Goal: Task Accomplishment & Management: Complete application form

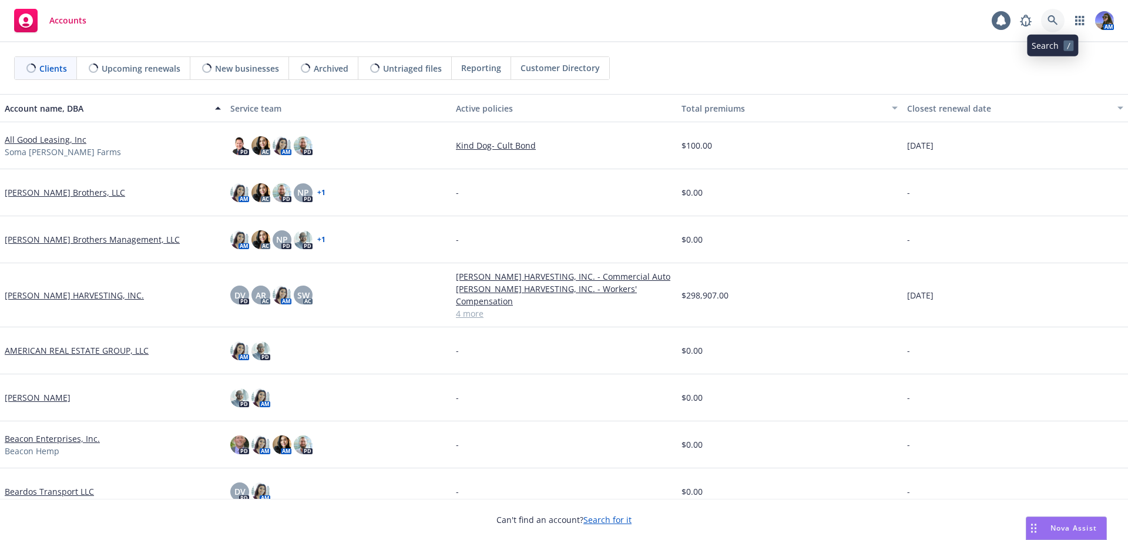
click at [1051, 22] on icon at bounding box center [1052, 20] width 11 height 11
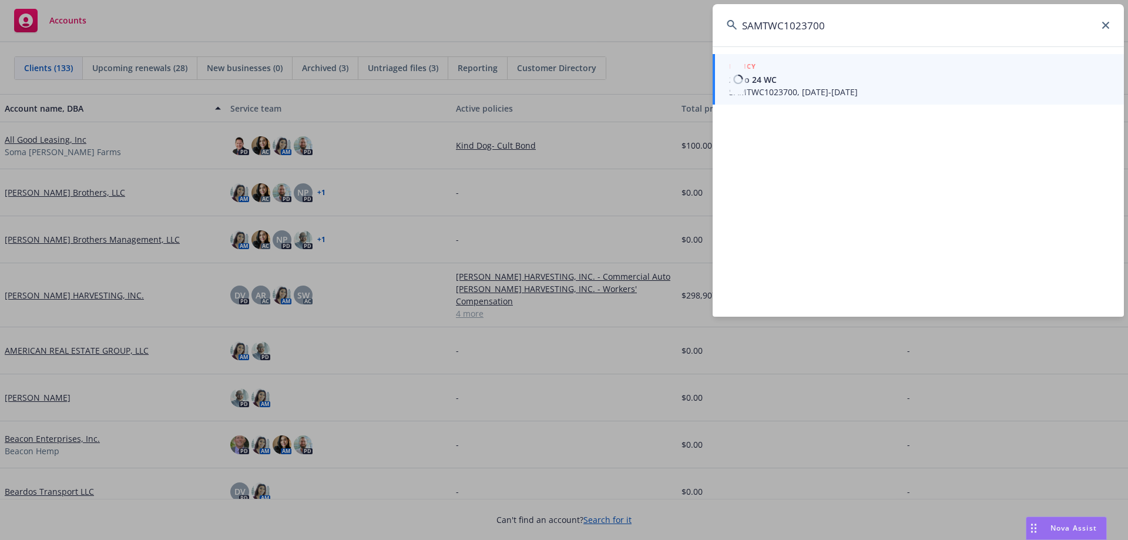
type input "SAMTWC1023700"
click at [835, 64] on div "POLICY" at bounding box center [919, 66] width 381 height 13
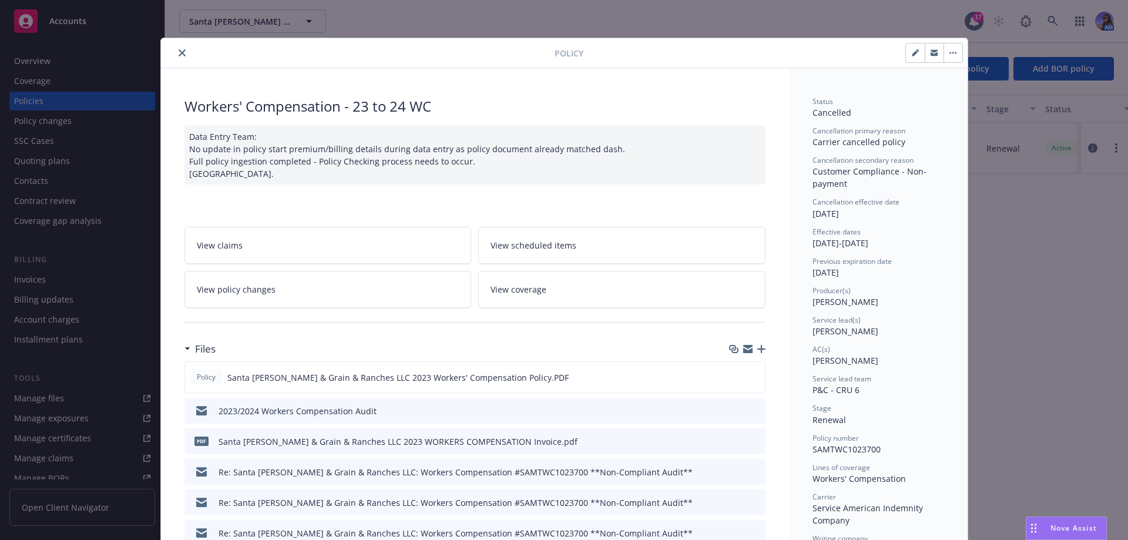
click at [179, 52] on icon "close" at bounding box center [182, 52] width 7 height 7
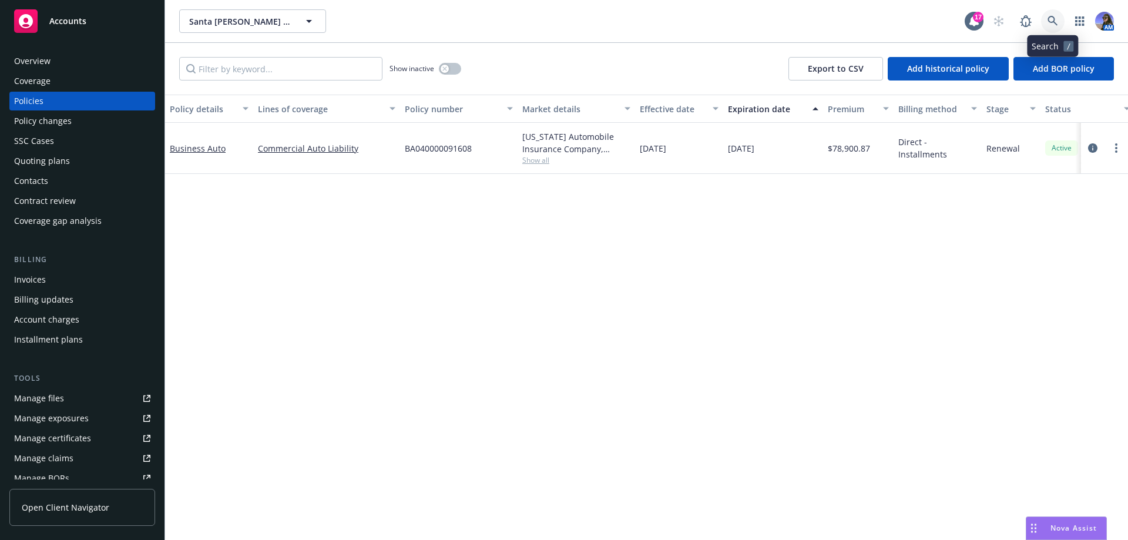
click at [1049, 23] on icon at bounding box center [1052, 21] width 11 height 11
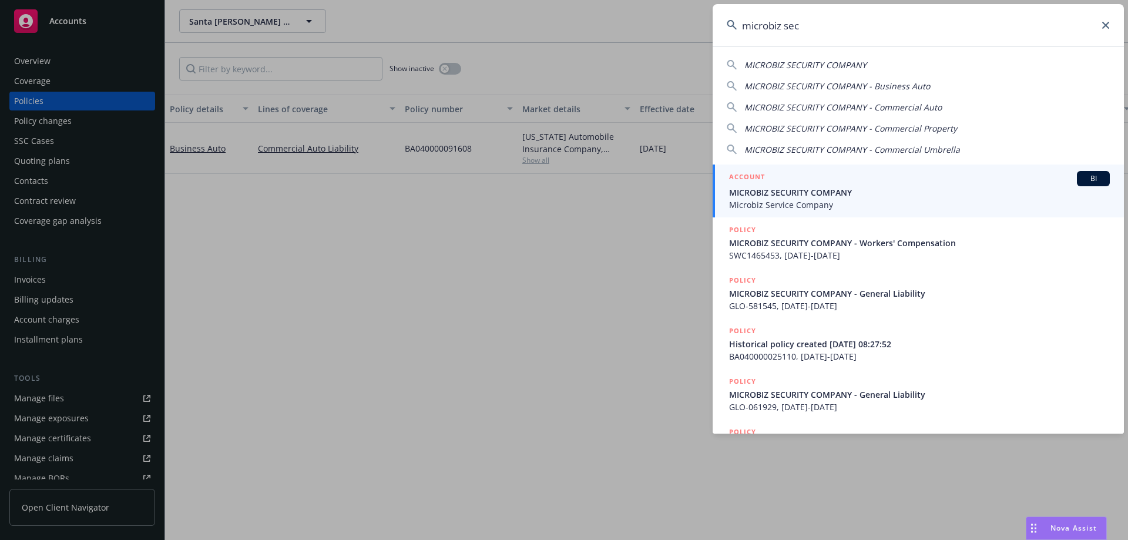
type input "microbiz sec"
click at [889, 201] on span "Microbiz Service Company" at bounding box center [919, 205] width 381 height 12
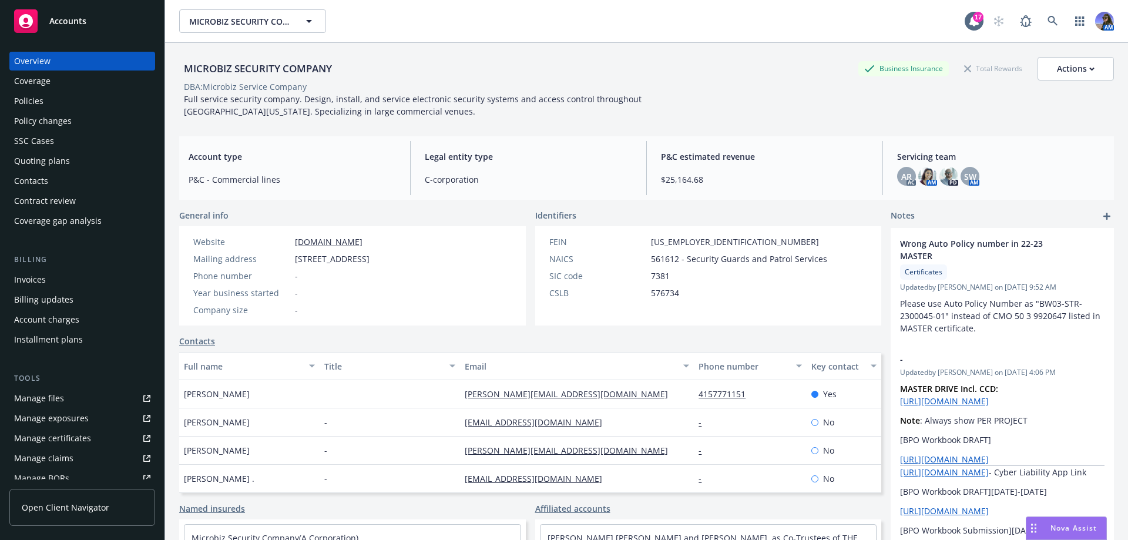
click at [68, 105] on div "Policies" at bounding box center [82, 101] width 136 height 19
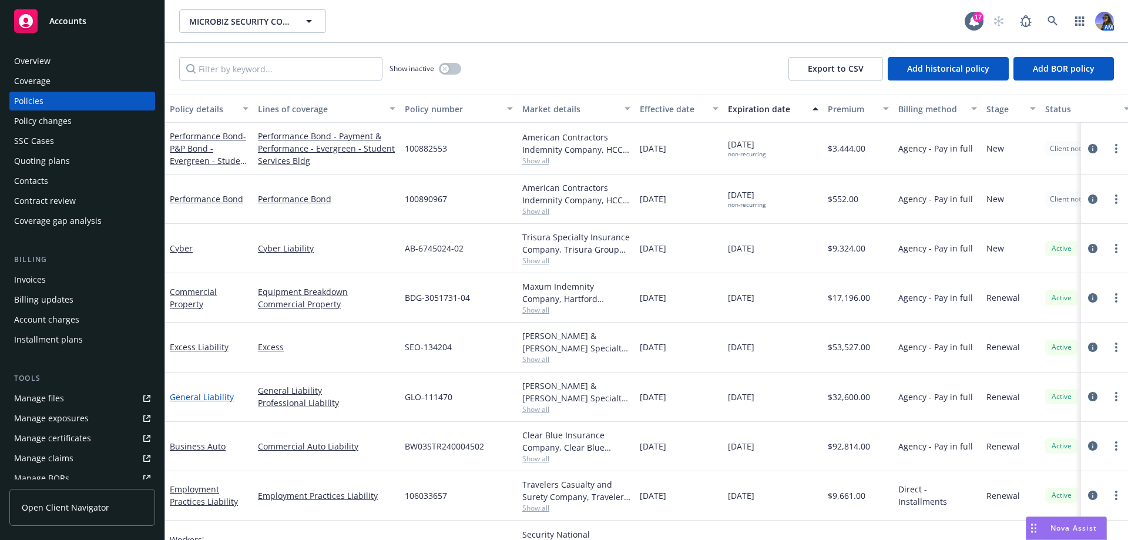
click at [188, 398] on link "General Liability" at bounding box center [202, 396] width 64 height 11
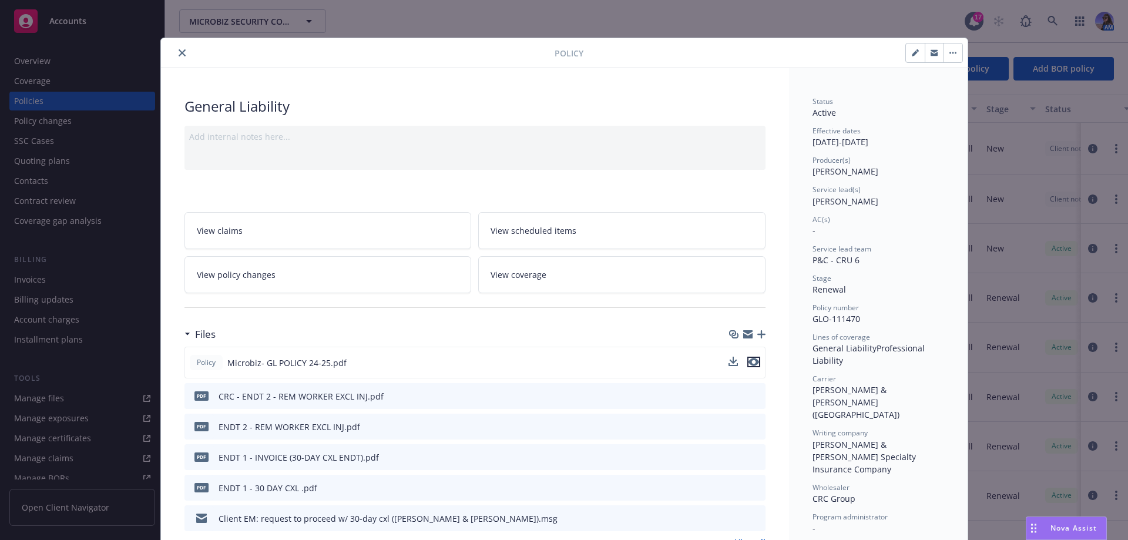
click at [749, 361] on icon "preview file" at bounding box center [753, 362] width 11 height 8
click at [179, 48] on button "close" at bounding box center [182, 53] width 14 height 14
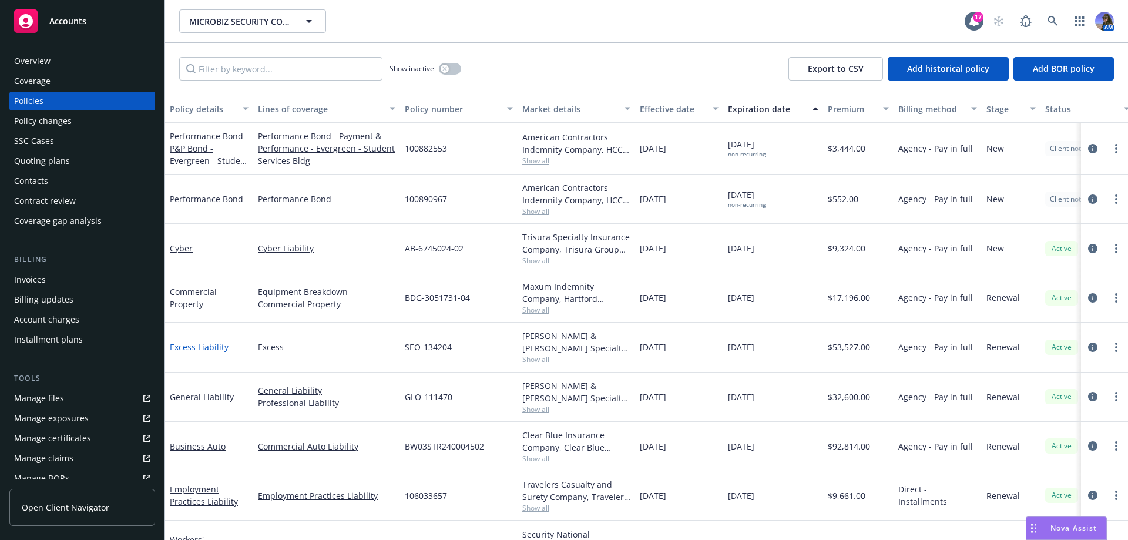
click at [214, 345] on link "Excess Liability" at bounding box center [199, 346] width 59 height 11
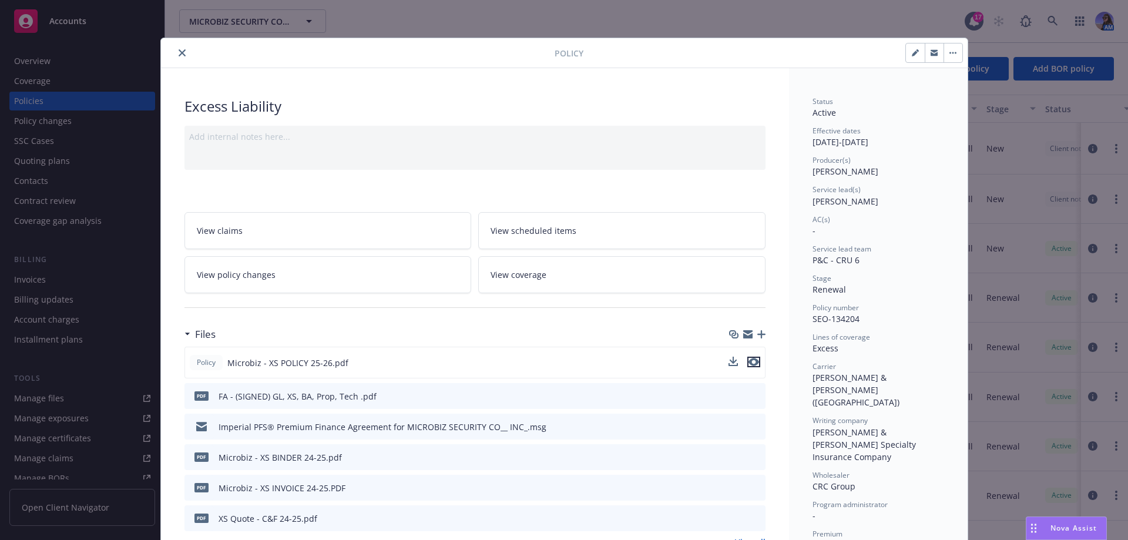
click at [748, 365] on icon "preview file" at bounding box center [753, 362] width 11 height 8
click at [179, 53] on icon "close" at bounding box center [182, 52] width 7 height 7
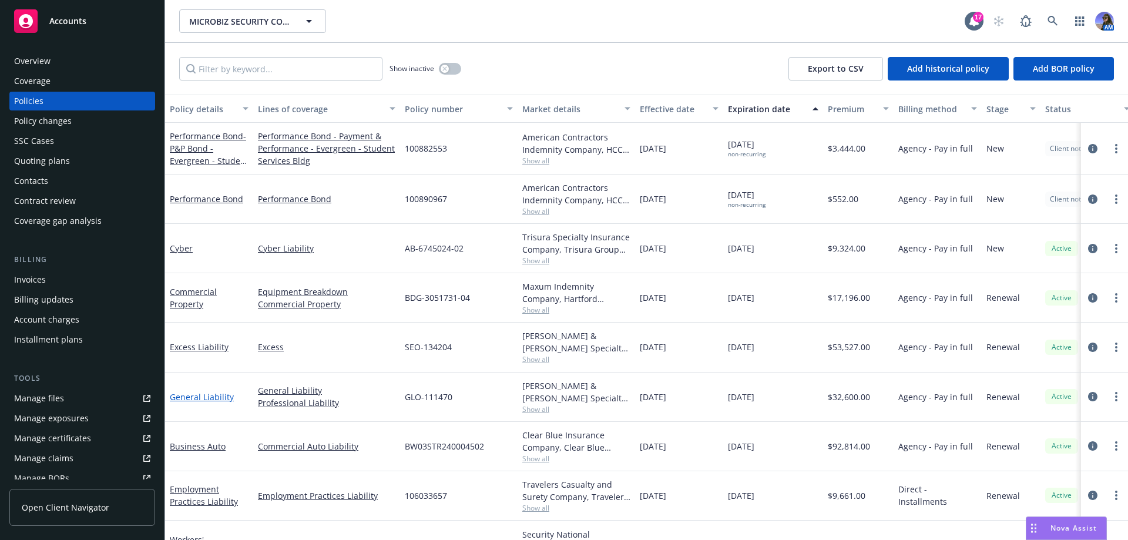
click at [187, 395] on link "General Liability" at bounding box center [202, 396] width 64 height 11
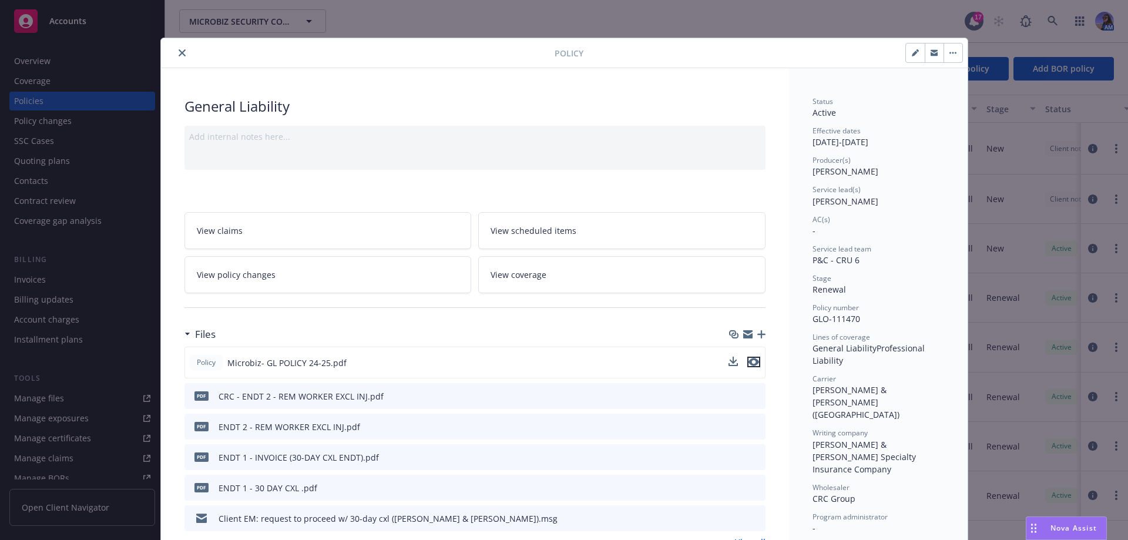
click at [752, 364] on icon "preview file" at bounding box center [753, 362] width 11 height 8
click at [179, 52] on icon "close" at bounding box center [182, 52] width 7 height 7
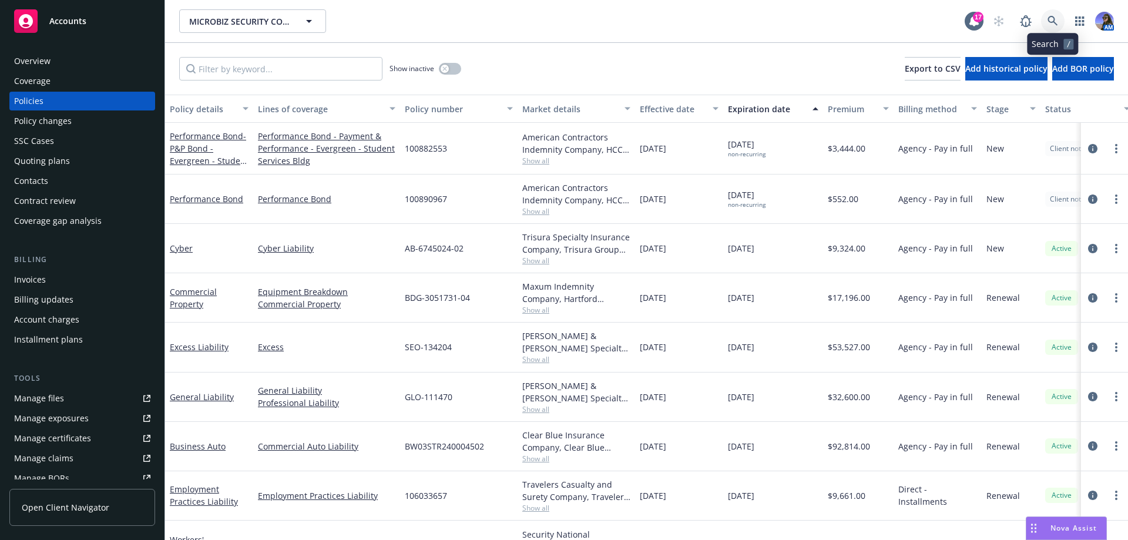
click at [1058, 29] on link at bounding box center [1052, 20] width 23 height 23
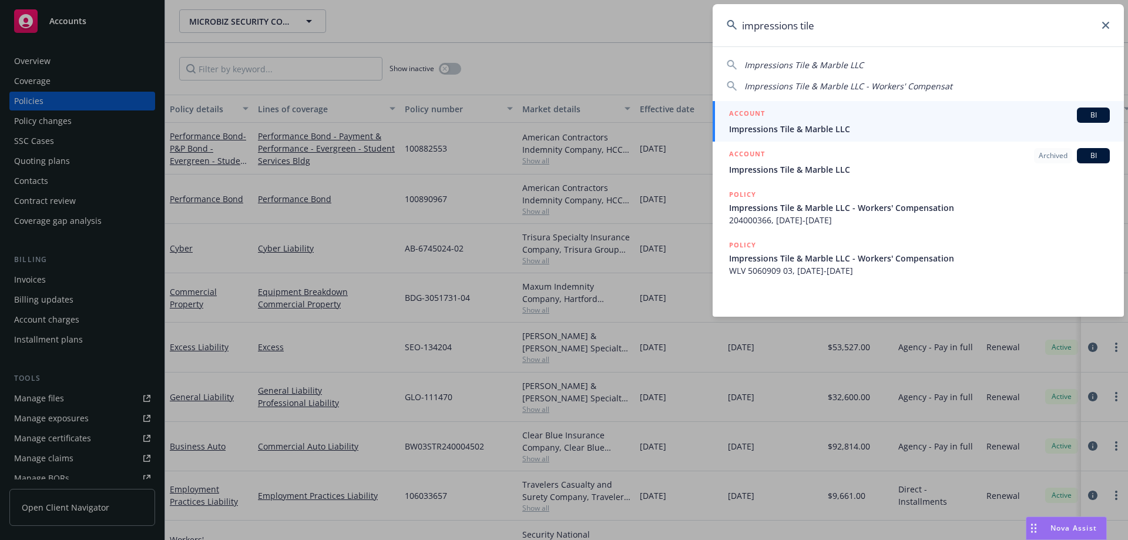
type input "impressions tile"
click at [830, 130] on span "Impressions Tile & Marble LLC" at bounding box center [919, 129] width 381 height 12
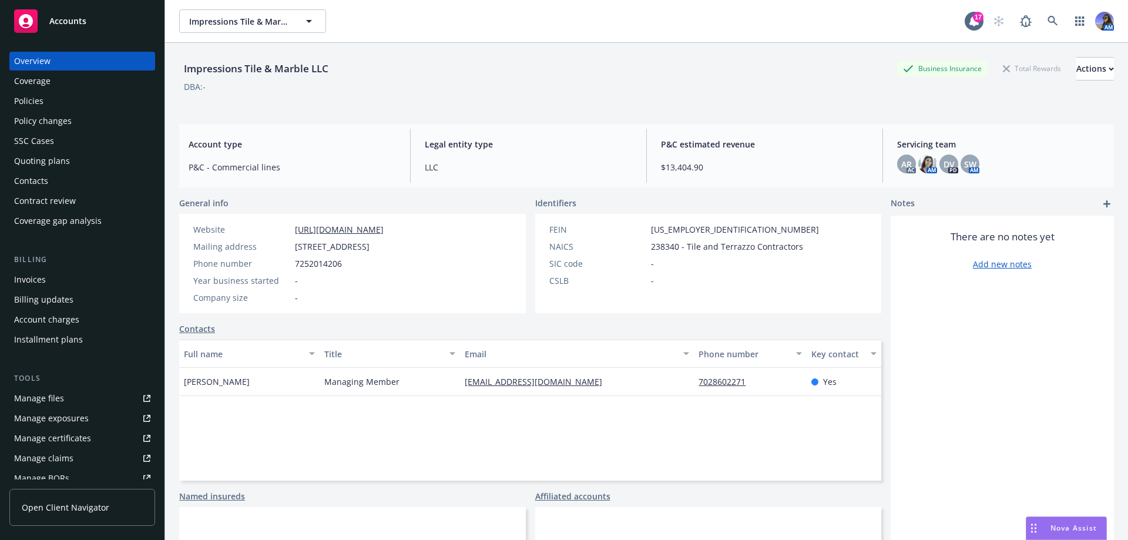
click at [42, 100] on div "Policies" at bounding box center [28, 101] width 29 height 19
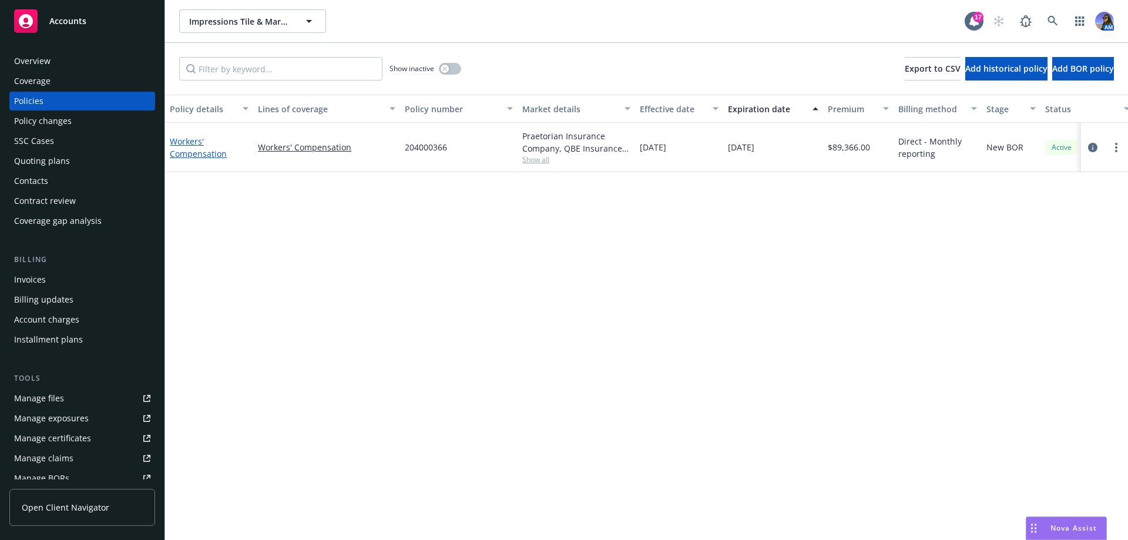
click at [206, 153] on link "Workers' Compensation" at bounding box center [198, 147] width 57 height 23
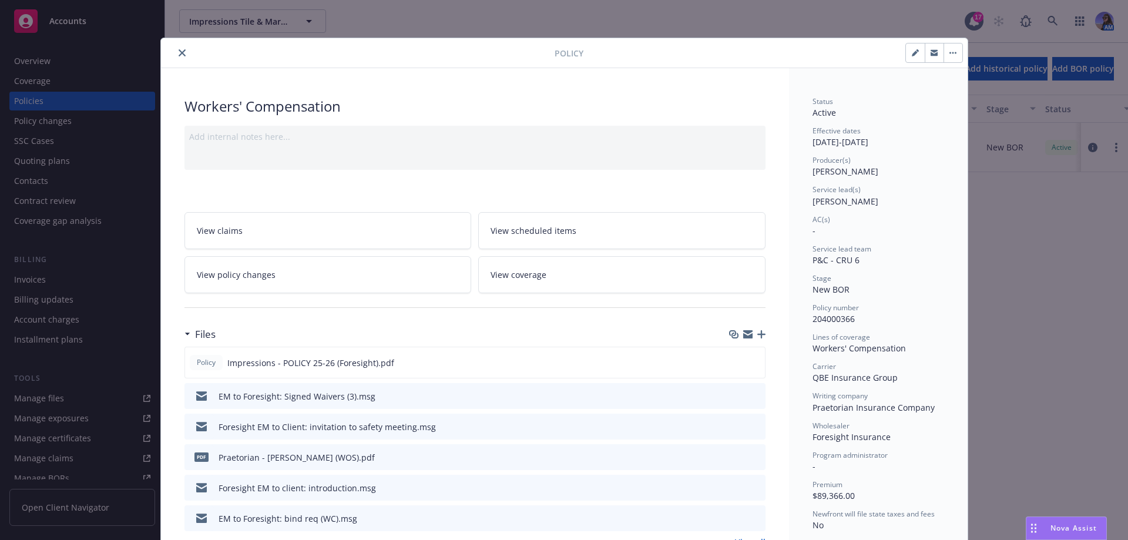
click at [585, 273] on link "View coverage" at bounding box center [621, 274] width 287 height 37
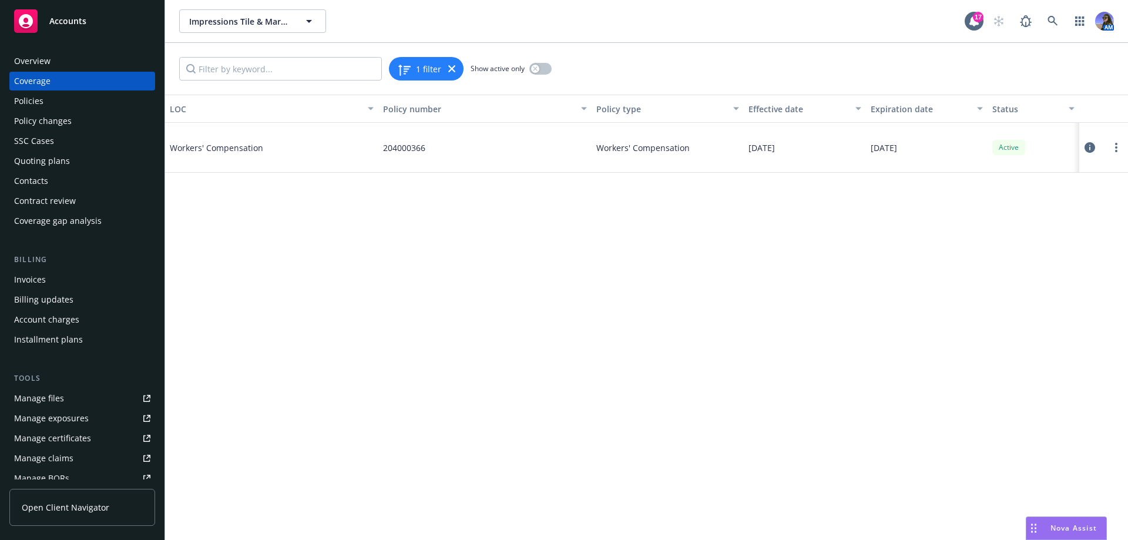
click at [238, 143] on span "Workers' Compensation" at bounding box center [258, 148] width 176 height 12
click at [1099, 152] on div at bounding box center [1103, 147] width 39 height 23
click at [1092, 149] on icon at bounding box center [1089, 147] width 11 height 11
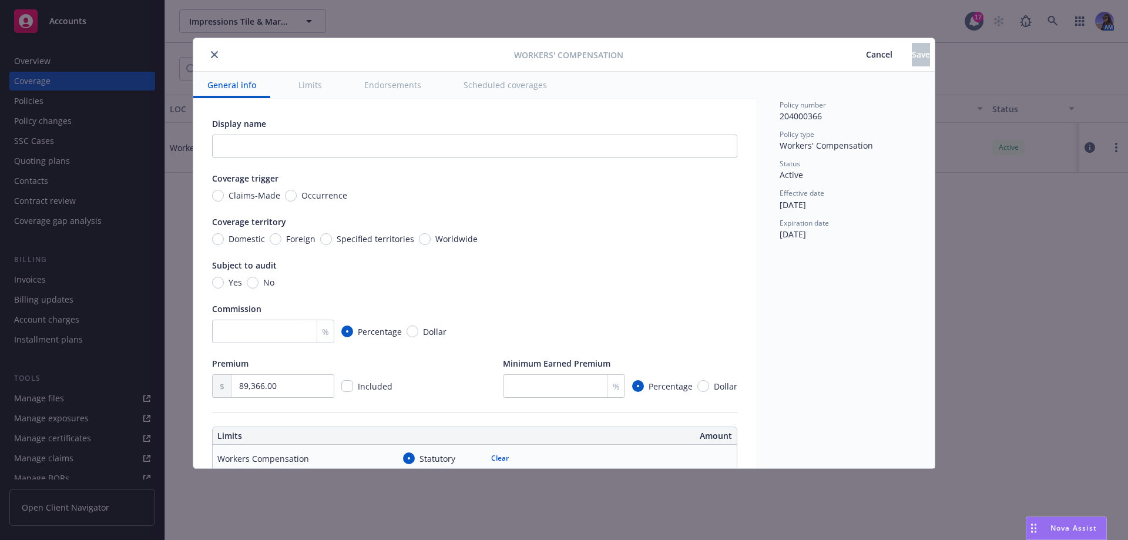
click at [503, 89] on button "Scheduled coverages" at bounding box center [505, 85] width 112 height 26
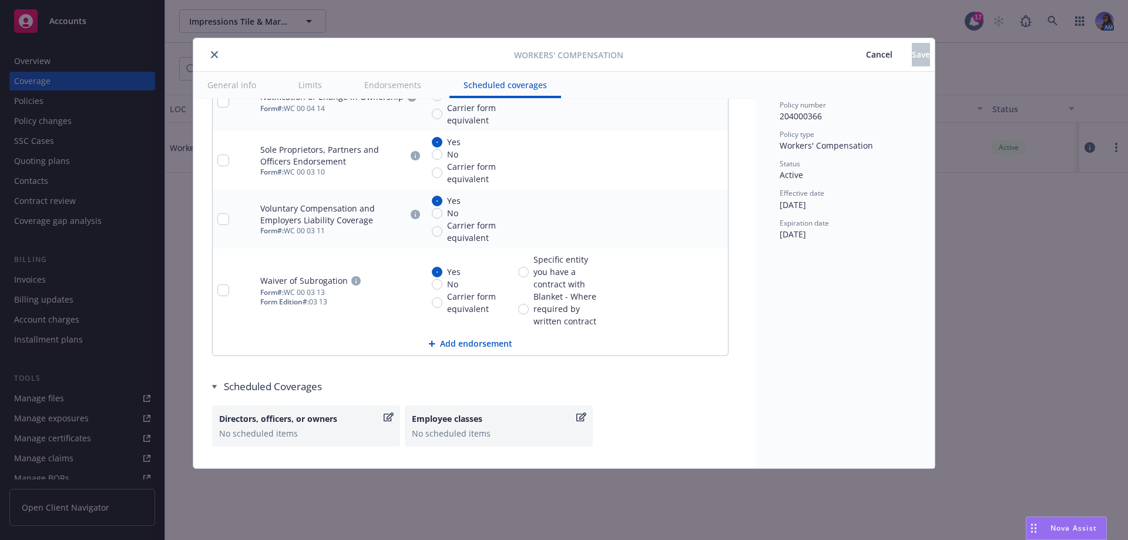
scroll to position [1387, 0]
click at [445, 424] on div "Employee classes No scheduled items" at bounding box center [499, 424] width 174 height 27
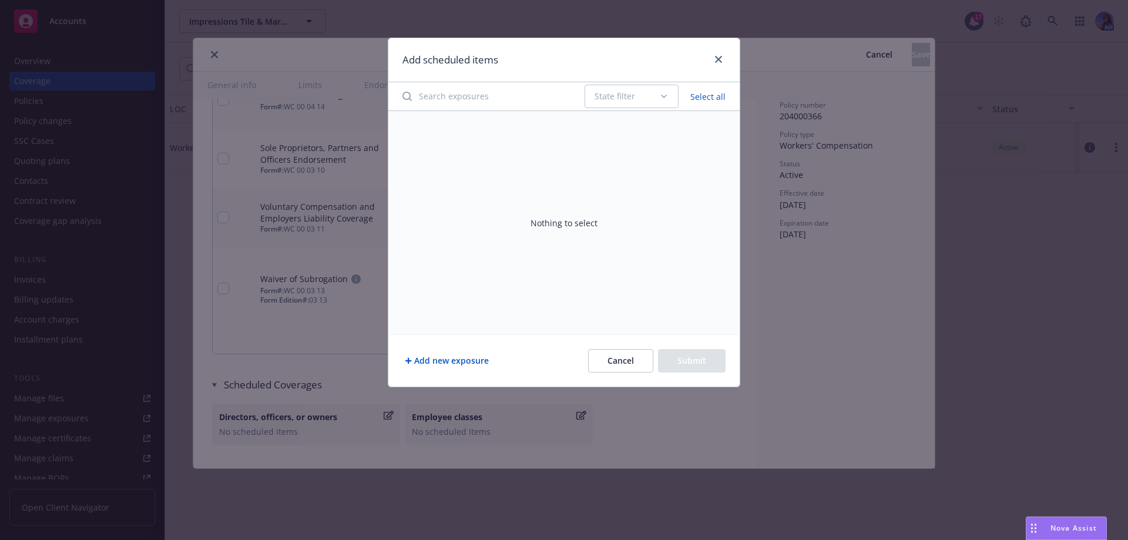
click at [607, 94] on div "State filter" at bounding box center [626, 96] width 65 height 12
click at [439, 362] on button "Add new exposure" at bounding box center [446, 360] width 89 height 23
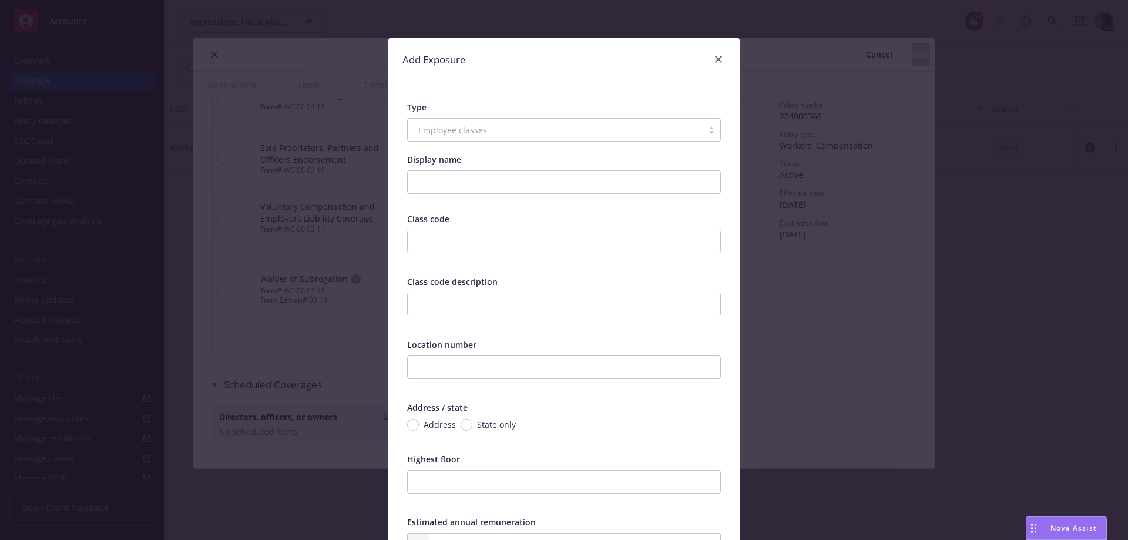
click at [445, 129] on div "Employee classes" at bounding box center [564, 129] width 314 height 23
click at [446, 237] on input "text" at bounding box center [564, 241] width 314 height 23
type input "5606"
click at [438, 308] on input "text" at bounding box center [564, 303] width 314 height 23
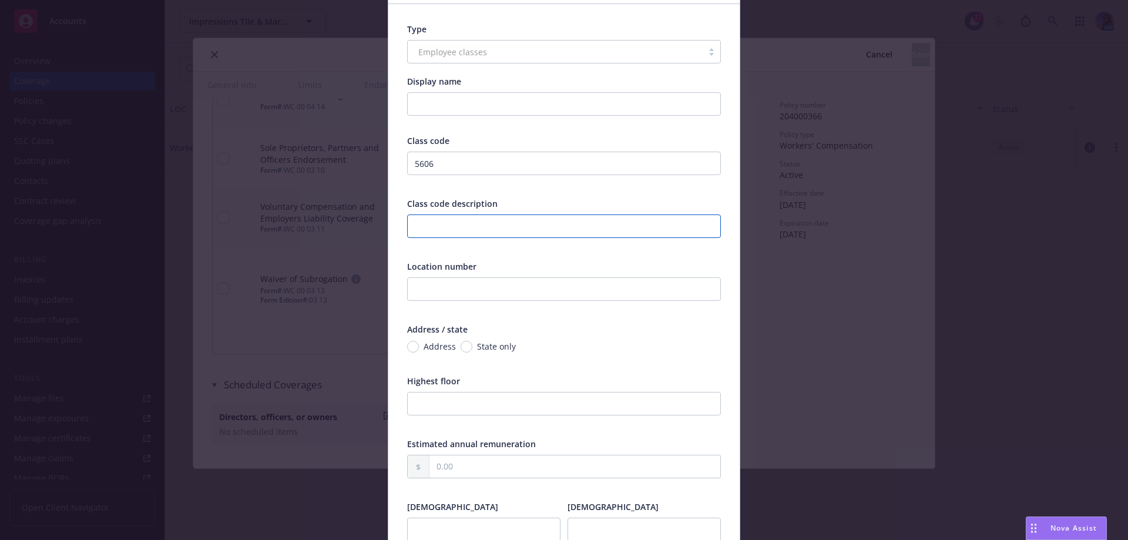
scroll to position [235, 0]
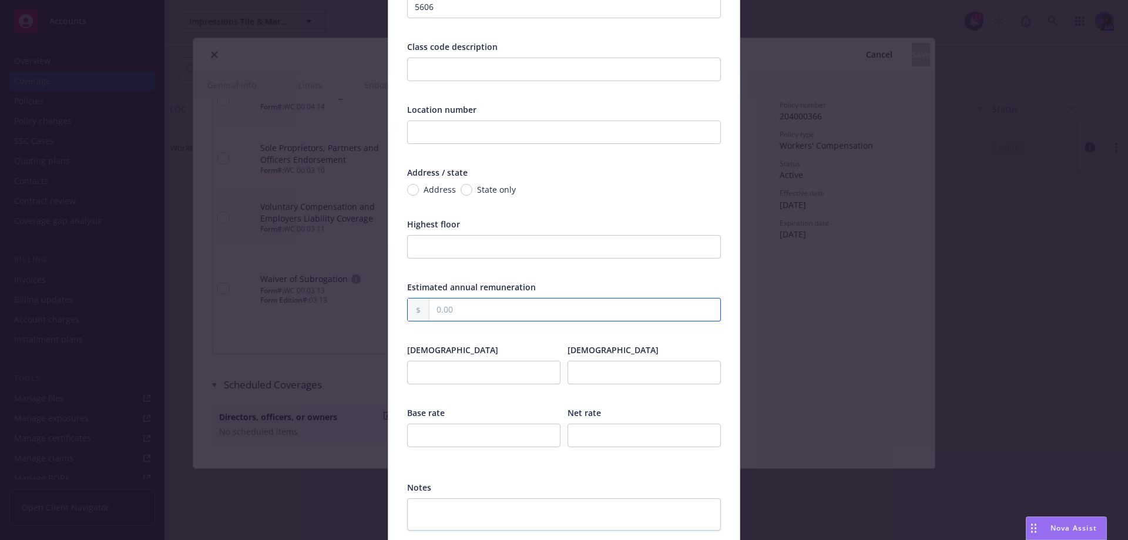
click at [448, 314] on input "text" at bounding box center [574, 309] width 291 height 22
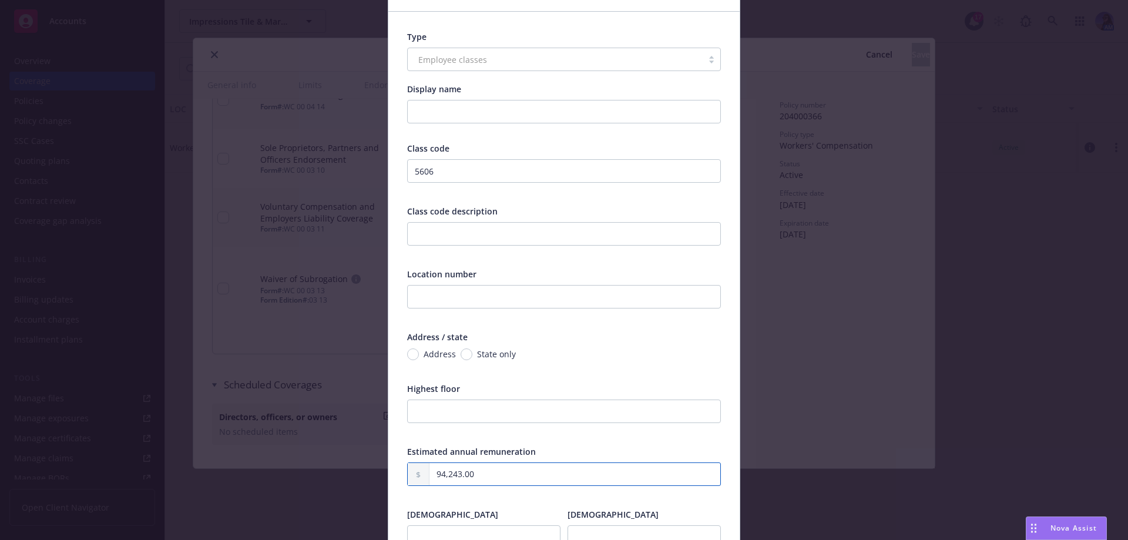
scroll to position [59, 0]
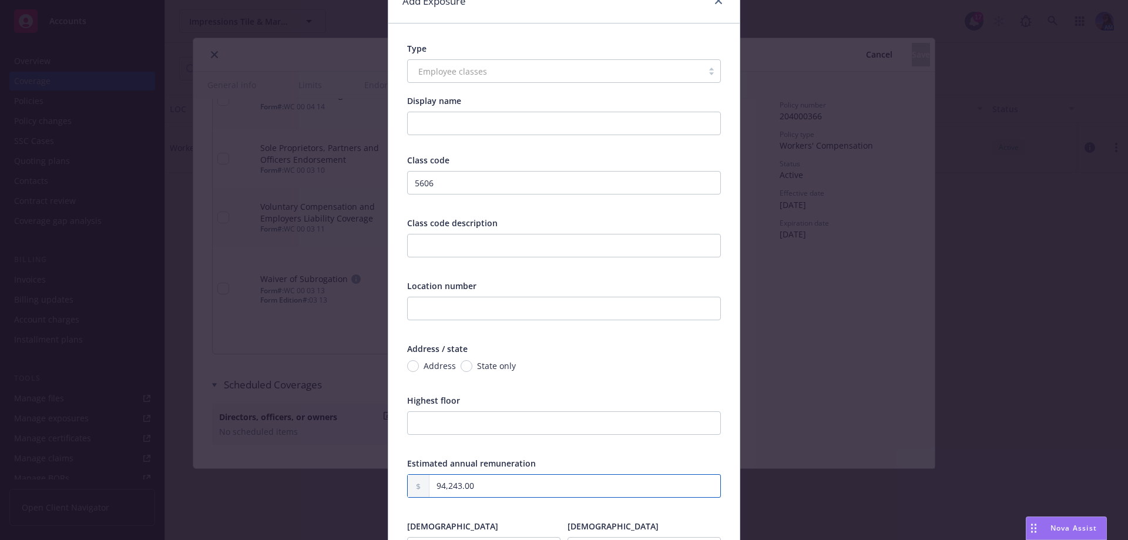
type input "94,243.00"
click at [463, 248] on input "text" at bounding box center [564, 245] width 314 height 23
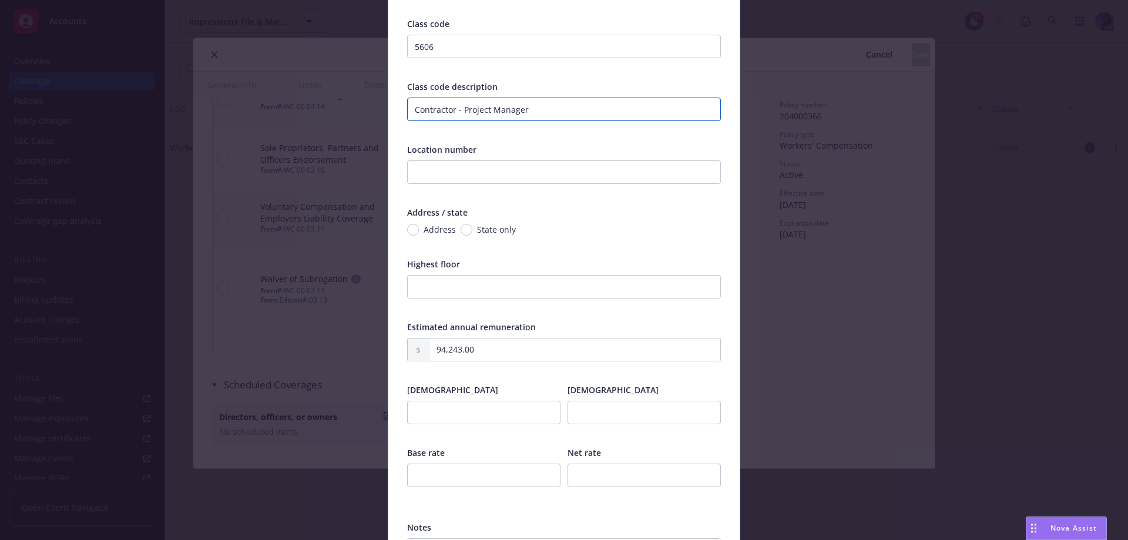
scroll to position [325, 0]
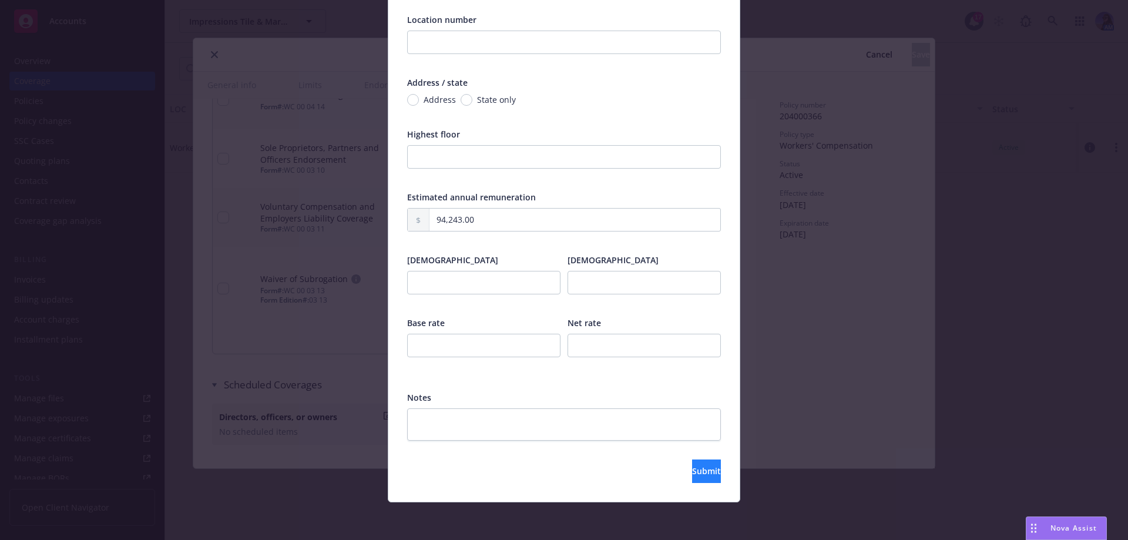
type input "Contractor - Project Manager"
click at [692, 469] on span "Submit" at bounding box center [706, 470] width 29 height 11
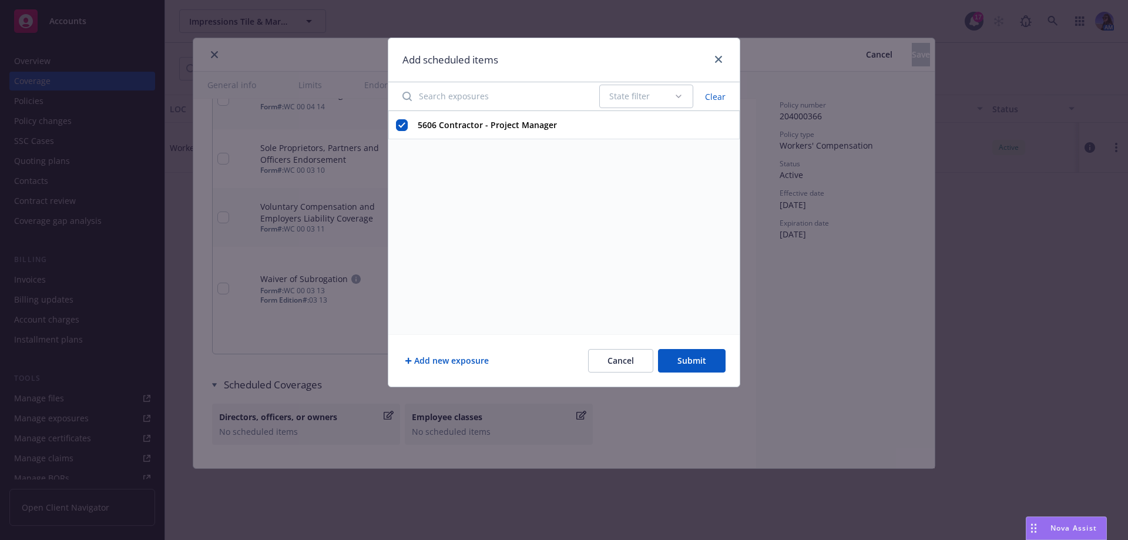
click at [697, 359] on button "Submit" at bounding box center [692, 360] width 68 height 23
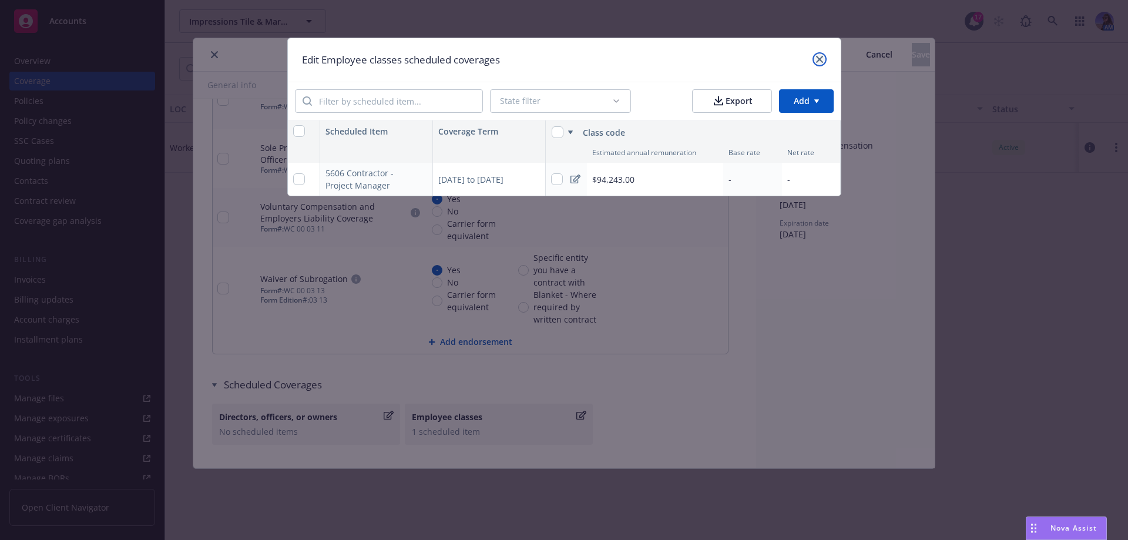
click at [818, 56] on icon "close" at bounding box center [819, 59] width 7 height 7
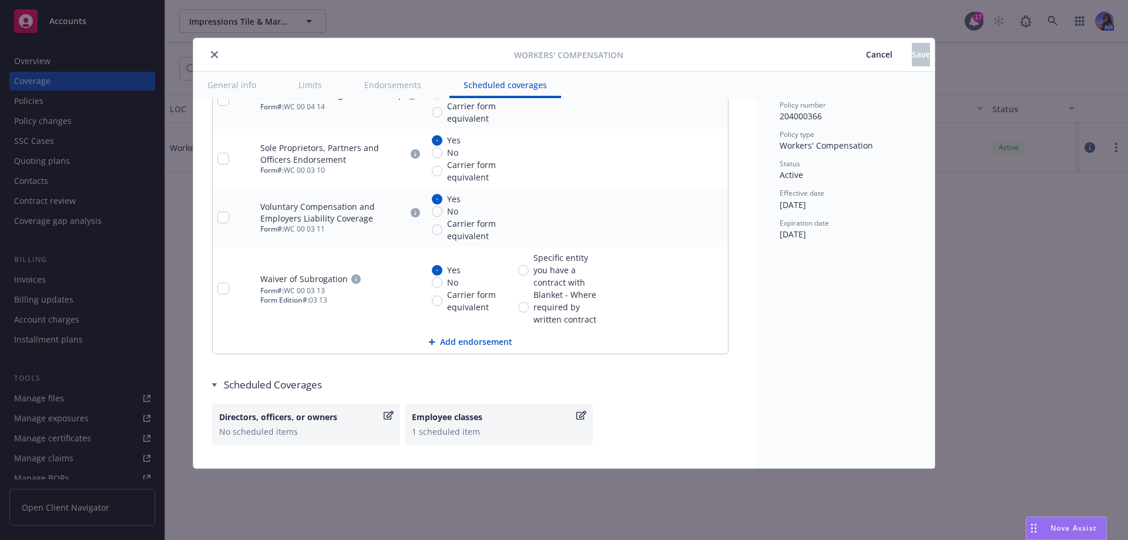
click at [208, 53] on button "close" at bounding box center [214, 55] width 14 height 14
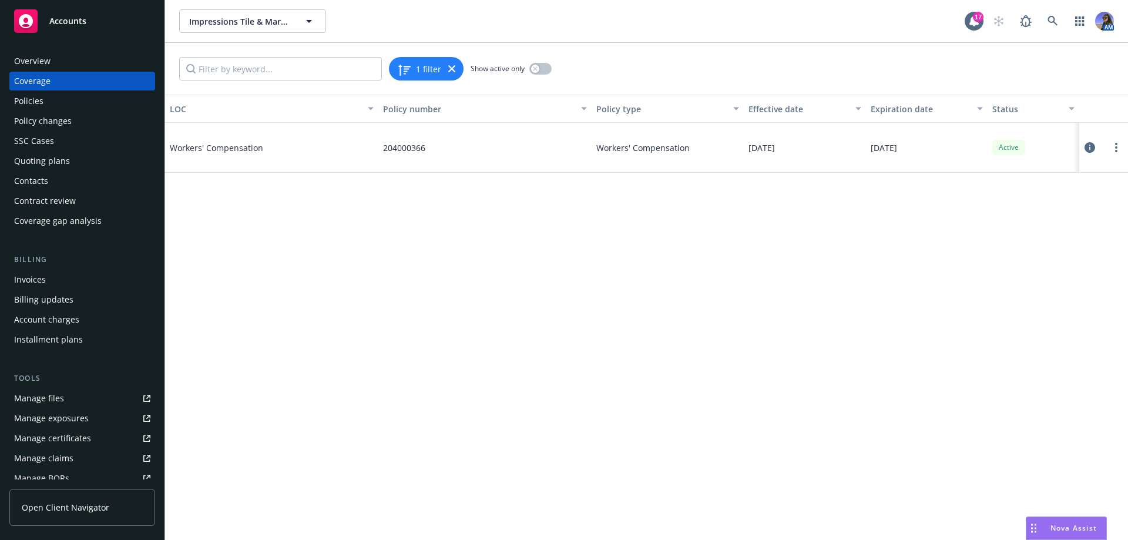
click at [31, 99] on div "Policies" at bounding box center [28, 101] width 29 height 19
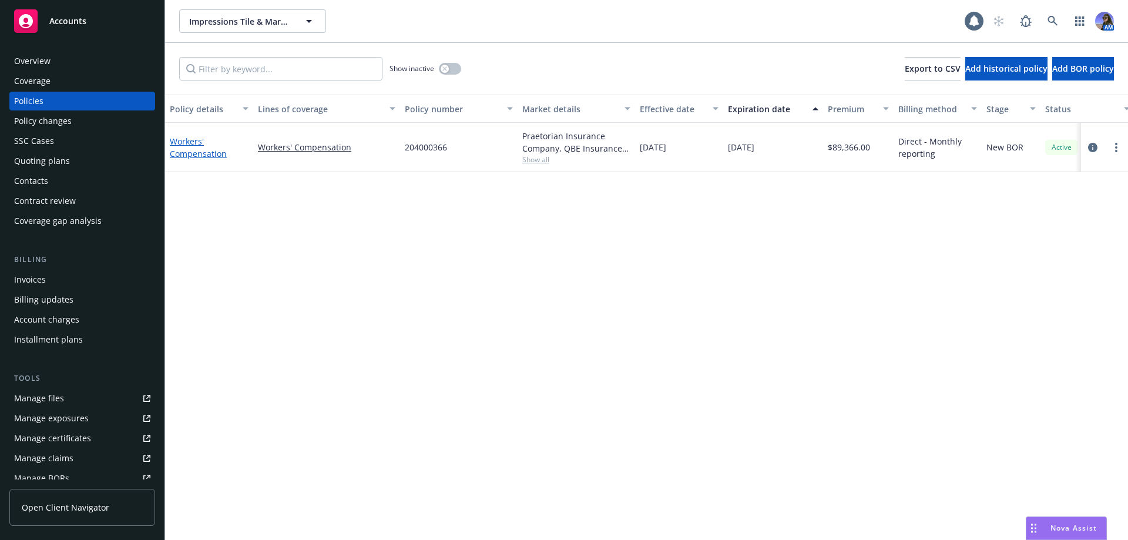
click at [182, 148] on link "Workers' Compensation" at bounding box center [198, 147] width 57 height 23
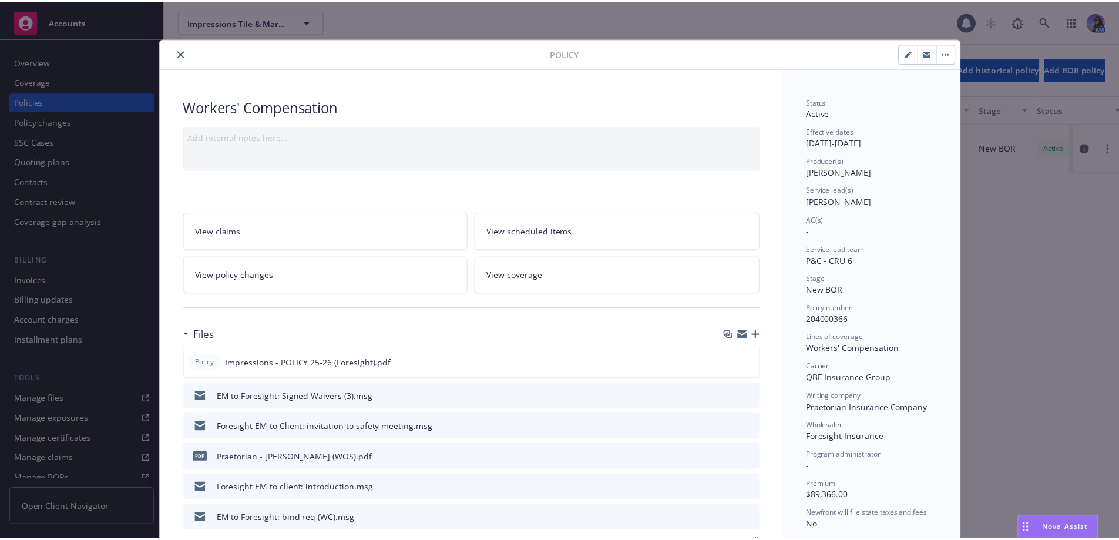
scroll to position [35, 0]
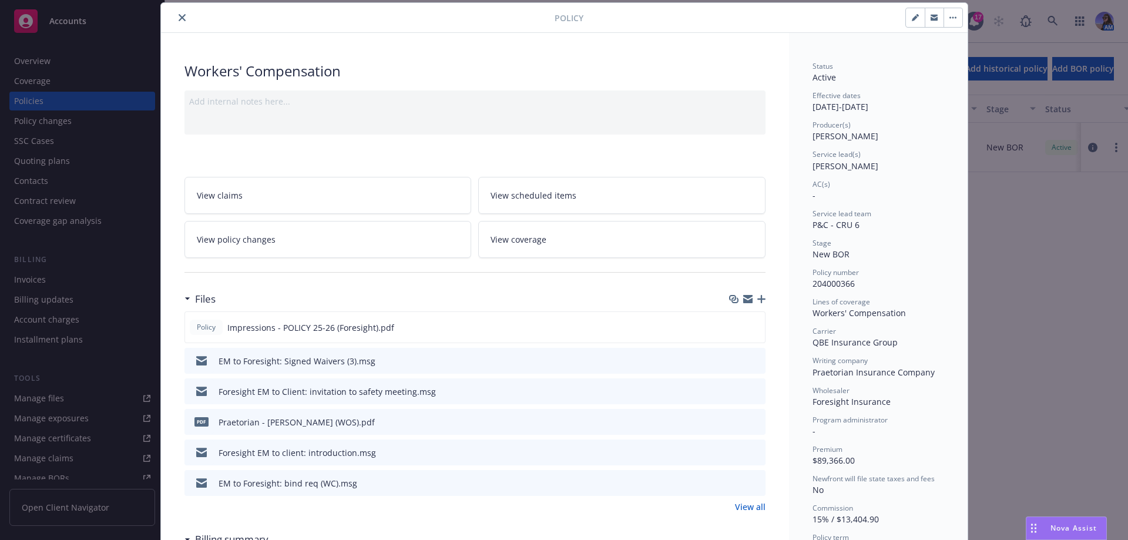
click at [255, 236] on span "View policy changes" at bounding box center [236, 239] width 79 height 12
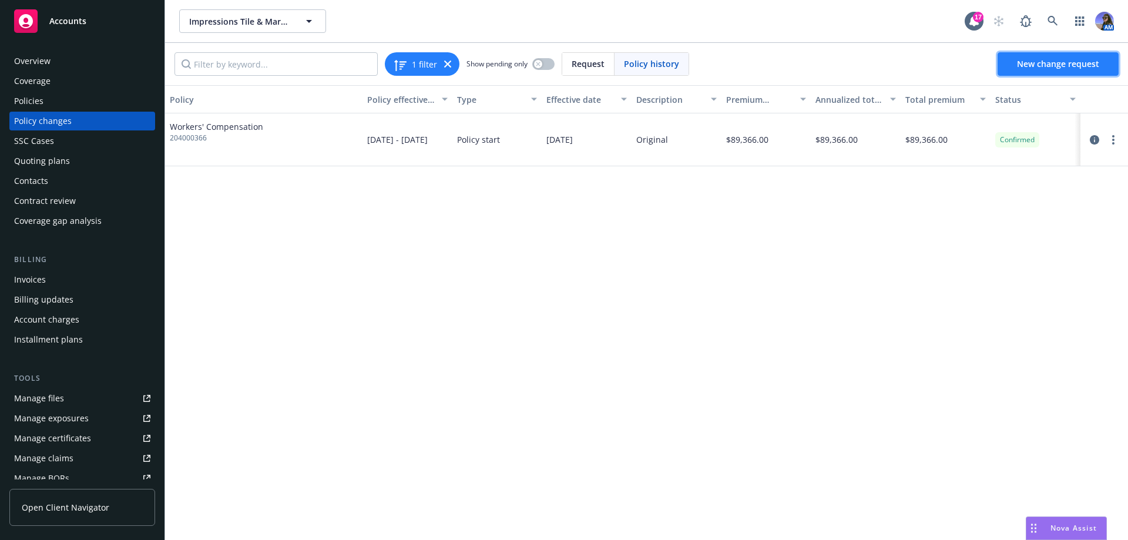
click at [1042, 67] on span "New change request" at bounding box center [1058, 63] width 82 height 11
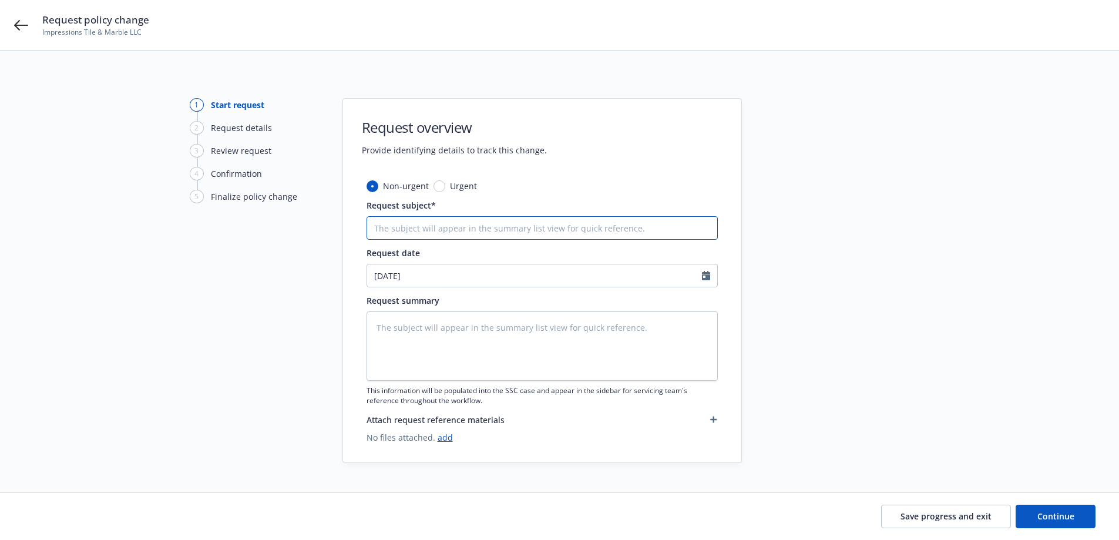
click at [452, 235] on input "Request subject*" at bounding box center [541, 227] width 351 height 23
type textarea "x"
type input "A"
type textarea "x"
type input "AD"
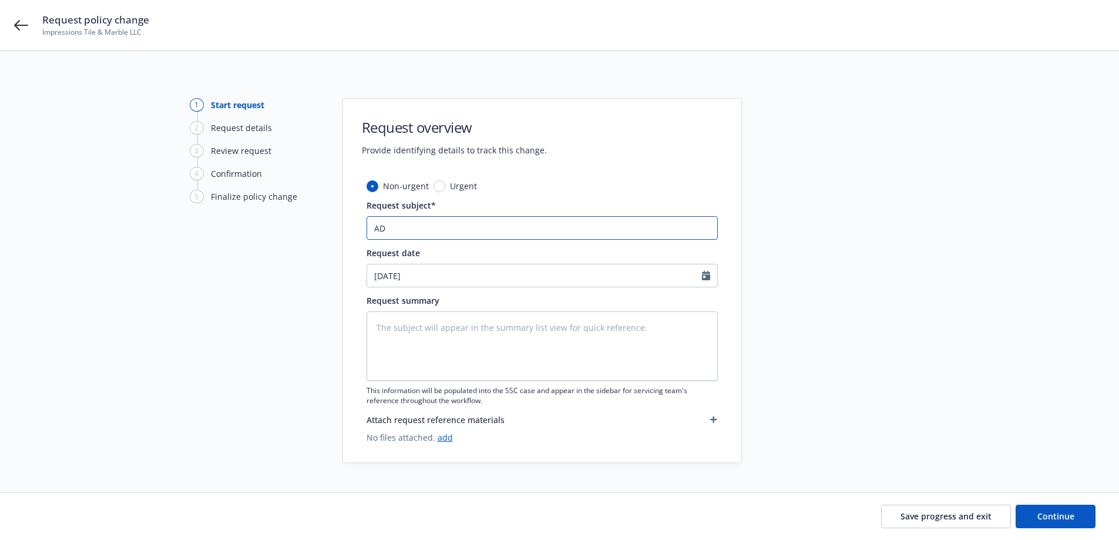
type textarea "x"
type input "ADD"
type textarea "x"
type input "ADD"
type textarea "x"
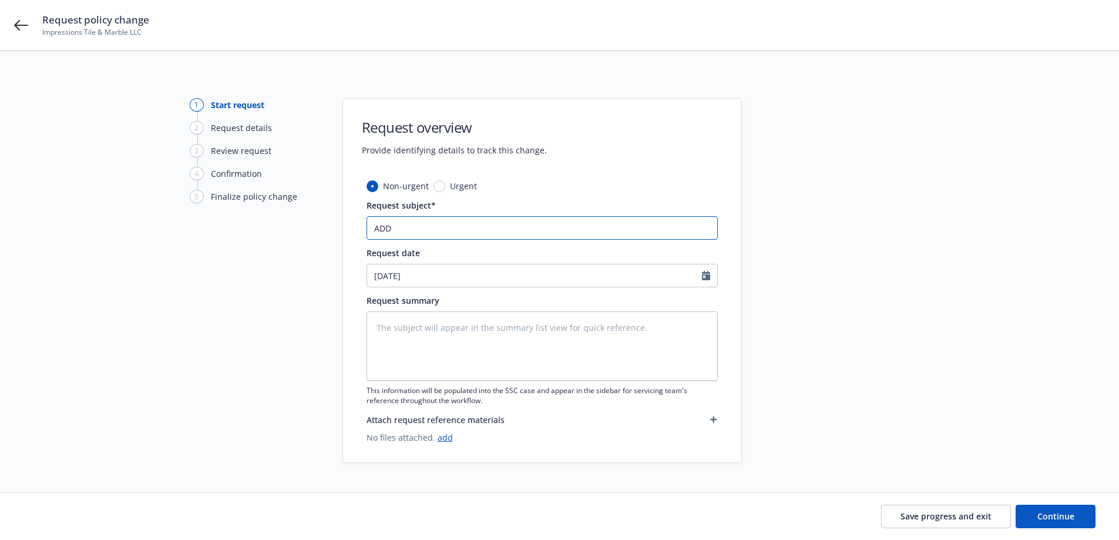
type input "ADD C"
type textarea "x"
type input "ADD CL"
type textarea "x"
type input "ADD CLA"
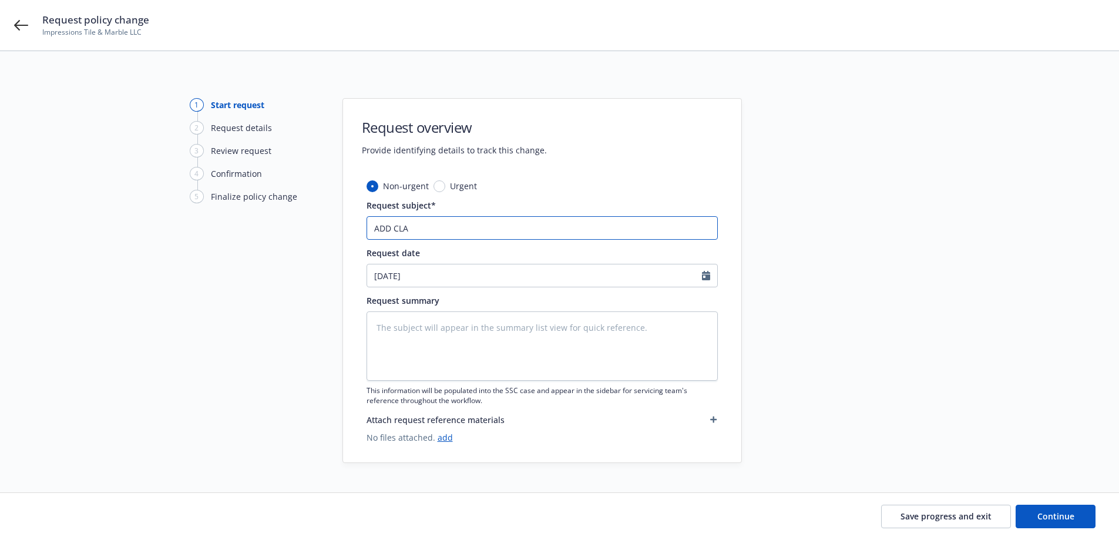
type textarea "x"
type input "ADD CLAS"
type textarea "x"
type input "ADD CLASS"
type textarea "x"
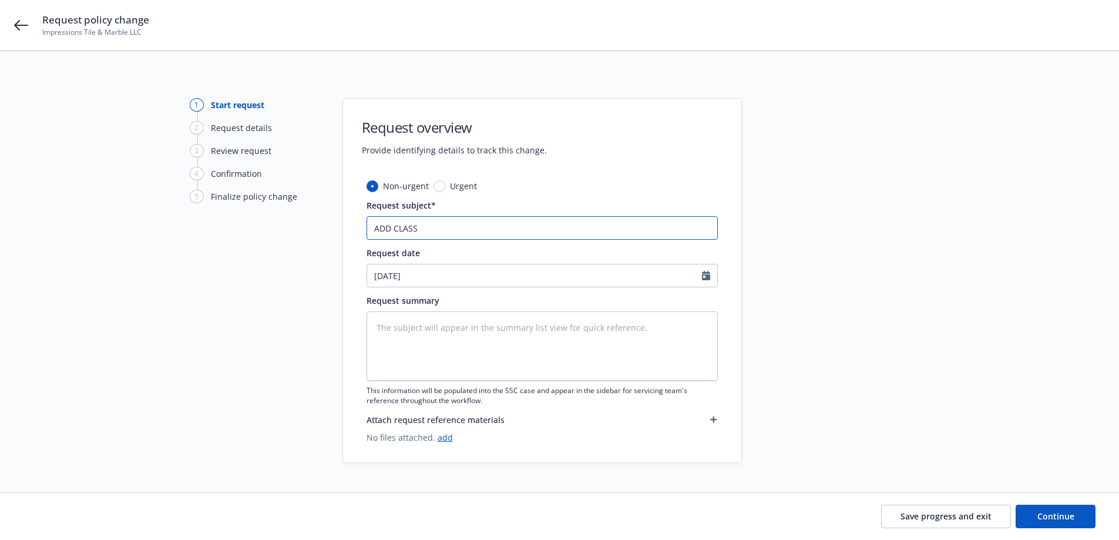
type input "ADD CLASS"
type textarea "x"
type input "ADD CLASS C"
type textarea "x"
type input "ADD CLASS CO"
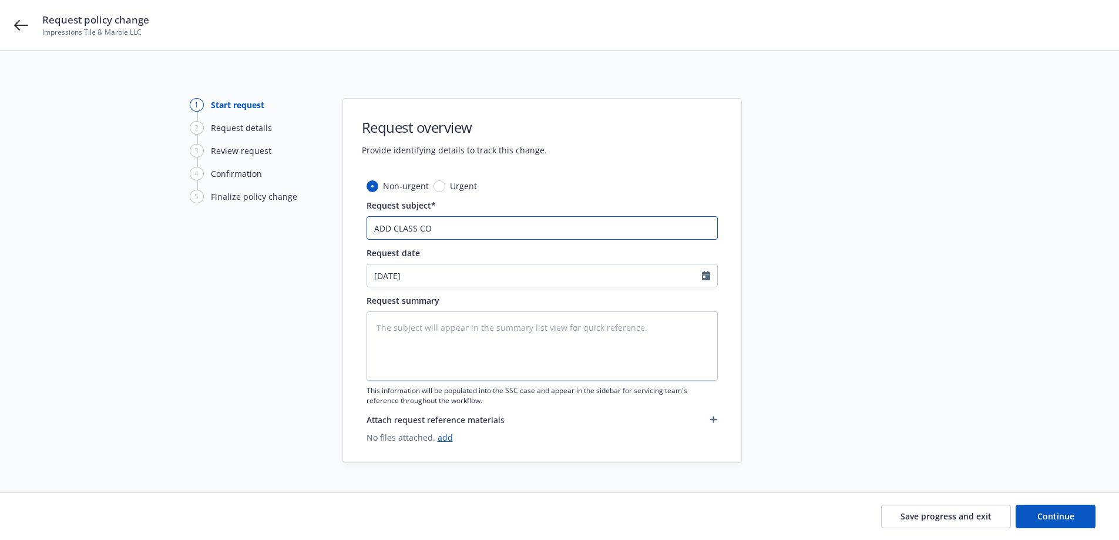
type textarea "x"
type input "ADD CLASS COD"
type textarea "x"
type input "ADD CLASS CODE"
type textarea "x"
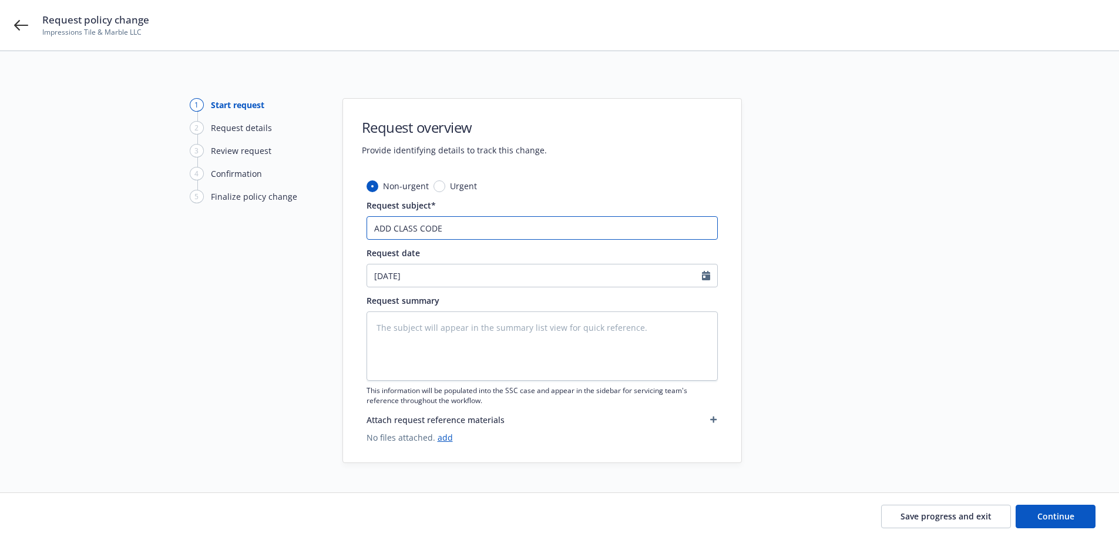
type input "ADD CLASS CODE"
type textarea "x"
type input "ADD CLASS CODE"
type textarea "x"
type input "ADD CLASS CODE"
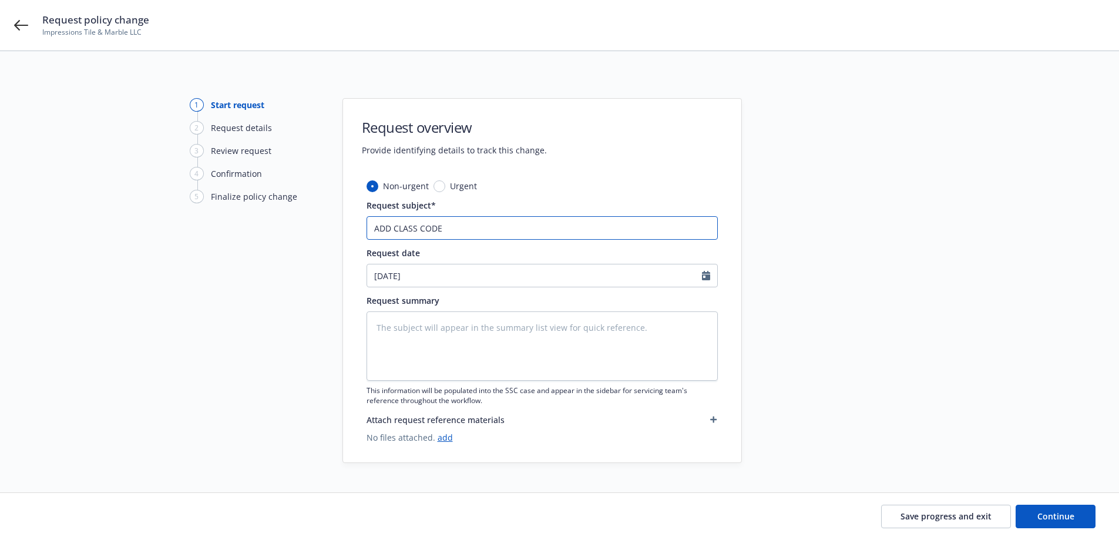
type textarea "x"
type input "ADD CLASS CODE -"
type textarea "x"
type input "ADD CLASS CODE -"
type textarea "x"
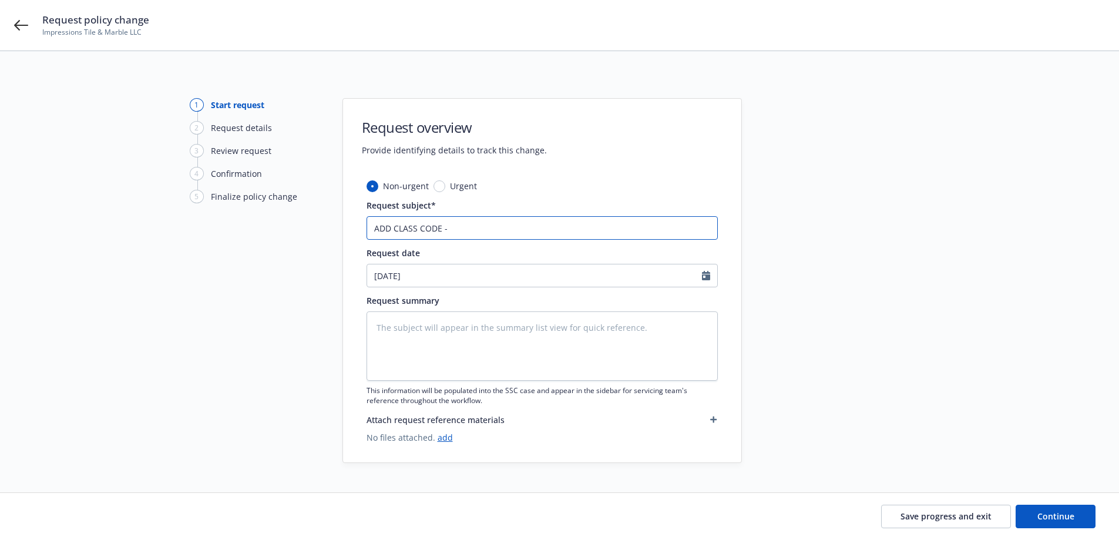
type input "ADD CLASS CODE - 5"
type textarea "x"
type input "ADD CLASS CODE - 56"
type textarea "x"
type input "ADD CLASS CODE - 560"
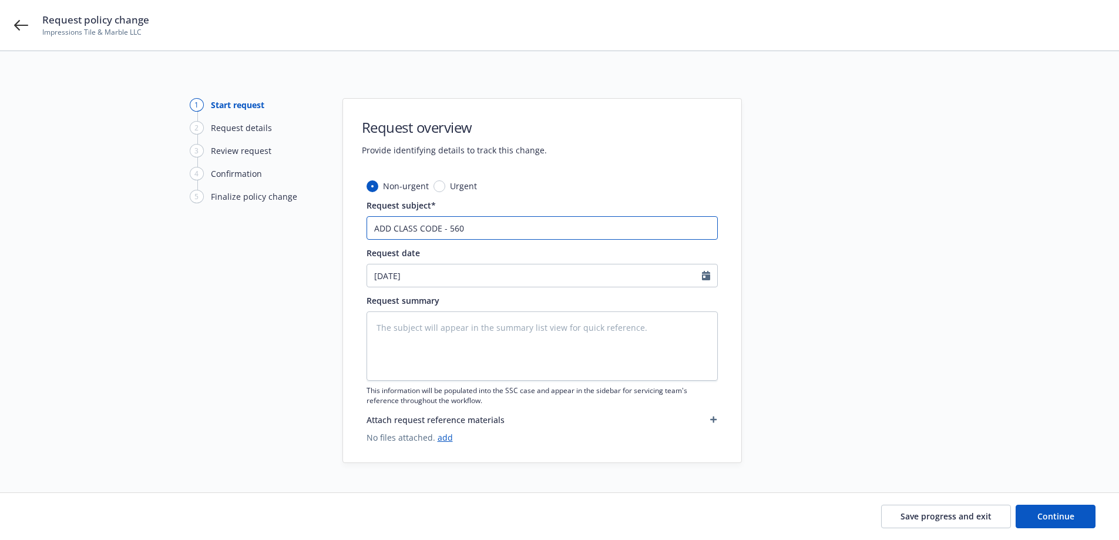
type textarea "x"
type input "ADD CLASS CODE - 5606"
type textarea "x"
type input "ADD CLASS CODE - 5606"
type textarea "x"
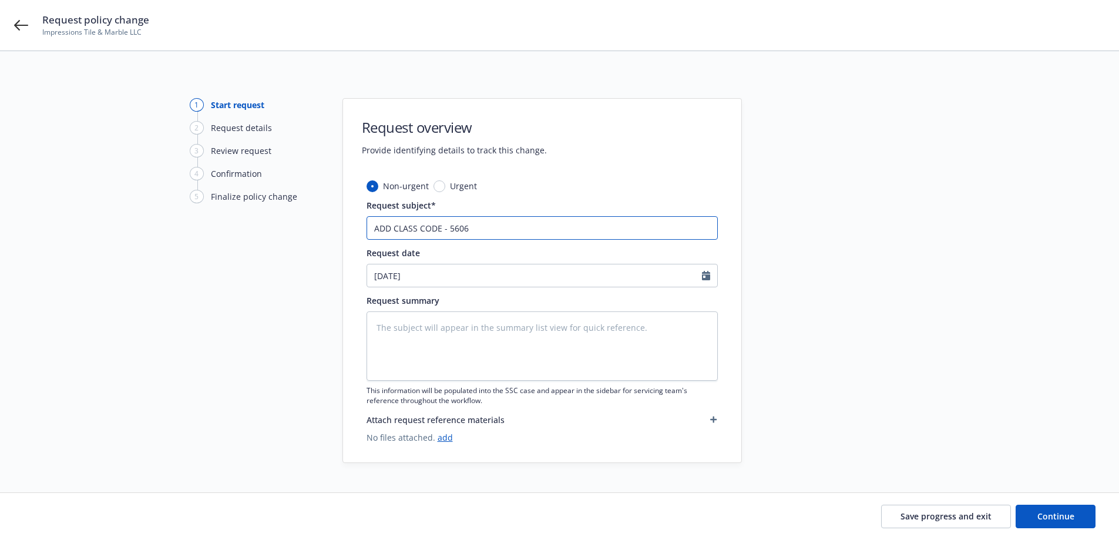
type input "ADD CLASS CODE - 5606 c"
type textarea "x"
type input "ADD CLASS CODE - 5606 cO"
type textarea "x"
type input "ADD CLASS CODE - 5606 cON"
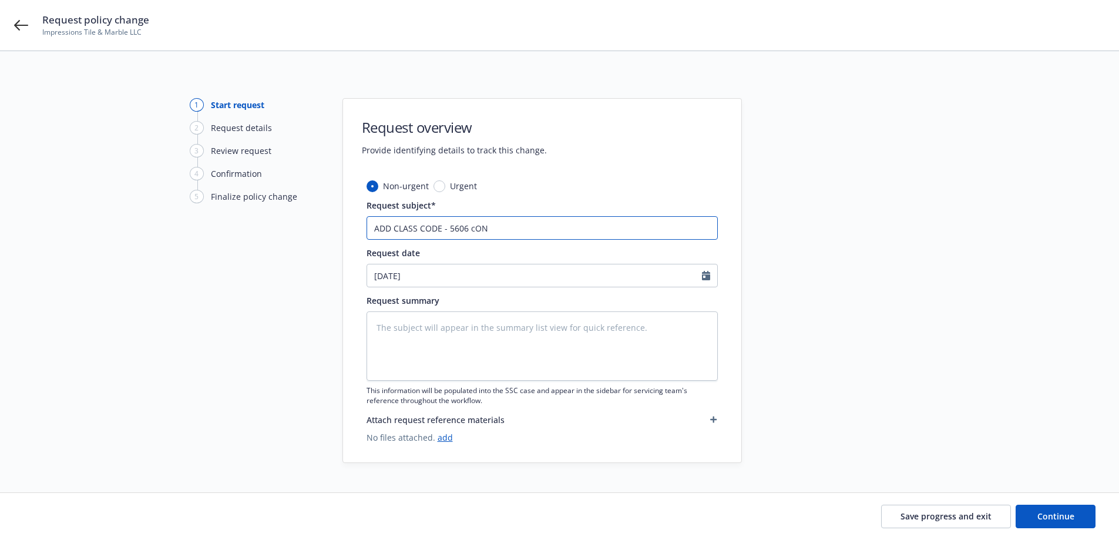
type textarea "x"
type input "ADD CLASS CODE - 5606 cONT"
type textarea "x"
type input "ADD CLASS CODE - 5606 cONTR"
type textarea "x"
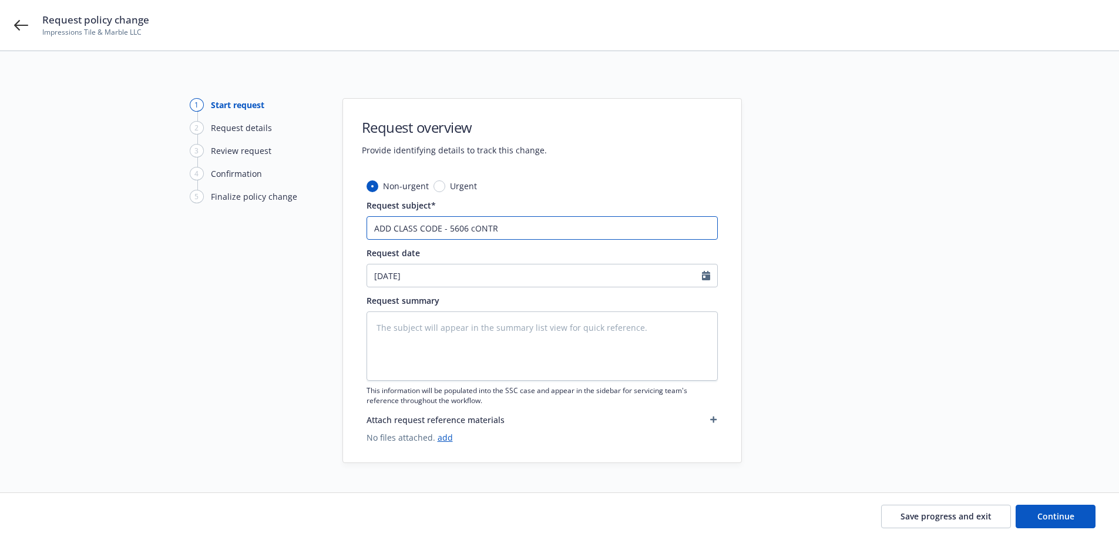
type input "ADD CLASS CODE - 5606 cONT"
type textarea "x"
type input "ADD CLASS CODE - 5606 cON"
type textarea "x"
type input "ADD CLASS CODE - 5606 cO"
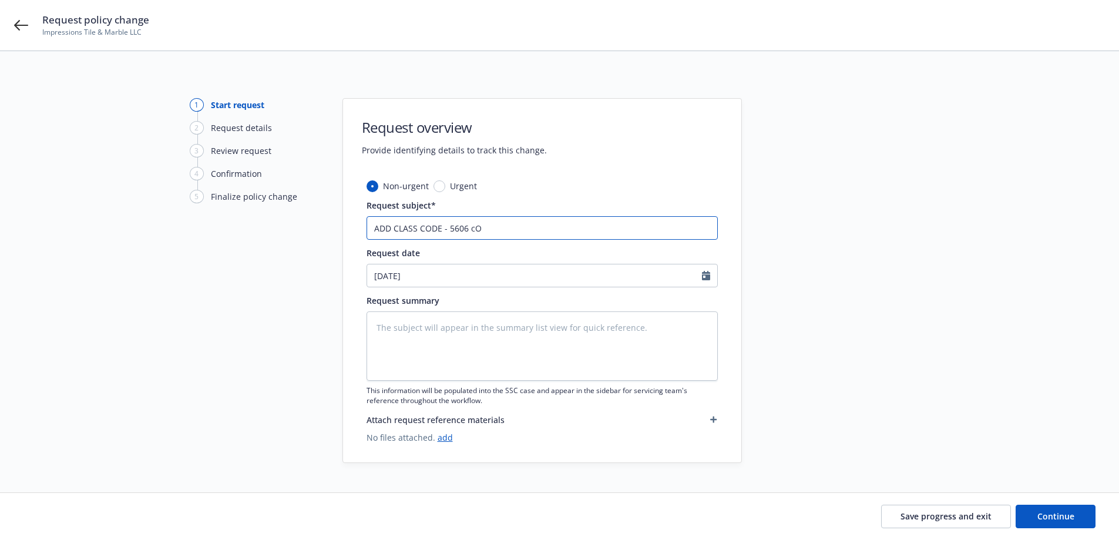
type textarea "x"
type input "ADD CLASS CODE - 5606 c"
type textarea "x"
type input "ADD CLASS CODE - 5606"
type textarea "x"
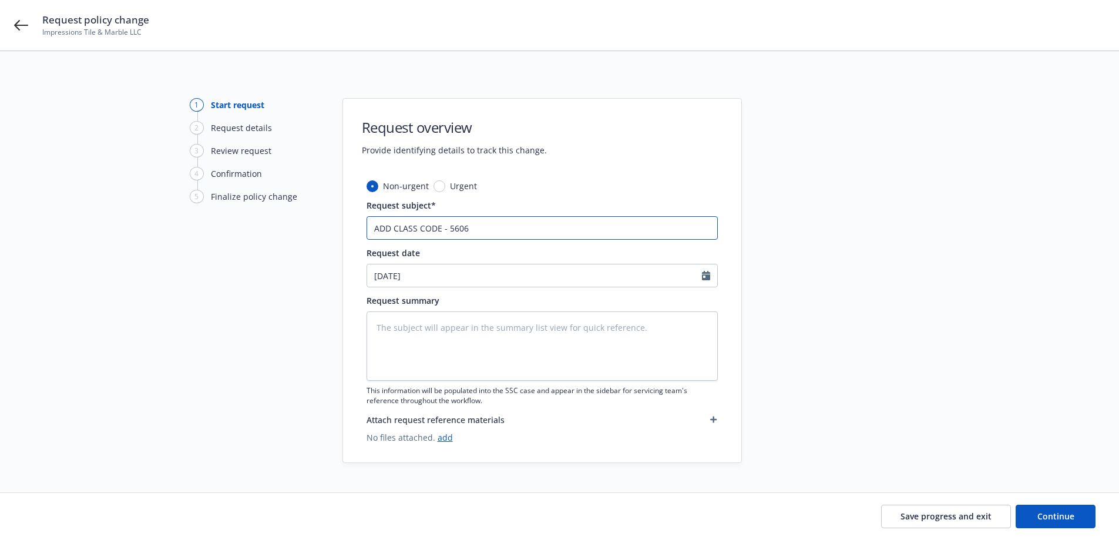
type input "ADD CLASS CODE - 5606"
type textarea "x"
type input "ADD CLASS CODE - 5606-"
type textarea "x"
type input "ADD CLASS CODE - 5606-"
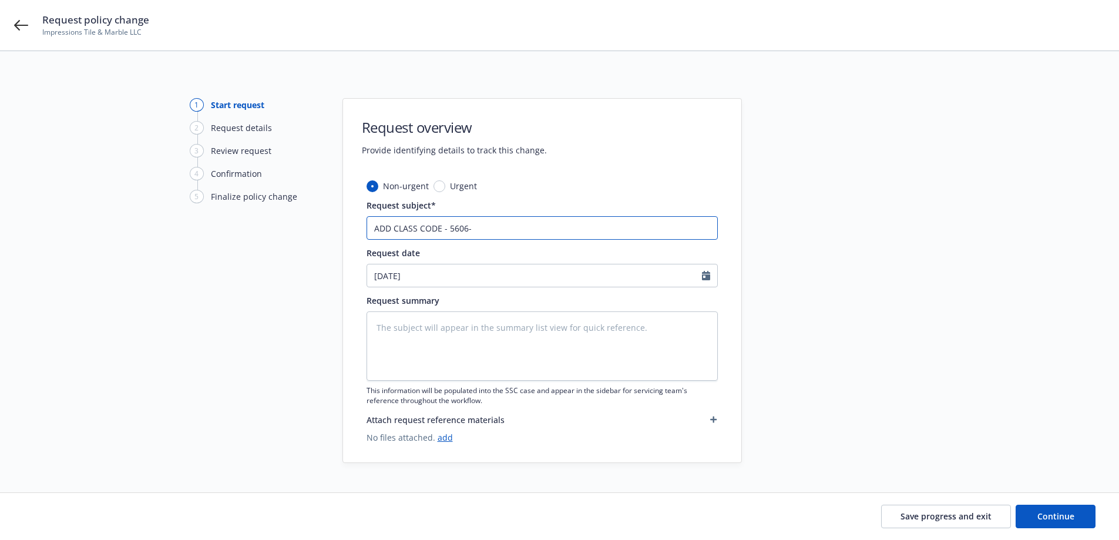
type textarea "x"
type input "ADD CLASS CODE - 5606- C"
type textarea "x"
type input "ADD CLASS CODE - 5606- CO"
type textarea "x"
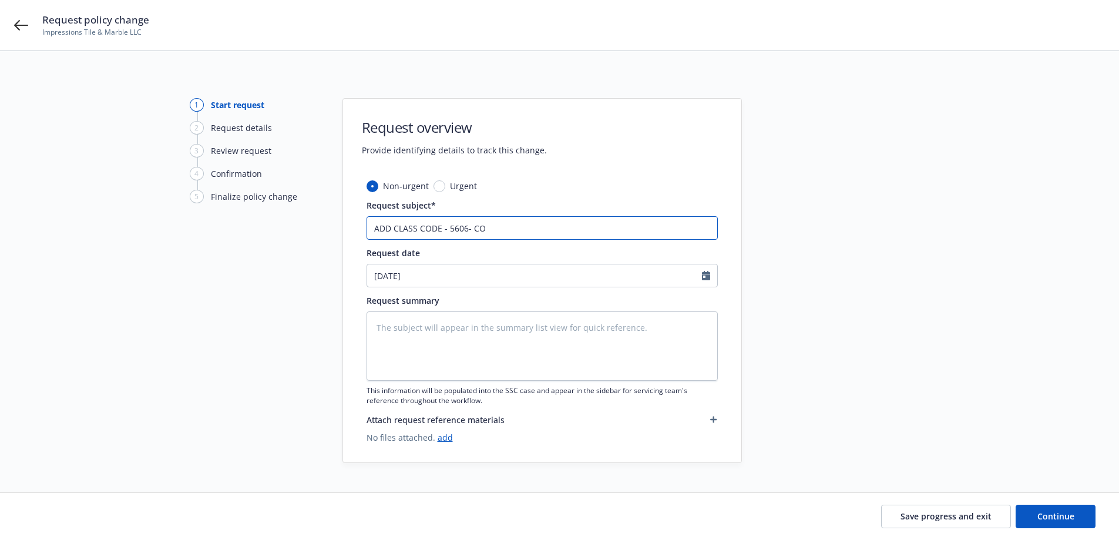
type input "ADD CLASS CODE - 5606- CON"
type textarea "x"
type input "ADD CLASS CODE - 5606- CONT"
type textarea "x"
type input "ADD CLASS CODE - 5606- CONTR"
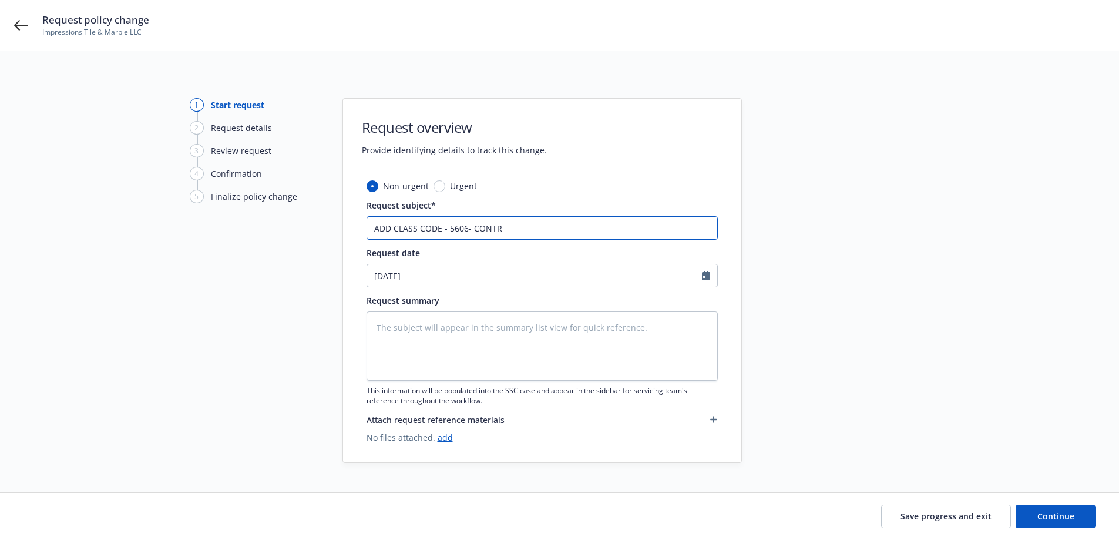
type textarea "x"
type input "ADD CLASS CODE - 5606- CONTRA"
type textarea "x"
type input "ADD CLASS CODE - 5606- CONTRAC"
type textarea "x"
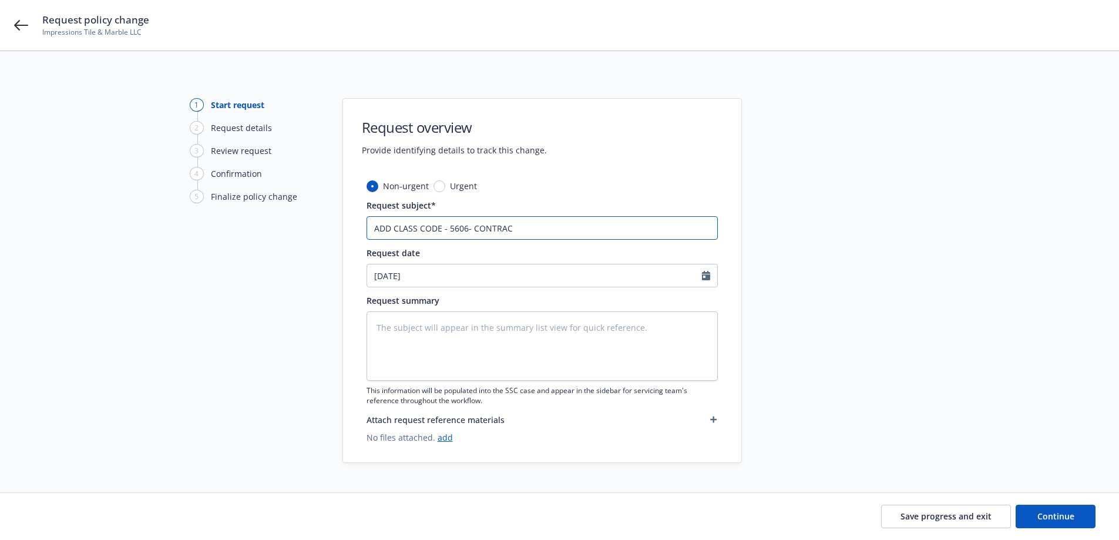
type input "ADD CLASS CODE - 5606- CONTRACT"
type textarea "x"
type input "ADD CLASS CODE - 5606- CONTRACTO"
type textarea "x"
type input "ADD CLASS CODE - 5606- CONTRACTOR"
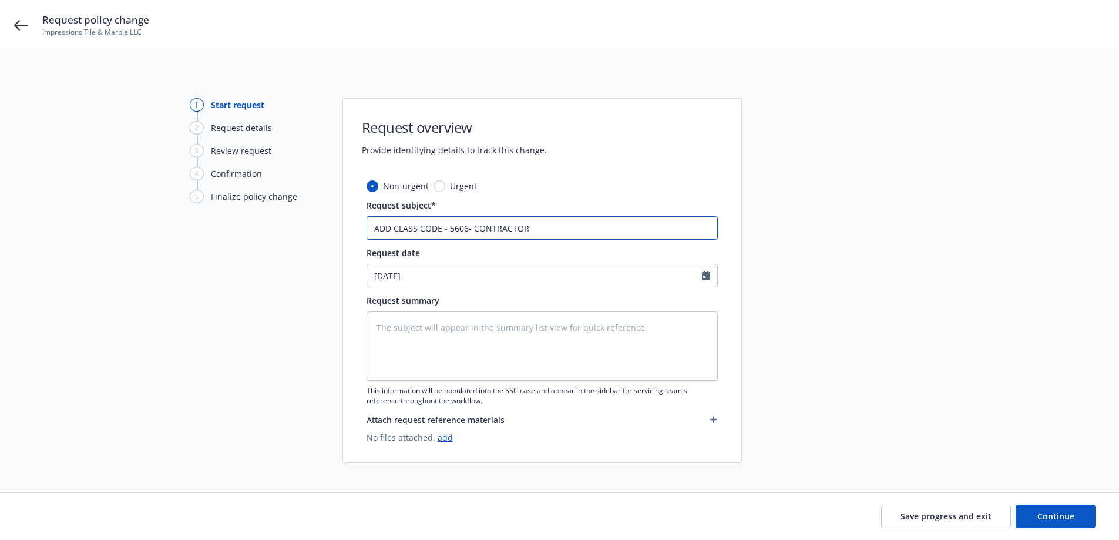
type textarea "x"
type input "ADD CLASS CODE - 5606- CONTRACTOR"
type textarea "x"
type input "ADD CLASS CODE - 5606- CONTRACTOR -"
type textarea "x"
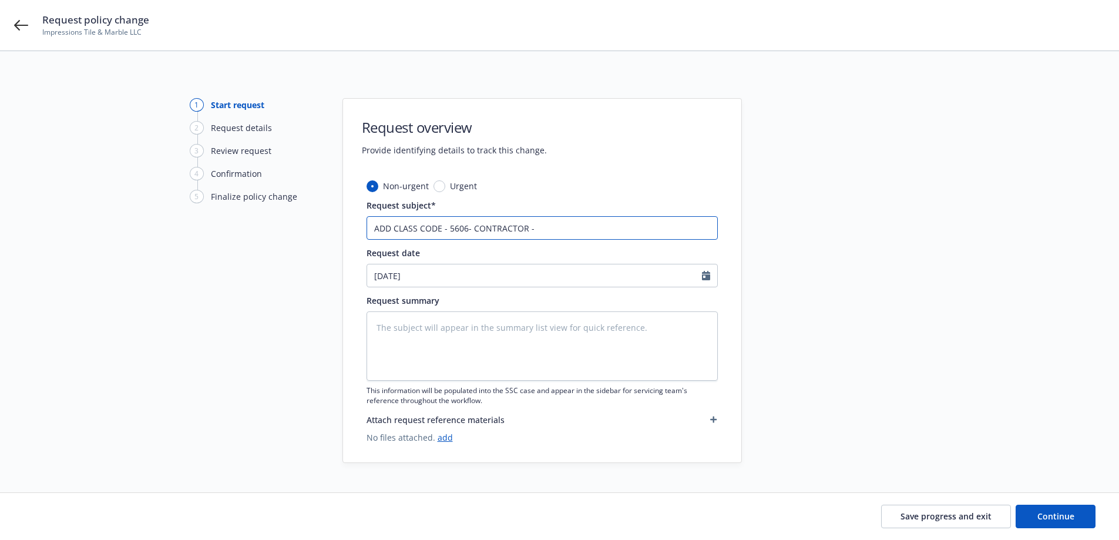
type input "ADD CLASS CODE - 5606- CONTRACTOR -"
type textarea "x"
type input "ADD CLASS CODE - 5606- CONTRACTOR - P"
type textarea "x"
type input "ADD CLASS CODE - 5606- CONTRACTOR - PR"
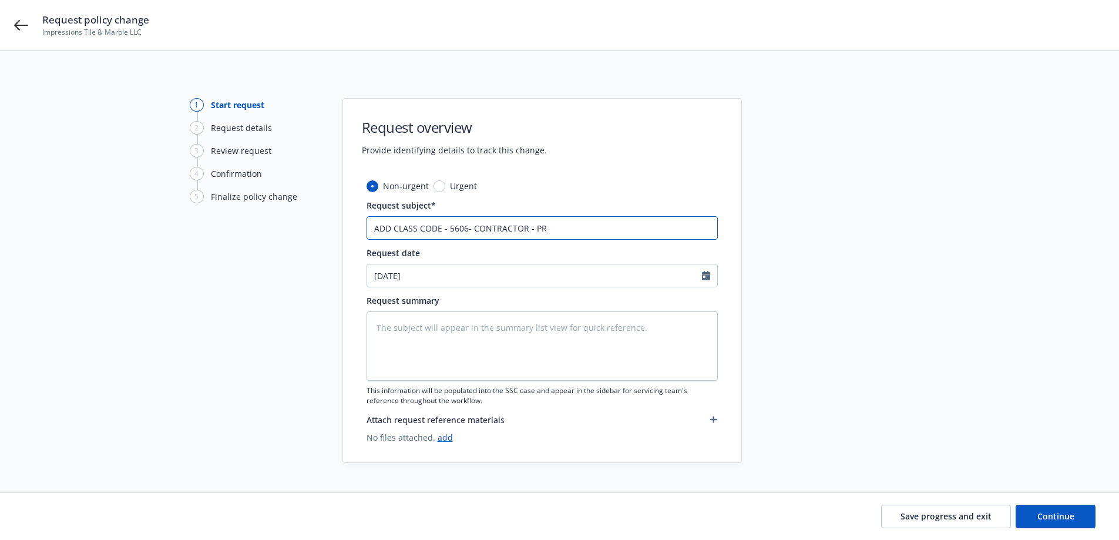
type textarea "x"
type input "ADD CLASS CODE - 5606- CONTRACTOR - PRJ"
type textarea "x"
type input "ADD CLASS CODE - 5606- CONTRACTOR - PRJE"
type textarea "x"
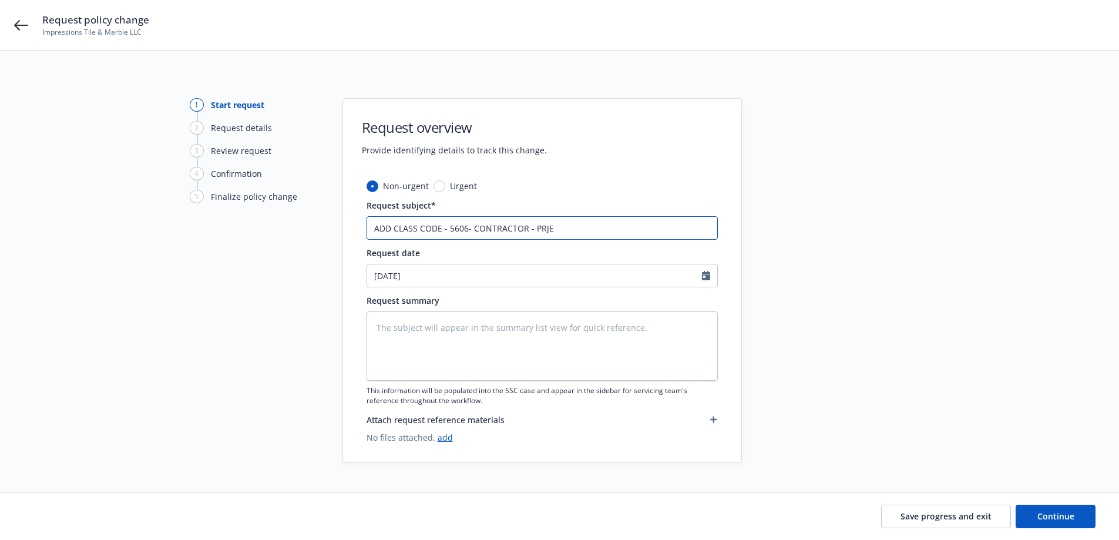
type input "ADD CLASS CODE - 5606- CONTRACTOR - PRJ"
type textarea "x"
type input "ADD CLASS CODE - 5606- CONTRACTOR - PR"
type textarea "x"
type input "ADD CLASS CODE - 5606- CONTRACTOR - PRO"
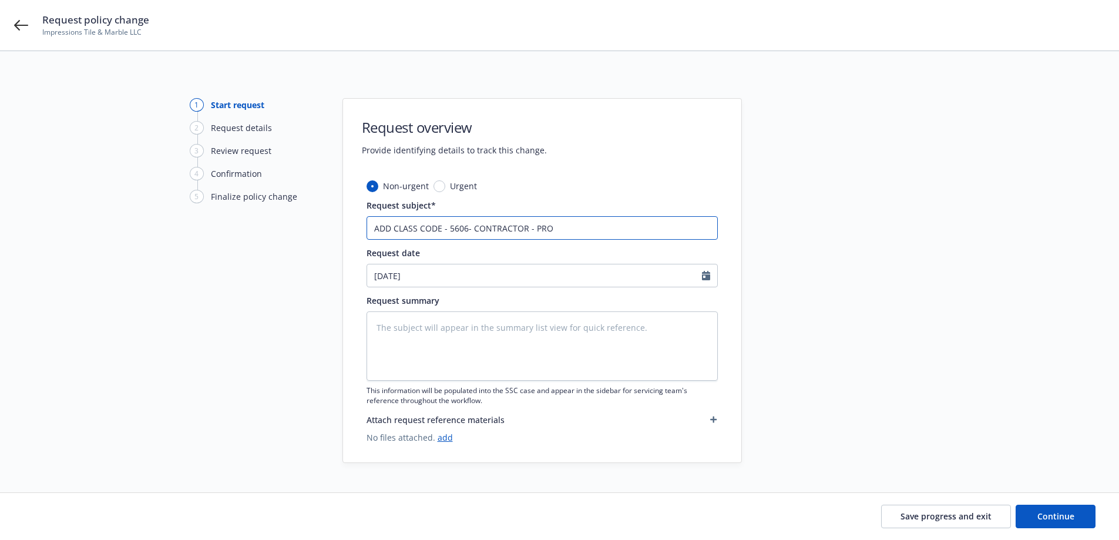
type textarea "x"
type input "ADD CLASS CODE - 5606- CONTRACTOR - PROJ"
type textarea "x"
type input "ADD CLASS CODE - 5606- CONTRACTOR - PROJE"
type textarea "x"
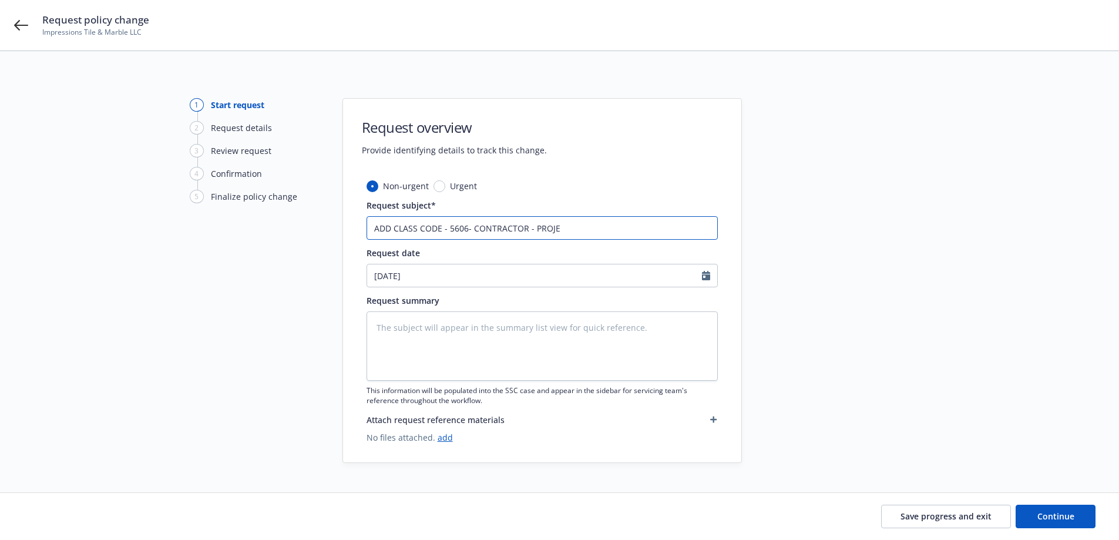
type input "ADD CLASS CODE - 5606- CONTRACTOR - PROJEC"
type textarea "x"
type input "ADD CLASS CODE - 5606- CONTRACTOR - PROJECT"
type textarea "x"
type input "ADD CLASS CODE - 5606- CONTRACTOR - PROJECT"
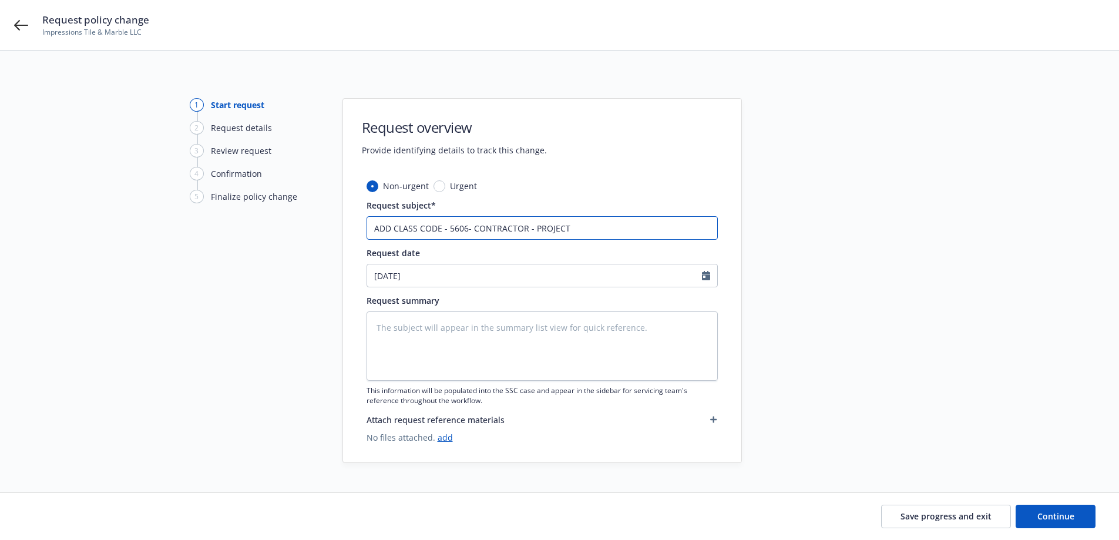
type textarea "x"
type input "ADD CLASS CODE - 5606- CONTRACTOR - PROJECT A"
type textarea "x"
type input "ADD CLASS CODE - 5606- CONTRACTOR - PROJECT"
type textarea "x"
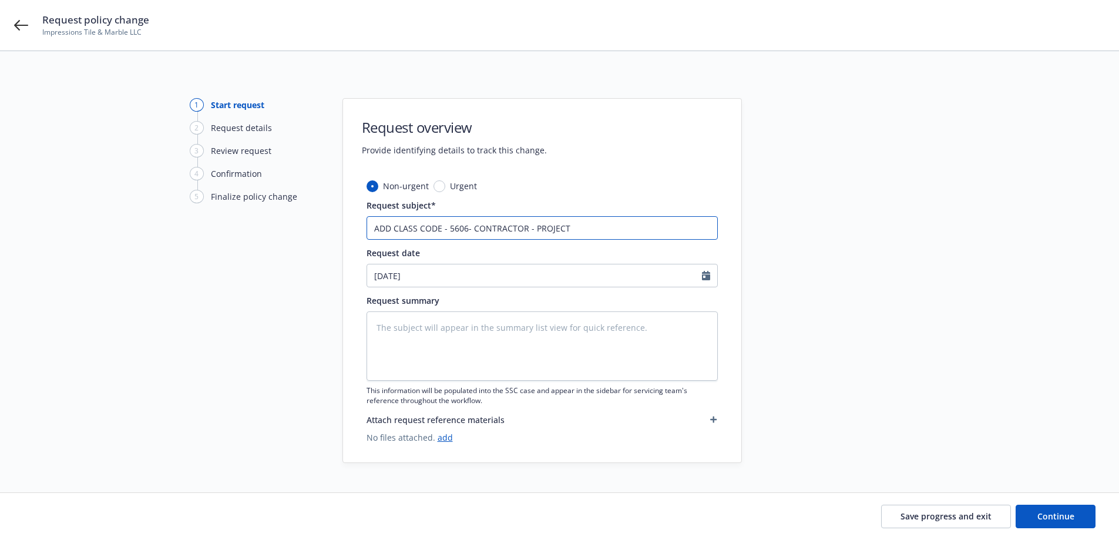
type input "ADD CLASS CODE - 5606- CONTRACTOR - PROJECT M"
type textarea "x"
type input "ADD CLASS CODE - 5606- CONTRACTOR - PROJECT MG"
type textarea "x"
type input "ADD CLASS CODE - 5606- CONTRACTOR - PROJECT MGR"
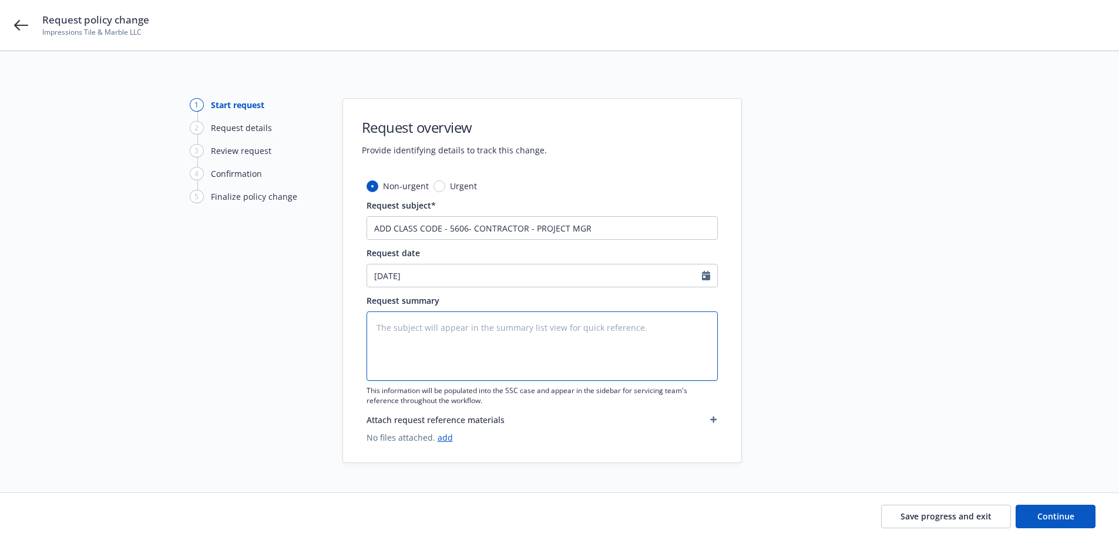
click at [421, 338] on textarea at bounding box center [541, 345] width 351 height 69
click at [403, 332] on textarea at bounding box center [541, 345] width 351 height 69
paste textarea "CONTRACTOR - PROJECT MANAGER $ 94,243 2.200 $ 2,073.00 CONSTRUCTION EXECUTIVE C…"
type textarea "x"
type textarea "CONTRACTOR - PROJECT MANAGER $ 94,243 2.200 $ 2,073.00 CONSTRUCTION EXECUTIVE C…"
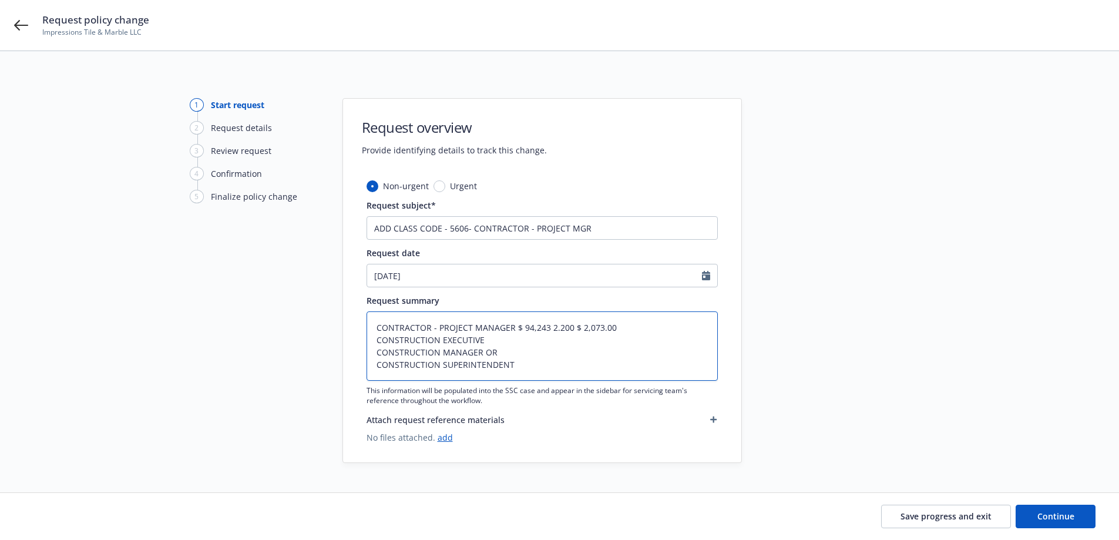
click at [373, 356] on textarea "CONTRACTOR - PROJECT MANAGER $ 94,243 2.200 $ 2,073.00 CONSTRUCTION EXECUTIVE C…" at bounding box center [541, 345] width 351 height 69
type textarea "x"
type textarea "CONTRACTOR - PROJECT MANAGER $ 94,243 2.200 $ 2,073.00 CONSTRUCTION EXECUTIVECO…"
type textarea "x"
type textarea "CONTRACTOR - PROJECT MANAGER $ 94,243 2.200 $ 2,073.00 CONSTRUCTION EXECUTIVE,C…"
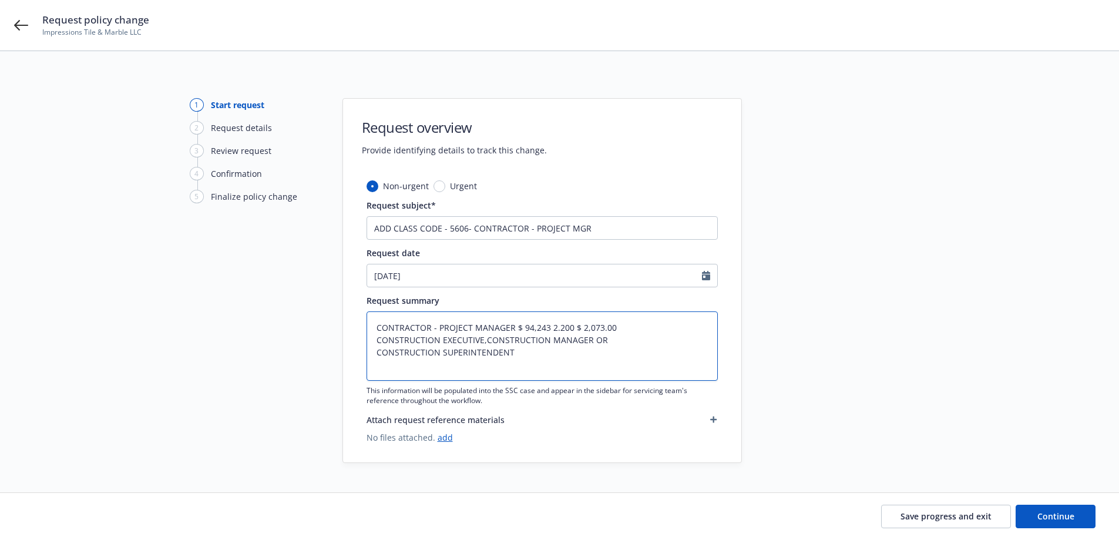
type textarea "x"
type textarea "CONTRACTOR - PROJECT MANAGER $ 94,243 2.200 $ 2,073.00 CONSTRUCTION EXECUTIVE, …"
click at [373, 356] on textarea "CONTRACTOR - PROJECT MANAGER $ 94,243 2.200 $ 2,073.00 CONSTRUCTION EXECUTIVE, …" at bounding box center [541, 345] width 351 height 69
type textarea "x"
type textarea "CONTRACTOR - PROJECT MANAGER $ 94,243 2.200 $ 2,073.00 CONSTRUCTION EXECUTIVE, …"
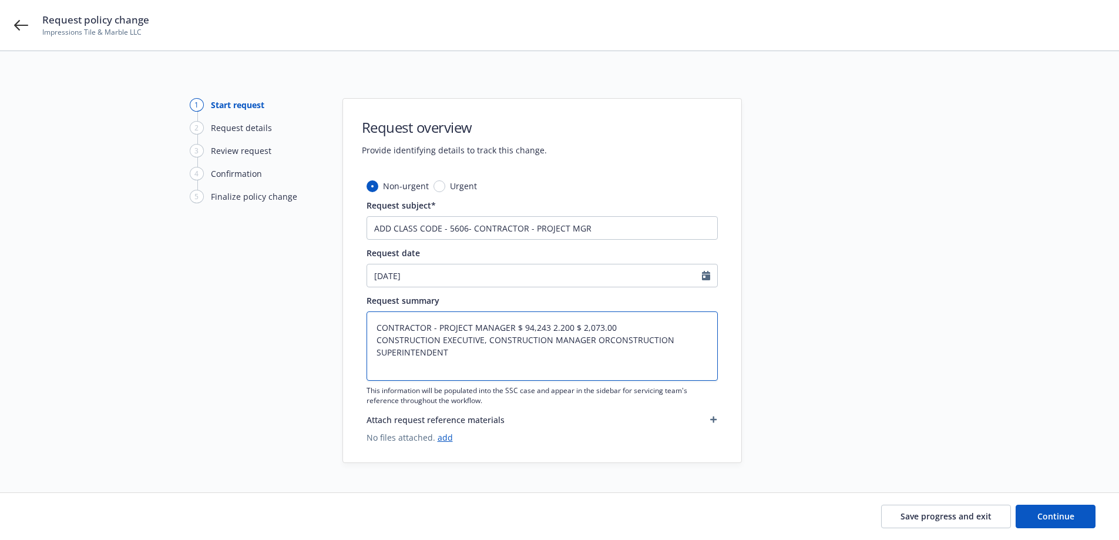
type textarea "x"
type textarea "CONTRACTOR - PROJECT MANAGER $ 94,243 2.200 $ 2,073.00 CONSTRUCTION EXECUTIVE, …"
type textarea "x"
type textarea "CONTRACTOR - PROJECT MANAGER $ 94,243 2.200 $ 2,073.00 CONSTRUCTION EXECUTIVE, …"
click at [373, 354] on textarea "CONTRACTOR - PROJECT MANAGER $ 94,243 2.200 $ 2,073.00 CONSTRUCTION EXECUTIVE, …" at bounding box center [541, 345] width 351 height 69
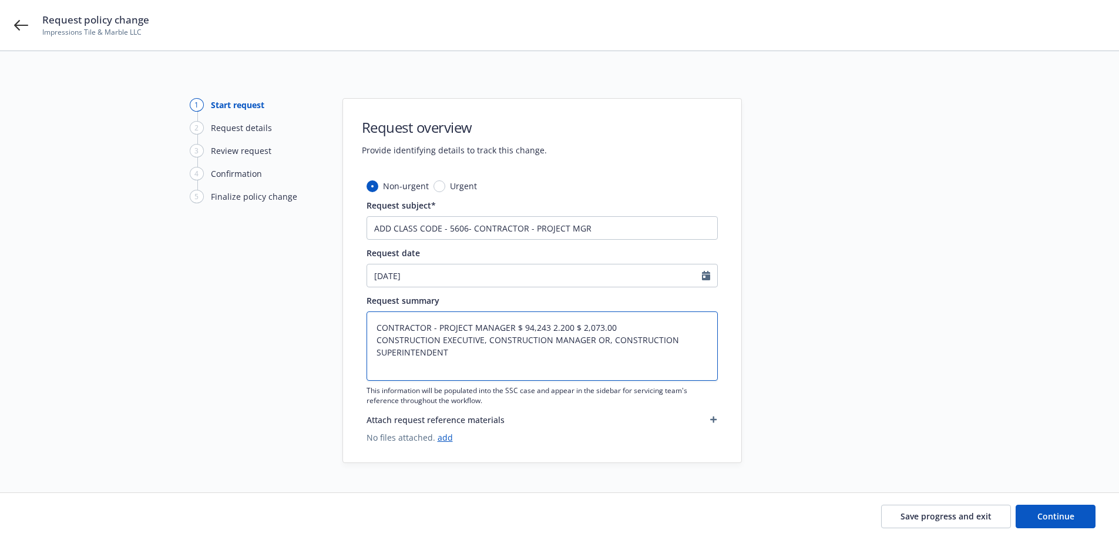
type textarea "x"
type textarea "CONTRACTOR - PROJECT MANAGER $ 94,243 2.200 $ 2,073.00 CONSTRUCTION EXECUTIVE, …"
type textarea "x"
type textarea "CONTRACTOR - PROJECT MANAGER $ 94,243 2.200 $ 2,073.00 CONSTRUCTION EXECUTIVE, …"
click at [373, 323] on textarea "CONTRACTOR - PROJECT MANAGER $ 94,243 2.200 $ 2,073.00 CONSTRUCTION EXECUTIVE, …" at bounding box center [541, 345] width 351 height 69
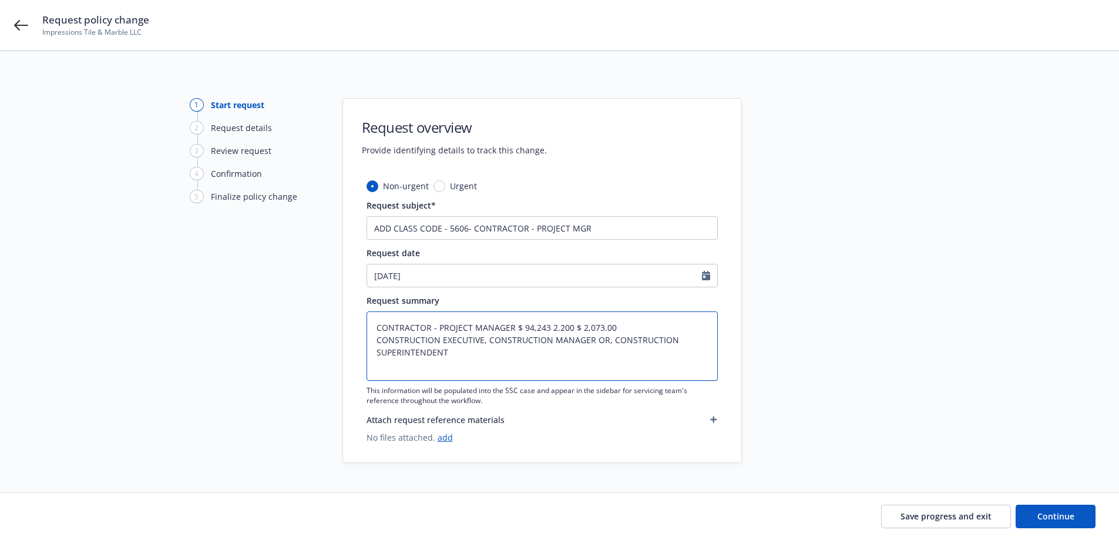
type textarea "x"
type textarea "aCONTRACTOR - PROJECT MANAGER $ 94,243 2.200 $ 2,073.00 CONSTRUCTION EXECUTIVE,…"
type textarea "x"
type textarea "adCONTRACTOR - PROJECT MANAGER $ 94,243 2.200 $ 2,073.00 CONSTRUCTION EXECUTIVE…"
type textarea "x"
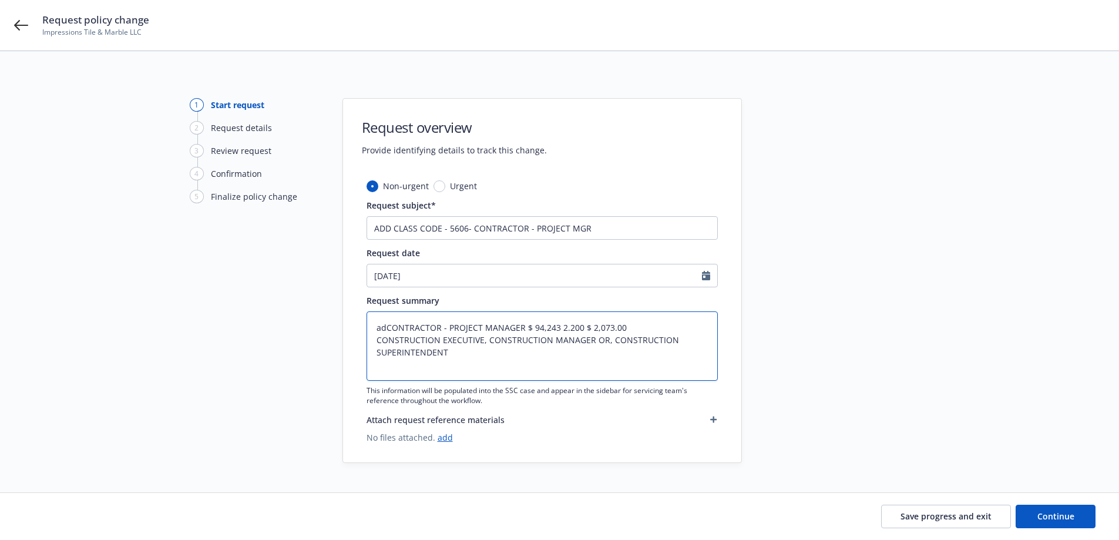
type textarea "addCONTRACTOR - PROJECT MANAGER $ 94,243 2.200 $ 2,073.00 CONSTRUCTION EXECUTIV…"
type textarea "x"
type textarea "add CONTRACTOR - PROJECT MANAGER $ 94,243 2.200 $ 2,073.00 CONSTRUCTION EXECUTI…"
type textarea "x"
type textarea "add -CONTRACTOR - PROJECT MANAGER $ 94,243 2.200 $ 2,073.00 CONSTRUCTION EXECUT…"
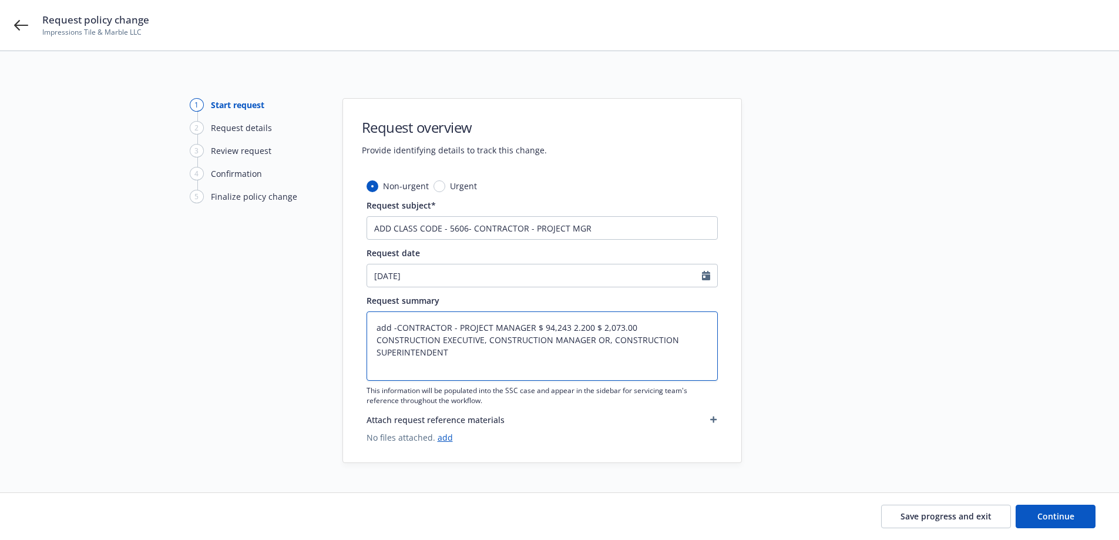
type textarea "x"
type textarea "add - CONTRACTOR - PROJECT MANAGER $ 94,243 2.200 $ 2,073.00 CONSTRUCTION EXECU…"
type textarea "x"
type textarea "add - 5CONTRACTOR - PROJECT MANAGER $ 94,243 2.200 $ 2,073.00 CONSTRUCTION EXEC…"
type textarea "x"
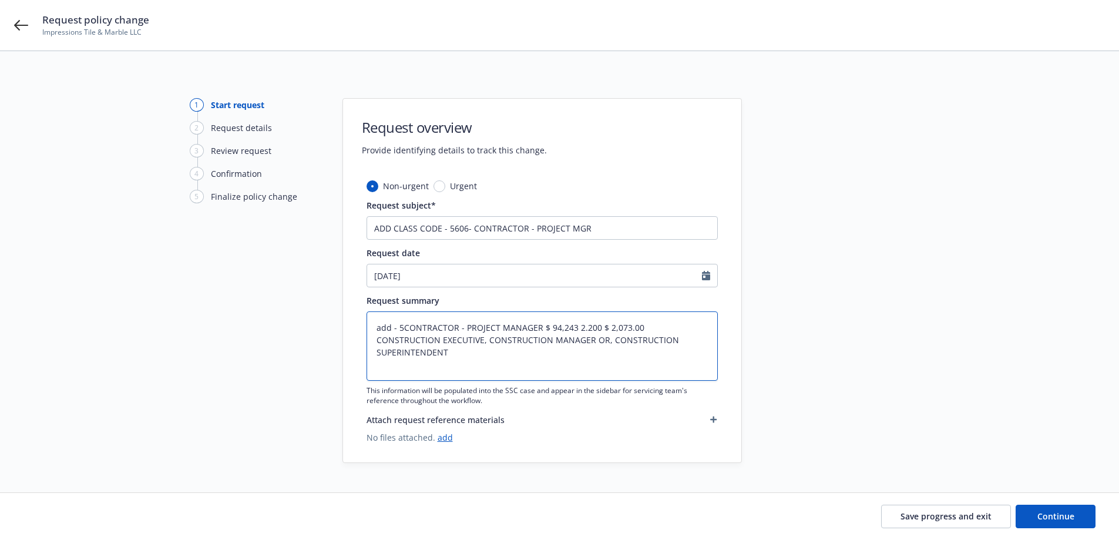
type textarea "add - 56CONTRACTOR - PROJECT MANAGER $ 94,243 2.200 $ 2,073.00 CONSTRUCTION EXE…"
type textarea "x"
type textarea "add - 560CONTRACTOR - PROJECT MANAGER $ 94,243 2.200 $ 2,073.00 CONSTRUCTION EX…"
type textarea "x"
type textarea "add - 5606CONTRACTOR - PROJECT MANAGER $ 94,243 2.200 $ 2,073.00 CONSTRUCTION E…"
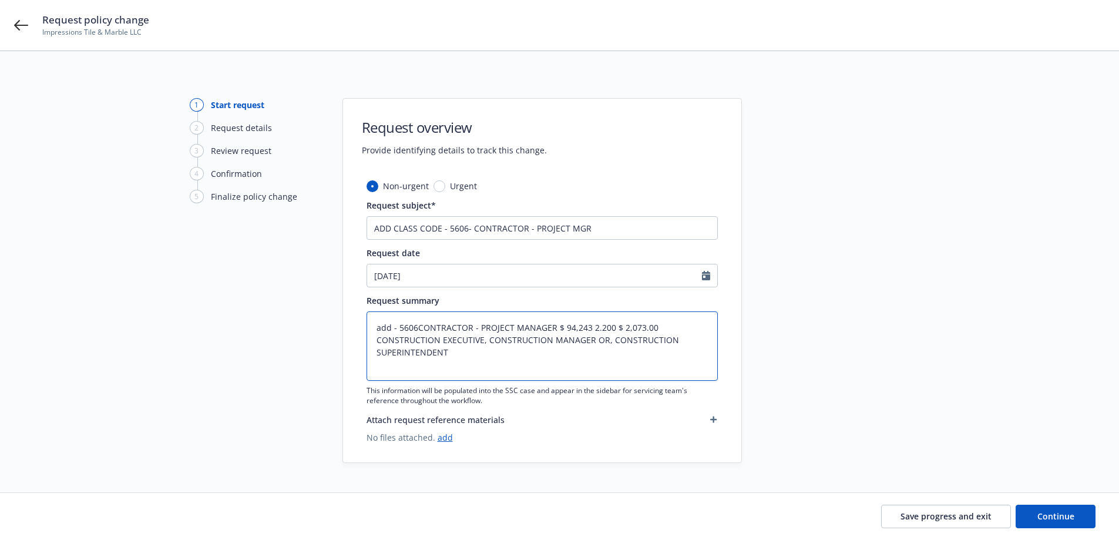
type textarea "x"
type textarea "add - 5606;CONTRACTOR - PROJECT MANAGER $ 94,243 2.200 $ 2,073.00 CONSTRUCTION …"
type textarea "x"
type textarea "add - 5606; CONTRACTOR - PROJECT MANAGER $ 94,243 2.200 $ 2,073.00 CONSTRUCTION…"
click at [470, 356] on textarea "add - 5606; CONTRACTOR - PROJECT MANAGER $ 94,243 2.200 $ 2,073.00 CONSTRUCTION…" at bounding box center [541, 345] width 351 height 69
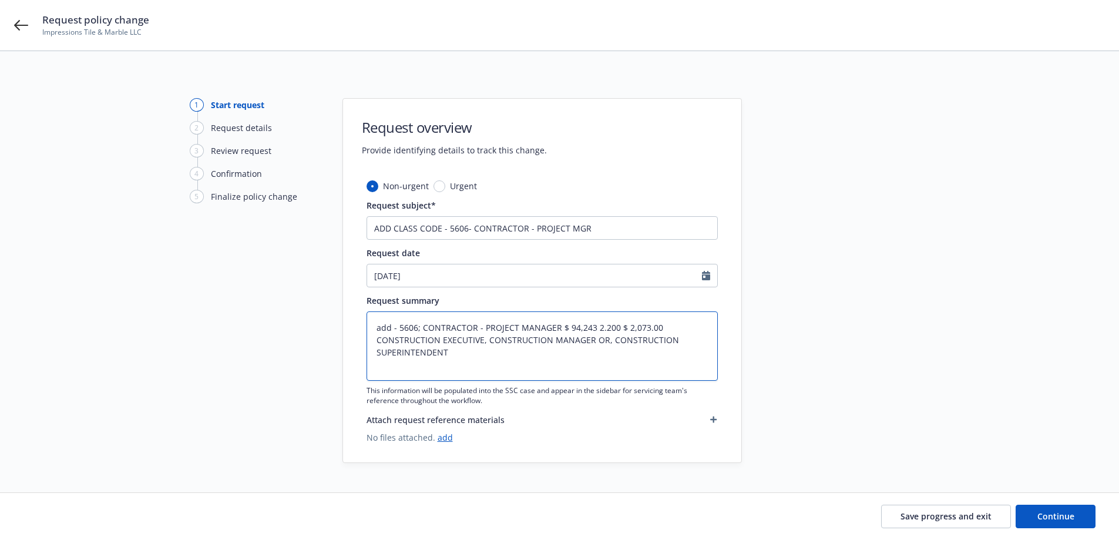
type textarea "x"
type textarea "add - 5606; CONTRACTOR - PROJECT MANAGER $ 94,243 2.200 $ 2,073.00 CONSTRUCTION…"
type textarea "x"
type textarea "add - 5606; CONTRACTOR - PROJECT MANAGER $ 94,243 2.200 $ 2,073.00 CONSTRUCTION…"
type textarea "x"
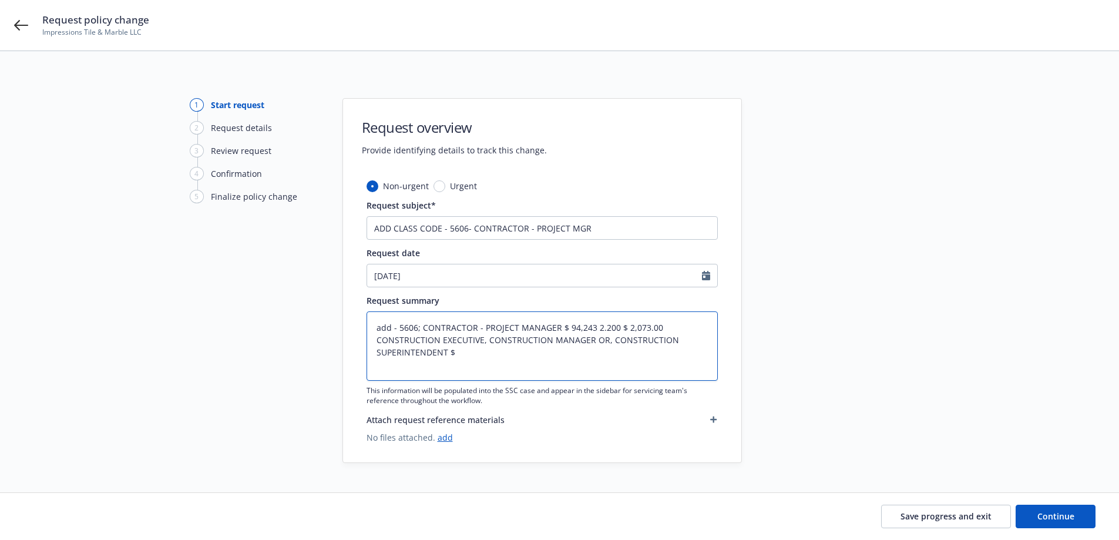
type textarea "add - 5606; CONTRACTOR - PROJECT MANAGER $ 94,243 2.200 $ 2,073.00 CONSTRUCTION…"
type textarea "x"
type textarea "add - 5606; CONTRACTOR - PROJECT MANAGER $ 94,243 2.200 $ 2,073.00 CONSTRUCTION…"
type textarea "x"
type textarea "add - 5606; CONTRACTOR - PROJECT MANAGER $ 94,243 2.200 $ 2,073.00 CONSTRUCTION…"
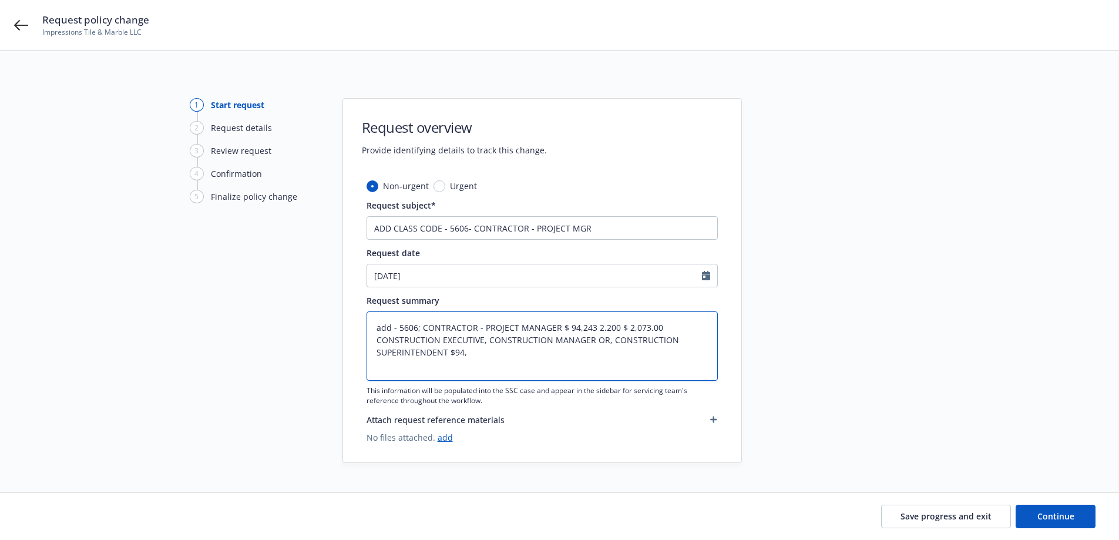
type textarea "x"
type textarea "add - 5606; CONTRACTOR - PROJECT MANAGER $ 94,243 2.200 $ 2,073.00 CONSTRUCTION…"
type textarea "x"
type textarea "add - 5606; CONTRACTOR - PROJECT MANAGER $ 94,243 2.200 $ 2,073.00 CONSTRUCTION…"
type textarea "x"
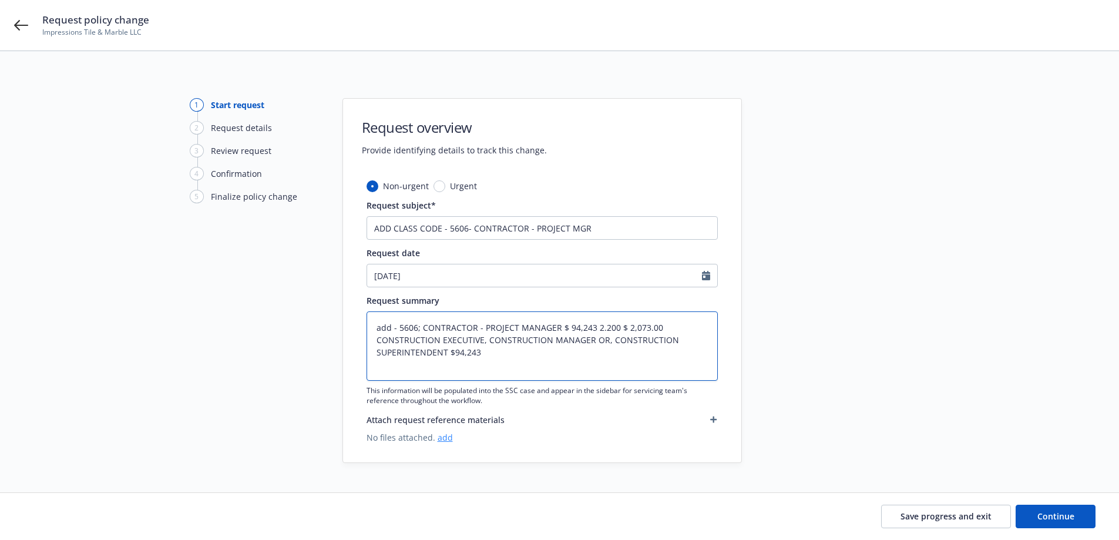
type textarea "add - 5606; CONTRACTOR - PROJECT MANAGER $ 94,243 2.200 $ 2,073.00 CONSTRUCTION…"
click at [448, 440] on link "add" at bounding box center [445, 437] width 15 height 11
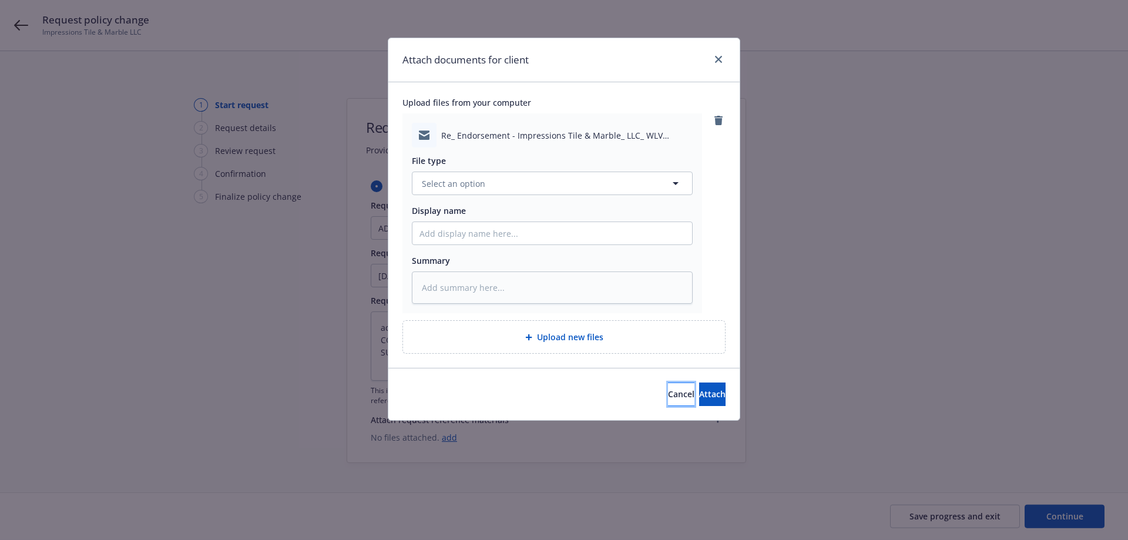
click at [668, 402] on button "Cancel" at bounding box center [681, 393] width 26 height 23
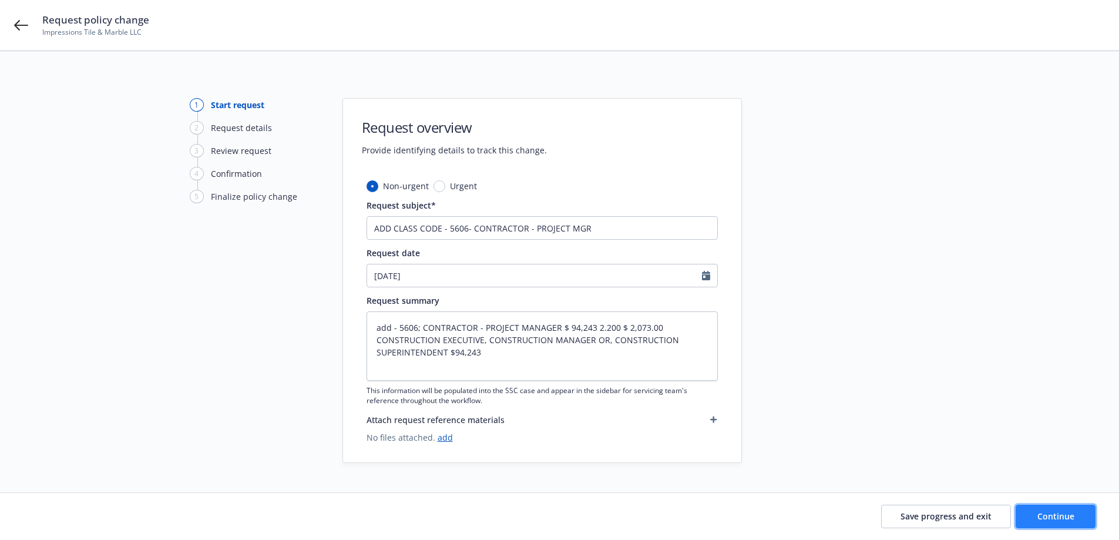
click at [1055, 512] on span "Continue" at bounding box center [1055, 515] width 37 height 11
type textarea "x"
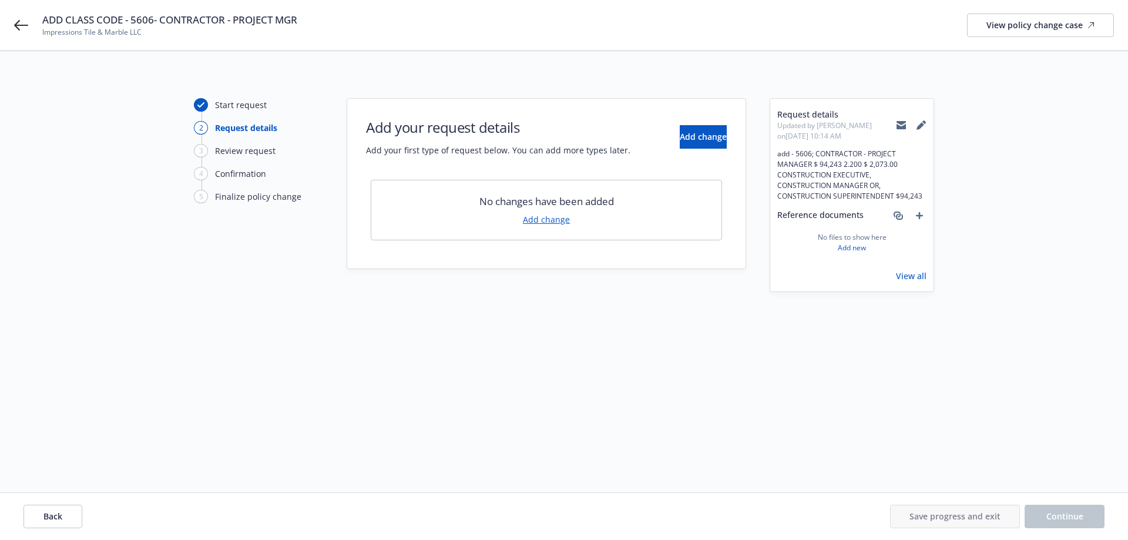
click at [546, 214] on link "Add change" at bounding box center [546, 219] width 47 height 12
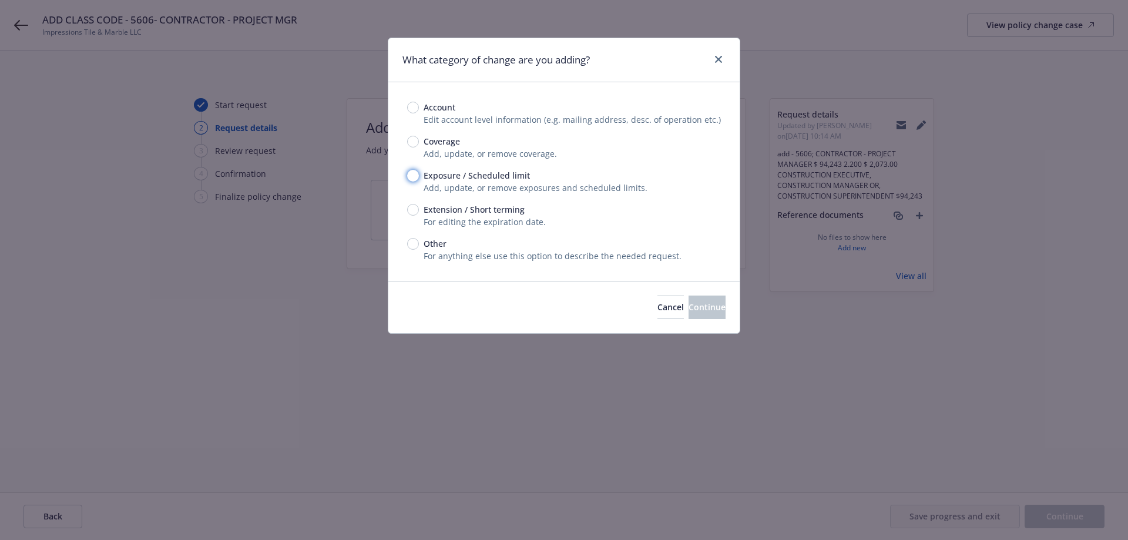
click at [412, 173] on input "Exposure / Scheduled limit" at bounding box center [413, 176] width 12 height 12
radio input "true"
click at [700, 316] on button "Continue" at bounding box center [706, 306] width 37 height 23
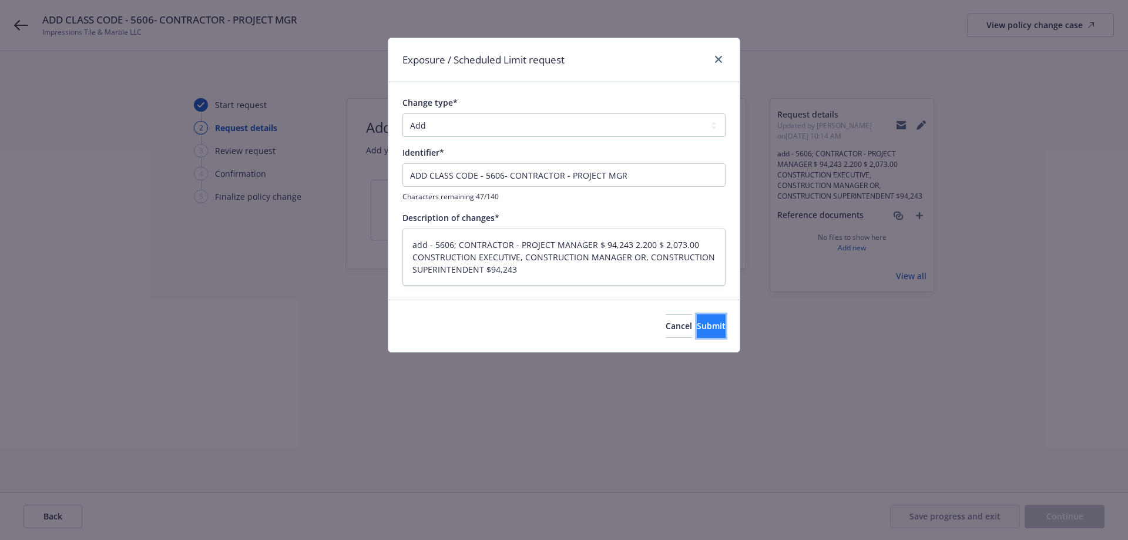
click at [697, 322] on span "Submit" at bounding box center [711, 325] width 29 height 11
type textarea "x"
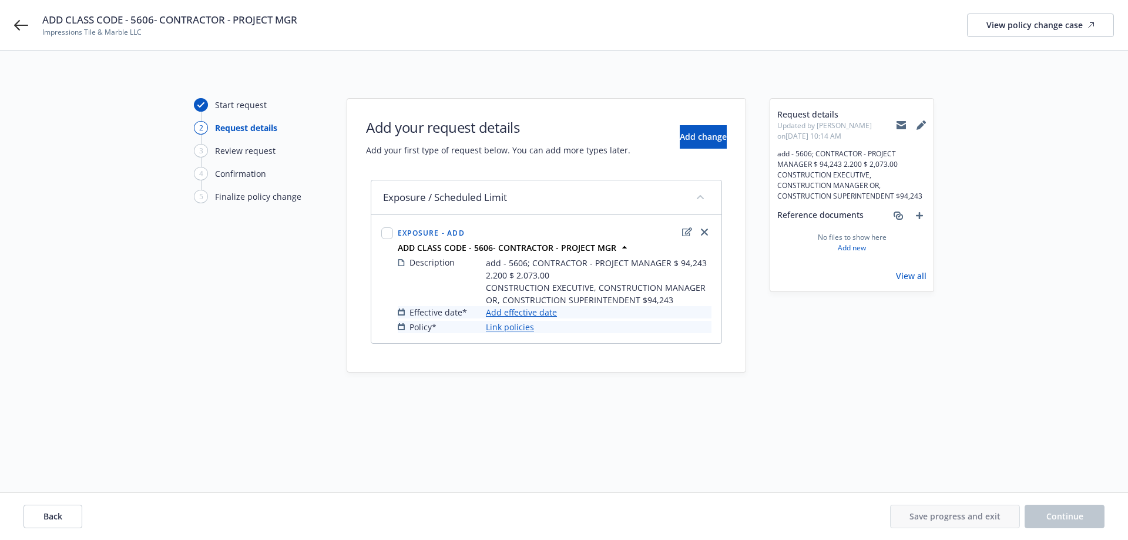
click at [517, 313] on link "Add effective date" at bounding box center [521, 312] width 71 height 12
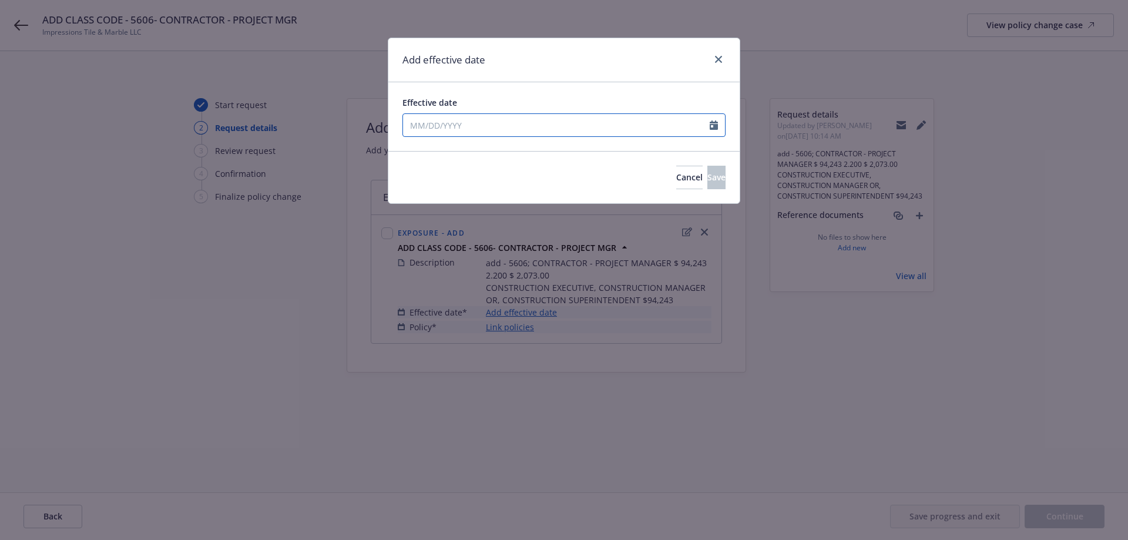
click at [443, 123] on input "Effective date" at bounding box center [556, 125] width 307 height 22
select select "8"
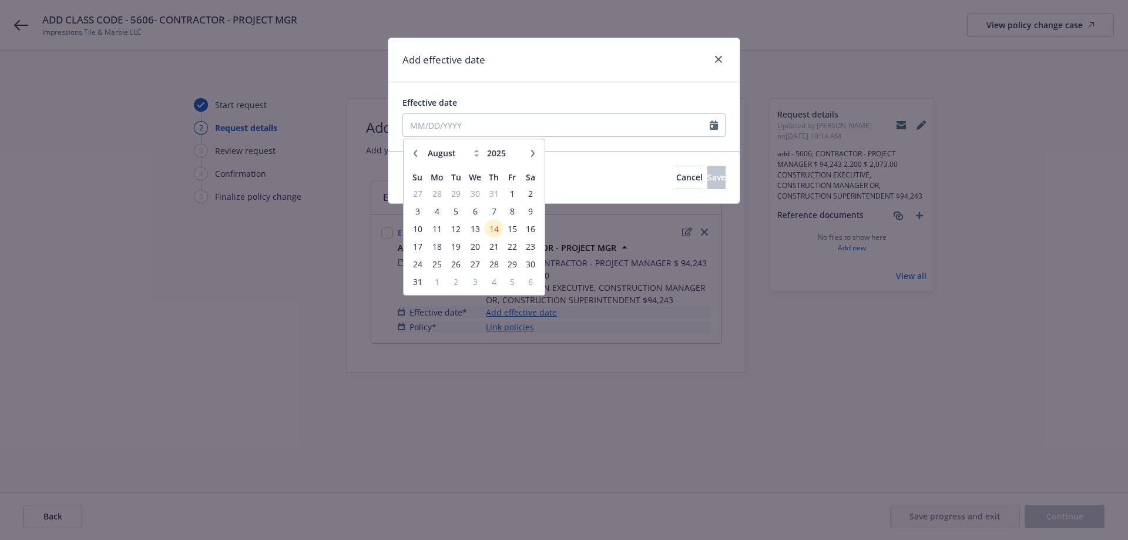
click at [418, 153] on icon "button" at bounding box center [415, 153] width 7 height 7
click at [509, 266] on span "30" at bounding box center [512, 264] width 16 height 15
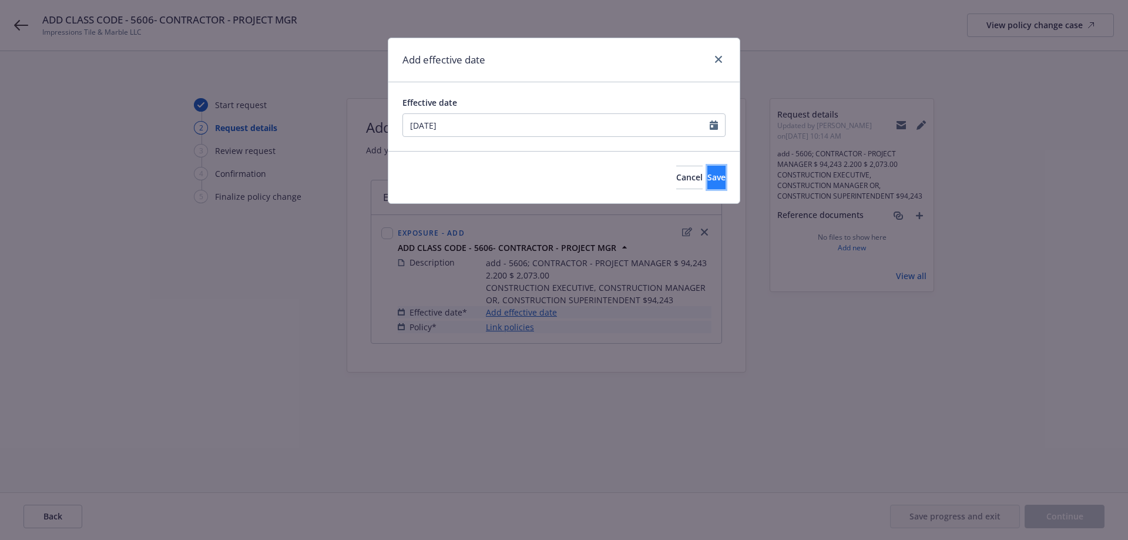
click at [707, 181] on span "Save" at bounding box center [716, 176] width 18 height 11
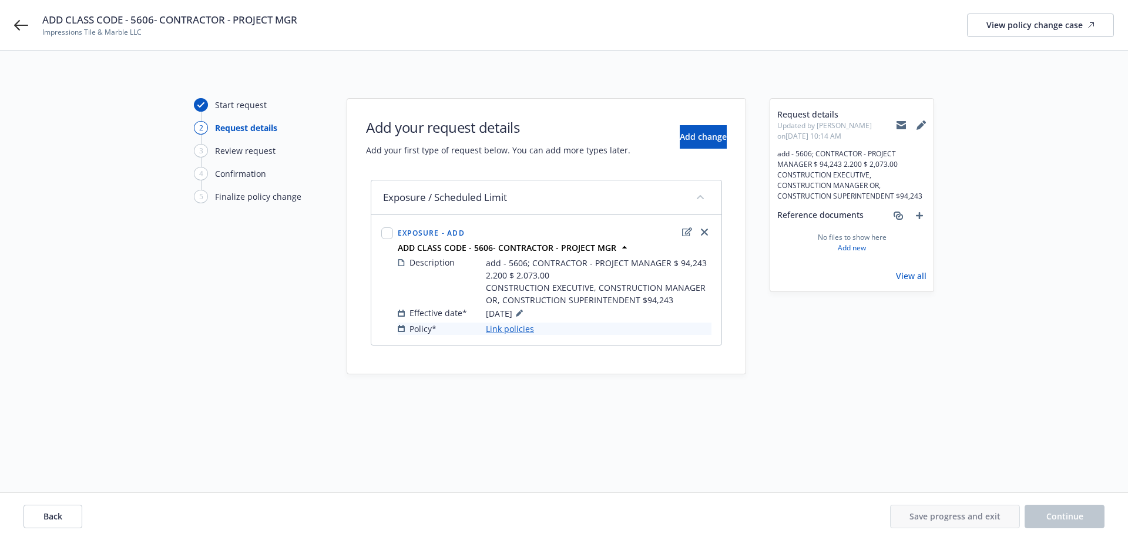
click at [506, 328] on link "Link policies" at bounding box center [510, 328] width 48 height 12
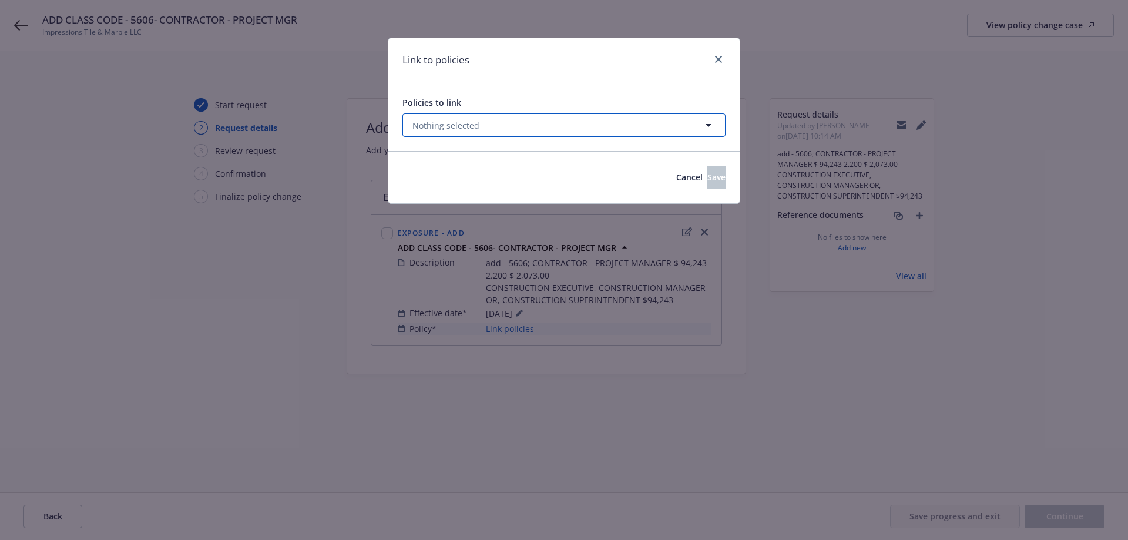
click at [450, 134] on button "Nothing selected" at bounding box center [563, 124] width 323 height 23
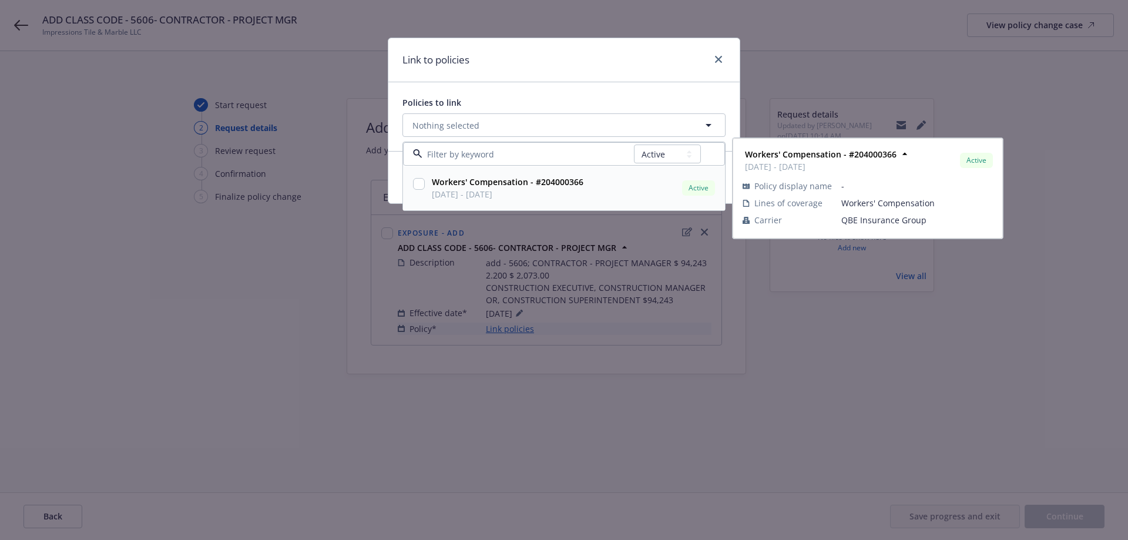
click at [422, 183] on input "checkbox" at bounding box center [419, 184] width 12 height 12
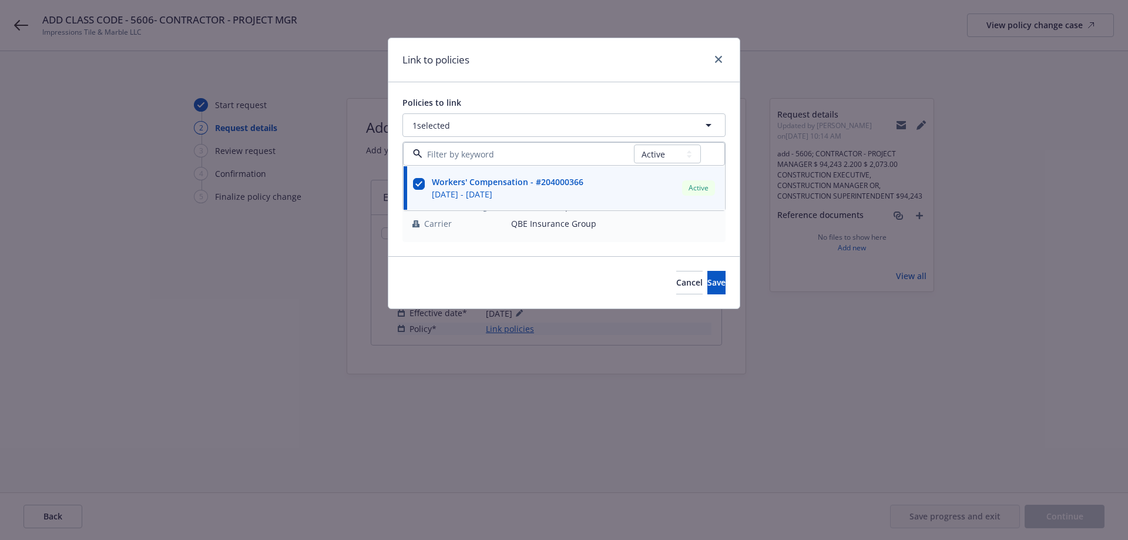
click at [537, 66] on div "Link to policies" at bounding box center [563, 60] width 351 height 44
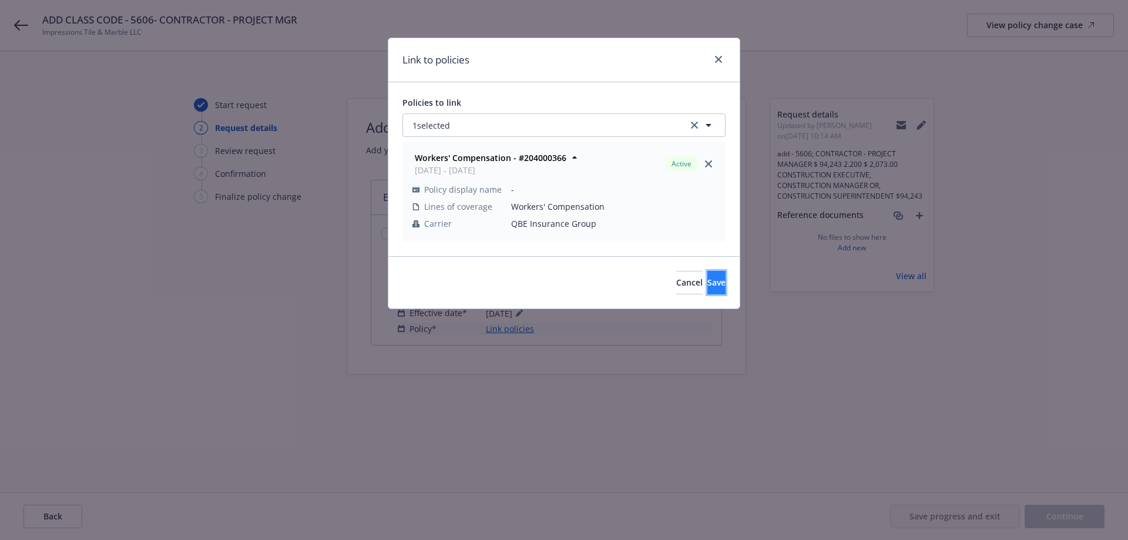
click at [707, 290] on button "Save" at bounding box center [716, 282] width 18 height 23
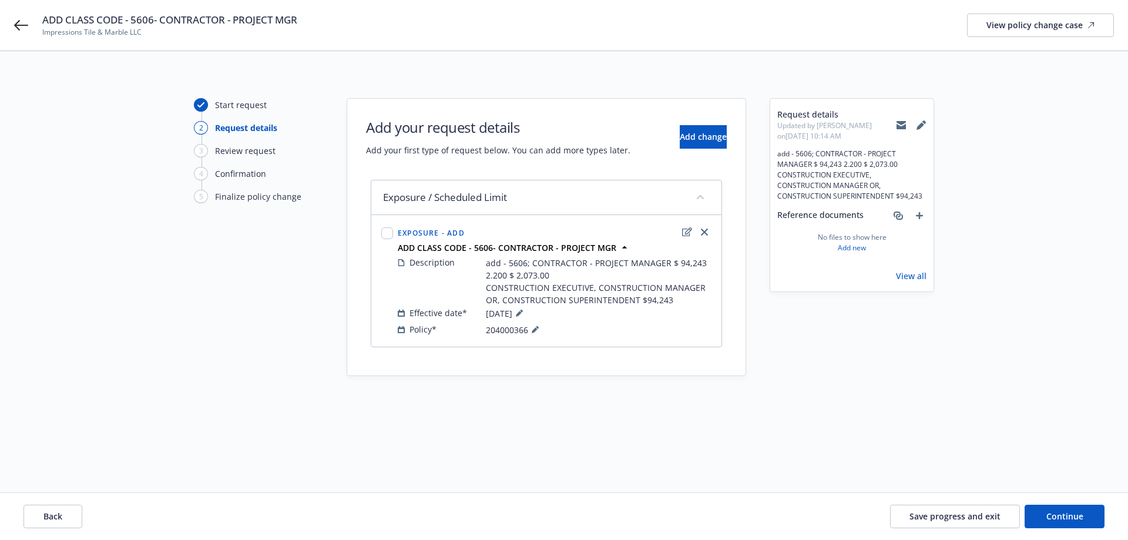
click at [1068, 529] on div "Back Save progress and exit Continue" at bounding box center [564, 516] width 1128 height 47
click at [1063, 523] on button "Continue" at bounding box center [1064, 515] width 80 height 23
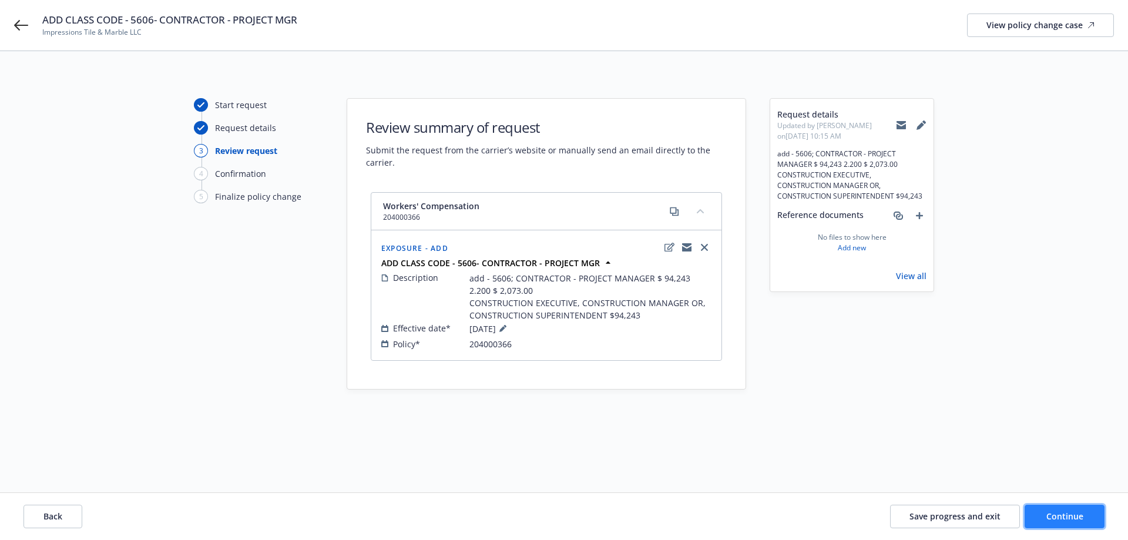
click at [1055, 514] on span "Continue" at bounding box center [1064, 515] width 37 height 11
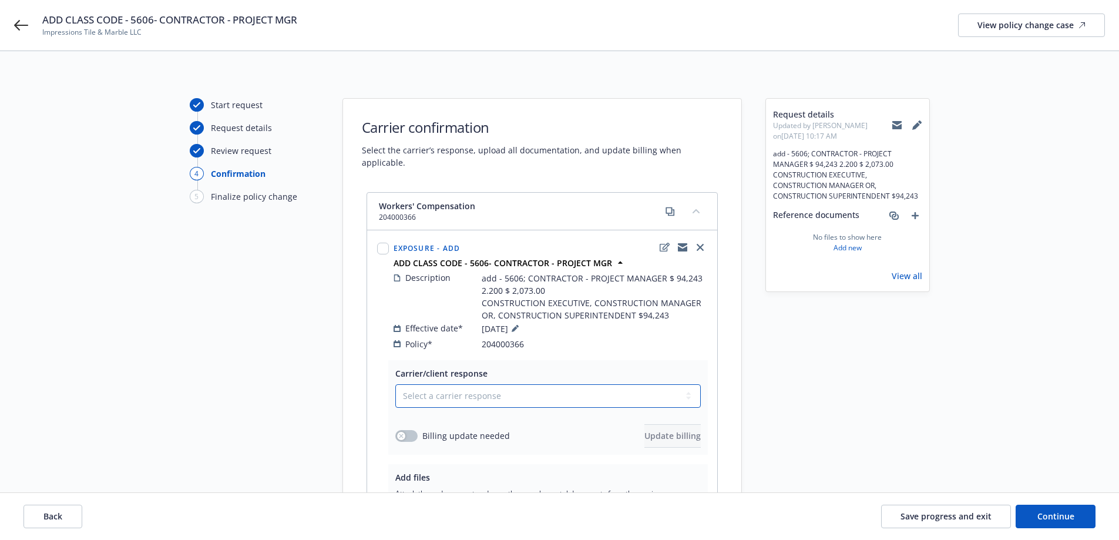
click at [457, 386] on select "Select a carrier response Accepted Accepted with revision No endorsement needed…" at bounding box center [547, 395] width 305 height 23
click at [395, 384] on select "Select a carrier response Accepted Accepted with revision No endorsement needed…" at bounding box center [547, 395] width 305 height 23
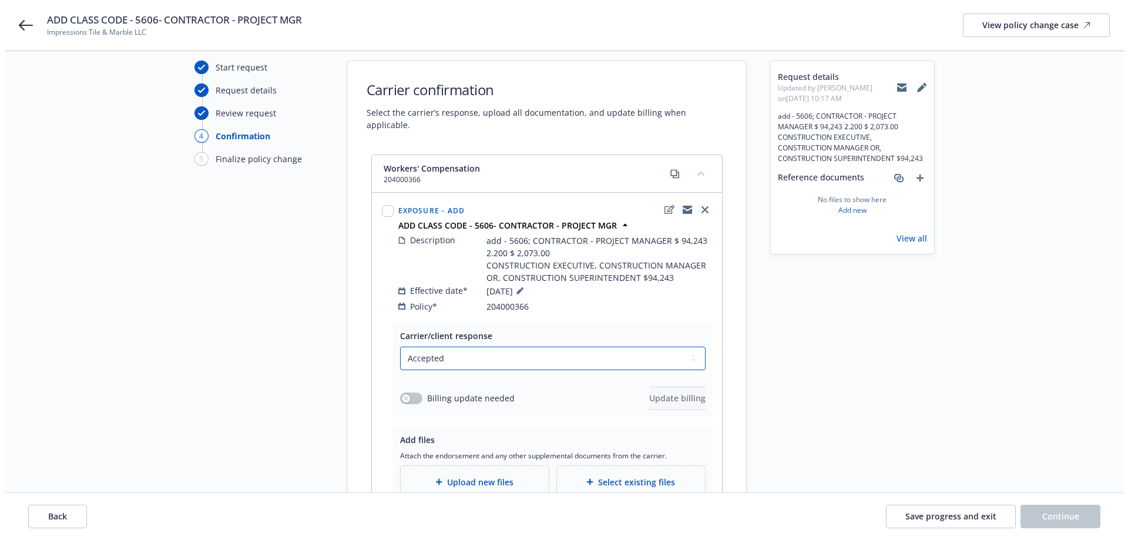
scroll to position [59, 0]
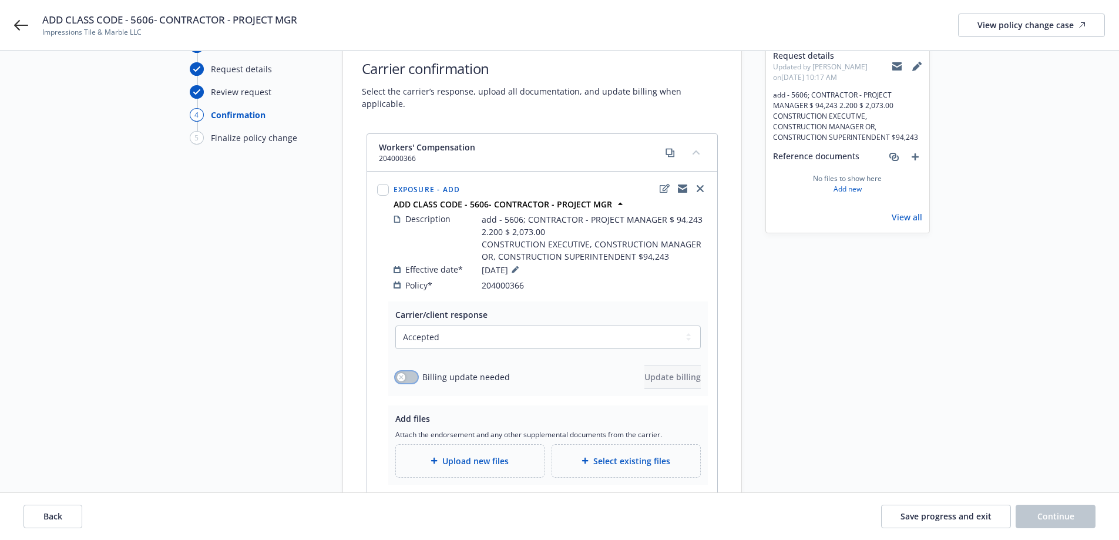
click at [415, 371] on button "button" at bounding box center [406, 377] width 22 height 12
click at [665, 371] on span "Update billing" at bounding box center [672, 376] width 56 height 11
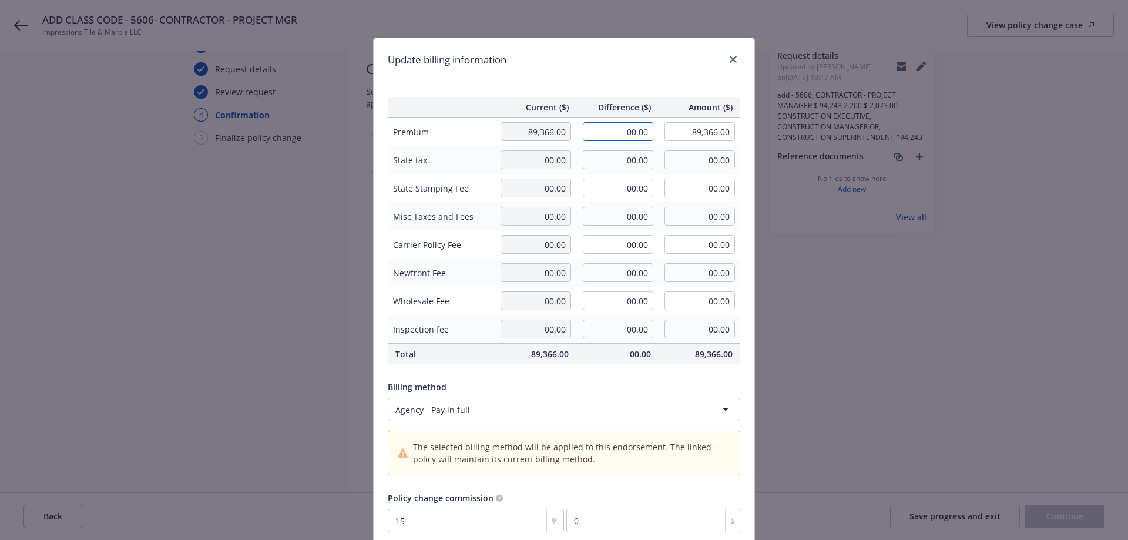
click at [605, 126] on input "00.00" at bounding box center [618, 131] width 70 height 19
click at [652, 376] on div "Billing method Agency - Pay in full The selected billing method will be applied…" at bounding box center [564, 428] width 352 height 104
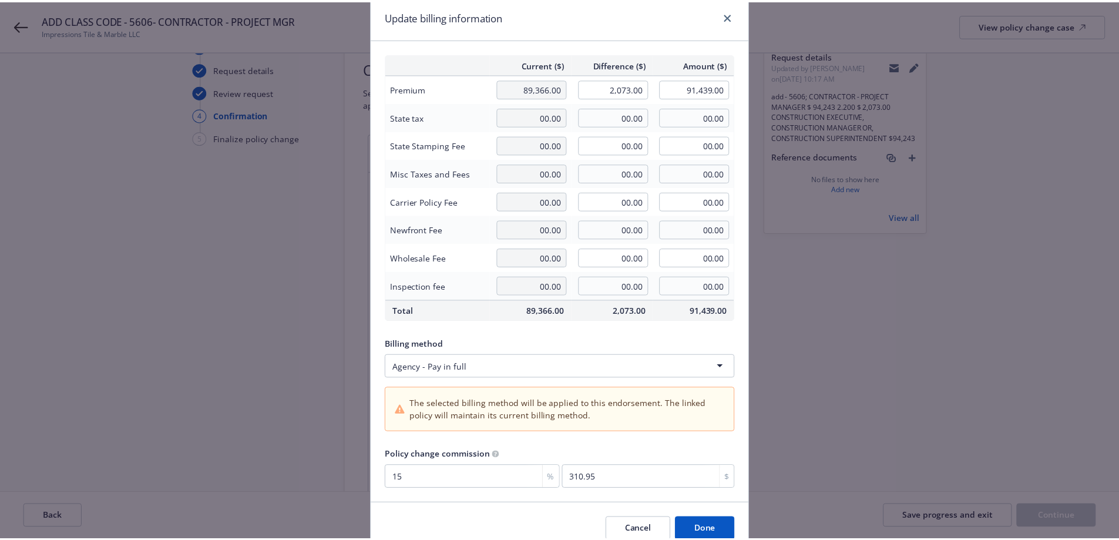
scroll to position [97, 0]
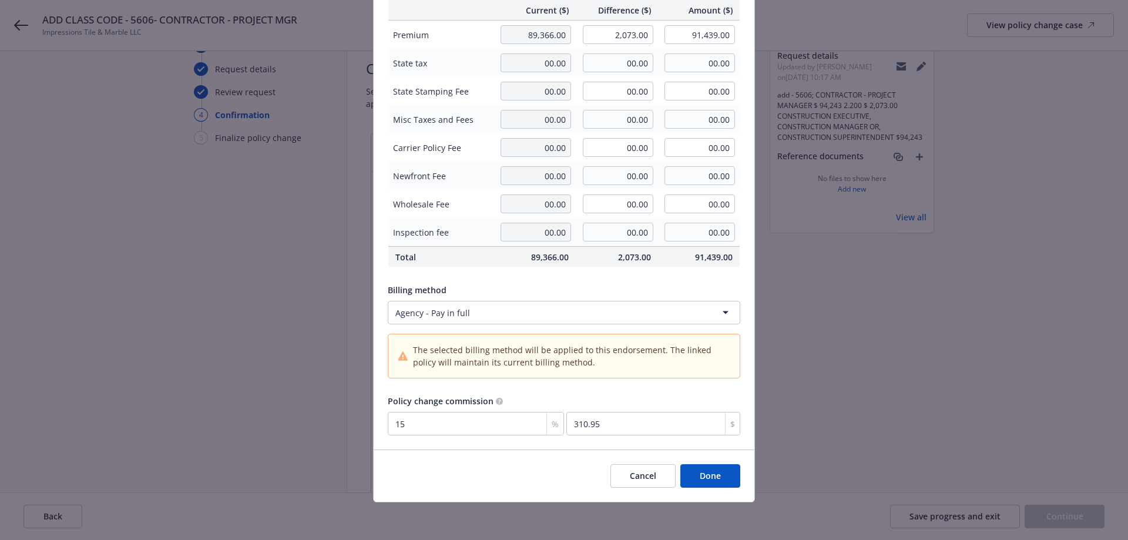
click at [722, 482] on button "Done" at bounding box center [710, 475] width 60 height 23
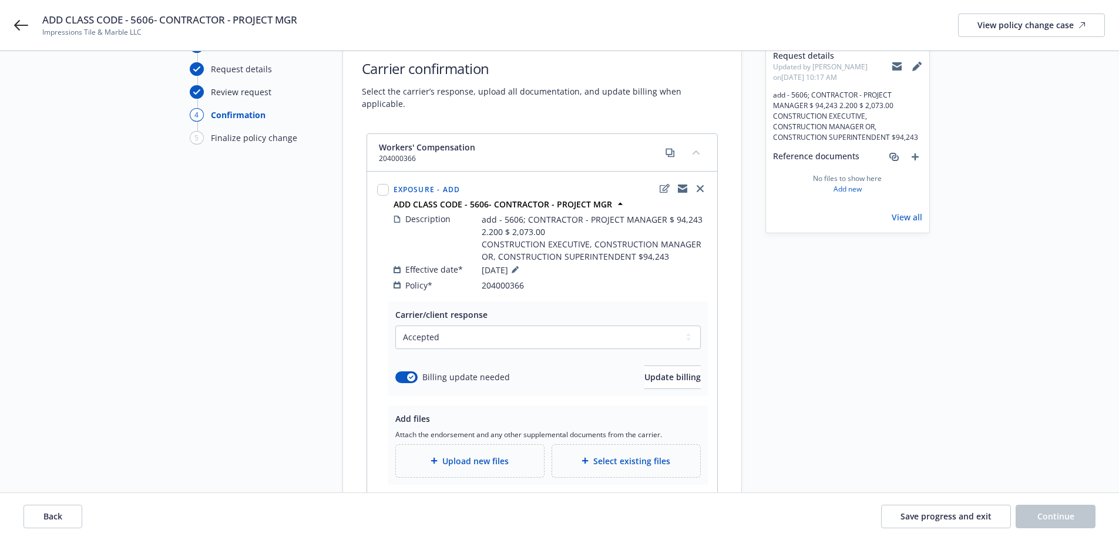
click at [459, 455] on span "Upload new files" at bounding box center [475, 461] width 66 height 12
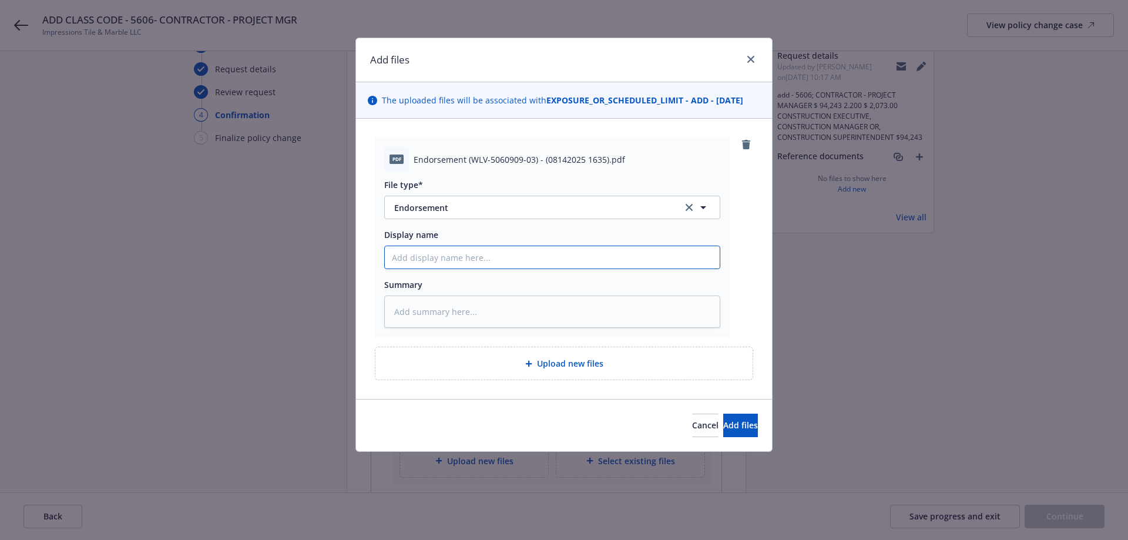
click at [483, 254] on input "Display name" at bounding box center [552, 257] width 335 height 22
click at [479, 254] on input "ENDT" at bounding box center [552, 257] width 335 height 22
click at [723, 429] on span "Add files" at bounding box center [740, 424] width 35 height 11
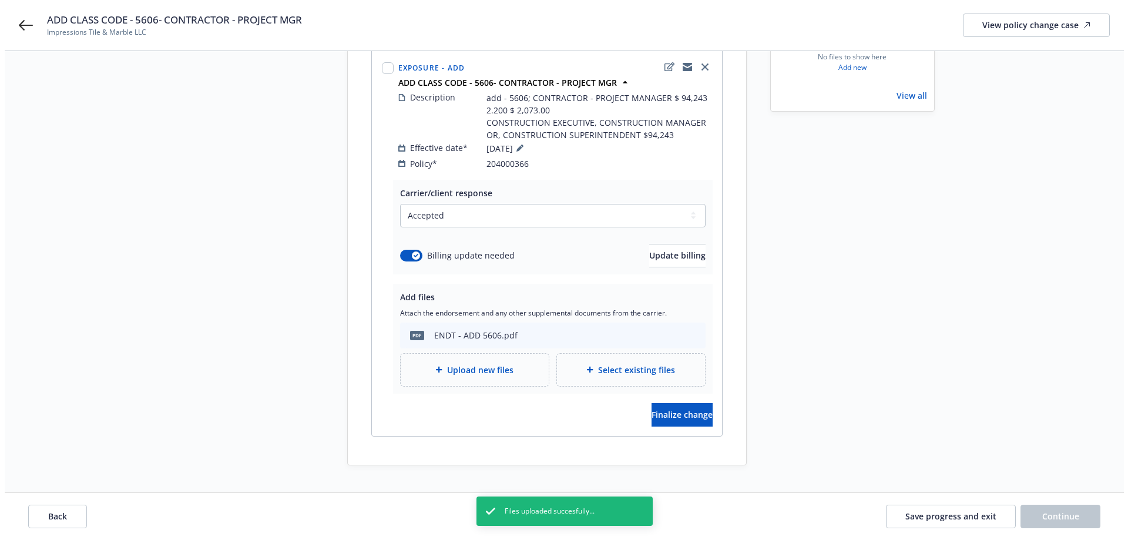
scroll to position [188, 0]
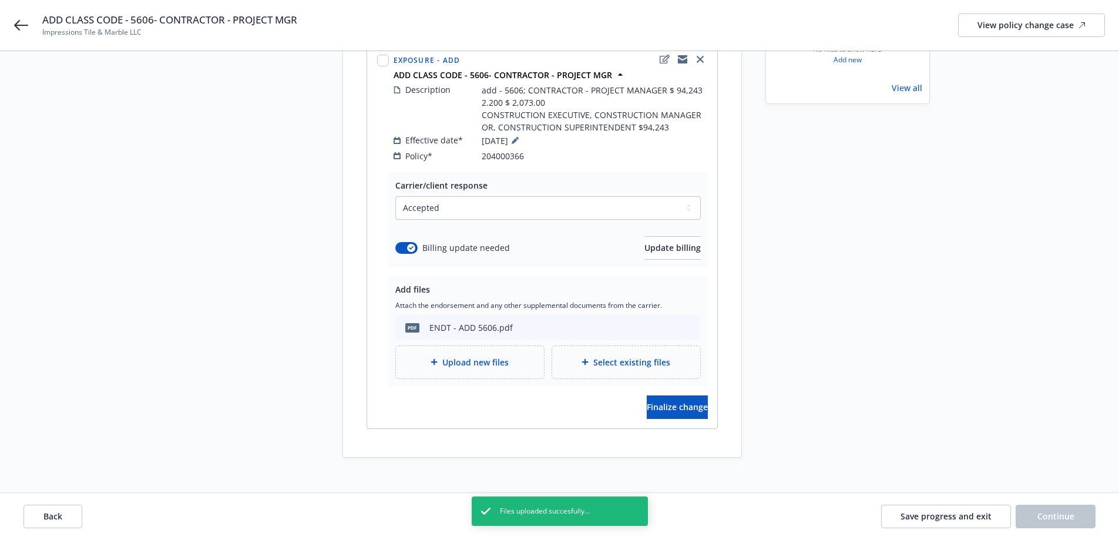
click at [487, 361] on div "Upload new files" at bounding box center [470, 362] width 148 height 32
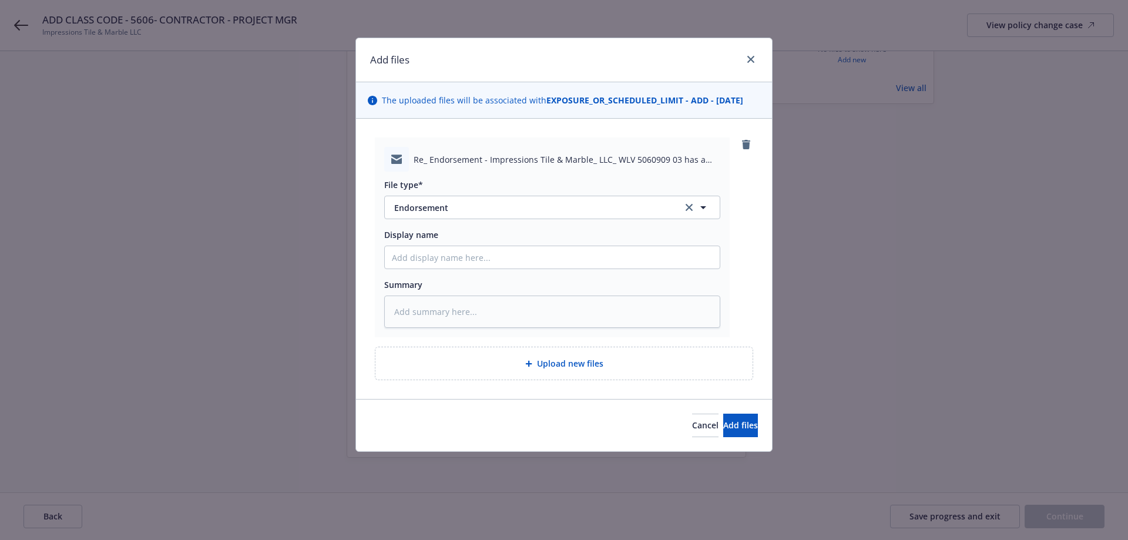
click at [484, 160] on span "Re_ Endorsement - Impressions Tile & Marble_ LLC_ WLV 5060909 03 has a new atta…" at bounding box center [566, 159] width 307 height 12
click at [466, 255] on input "Display name" at bounding box center [552, 257] width 335 height 22
click at [440, 200] on button "Endorsement" at bounding box center [552, 207] width 336 height 23
click at [723, 415] on button "Add files" at bounding box center [740, 424] width 35 height 23
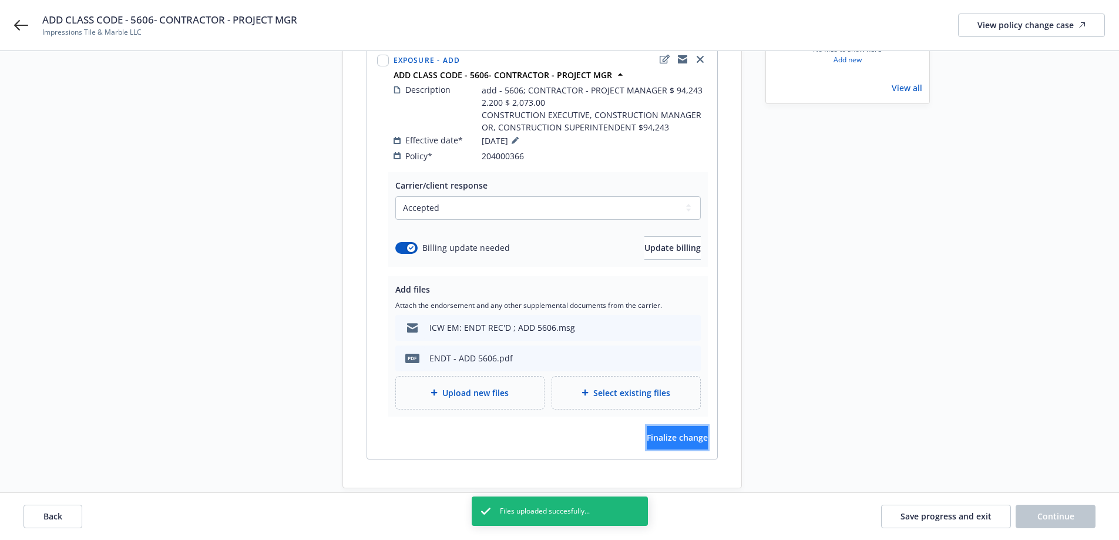
click at [647, 432] on span "Finalize change" at bounding box center [677, 437] width 61 height 11
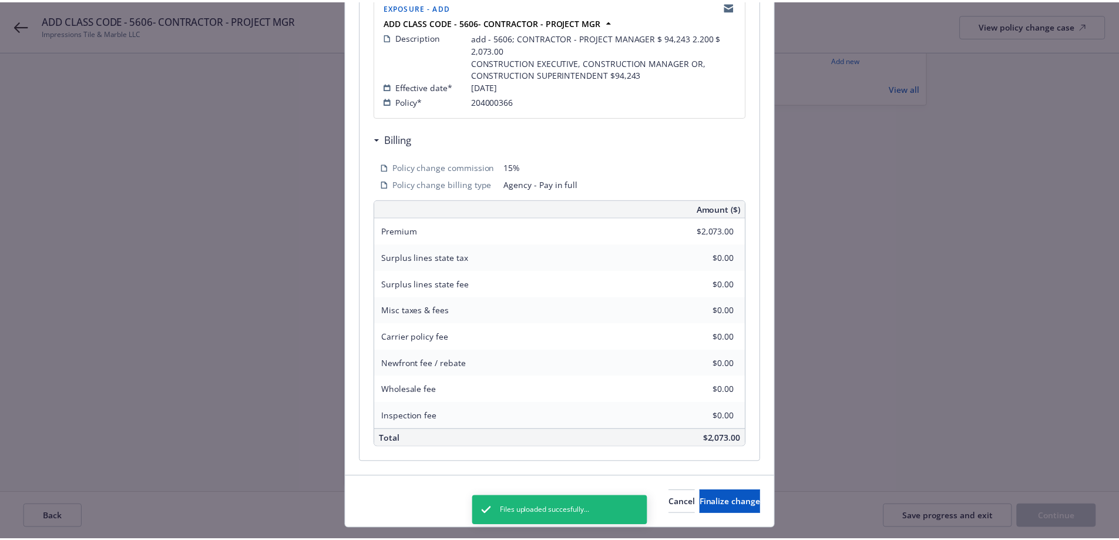
scroll to position [291, 0]
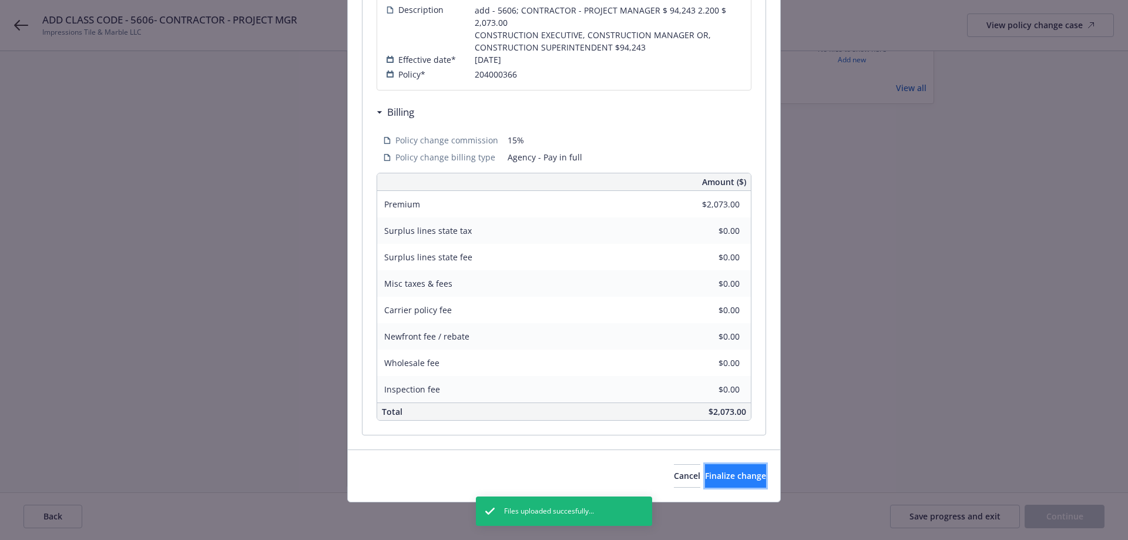
click at [705, 470] on span "Finalize change" at bounding box center [735, 475] width 61 height 11
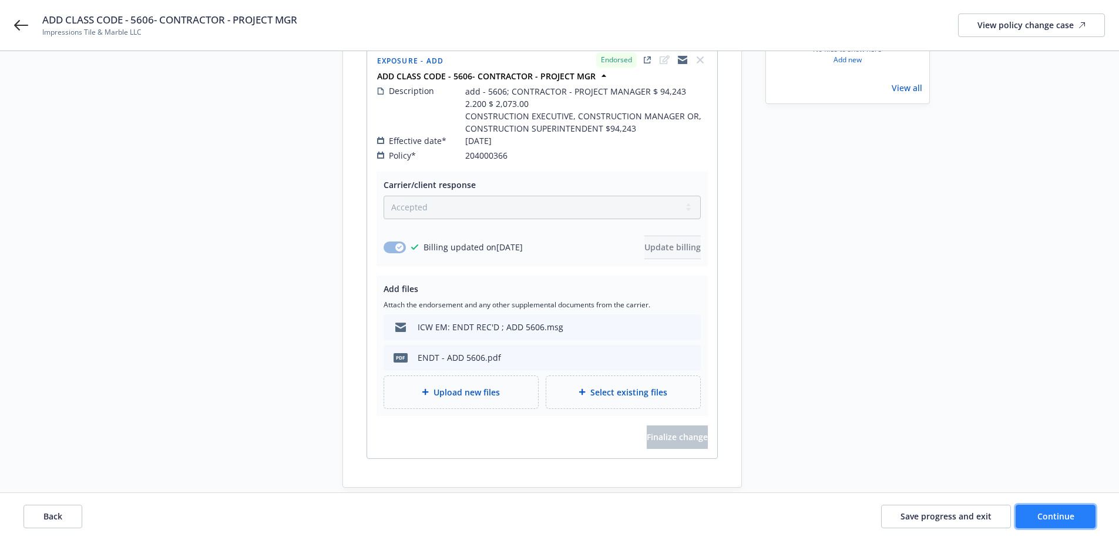
click at [1052, 516] on span "Continue" at bounding box center [1055, 515] width 37 height 11
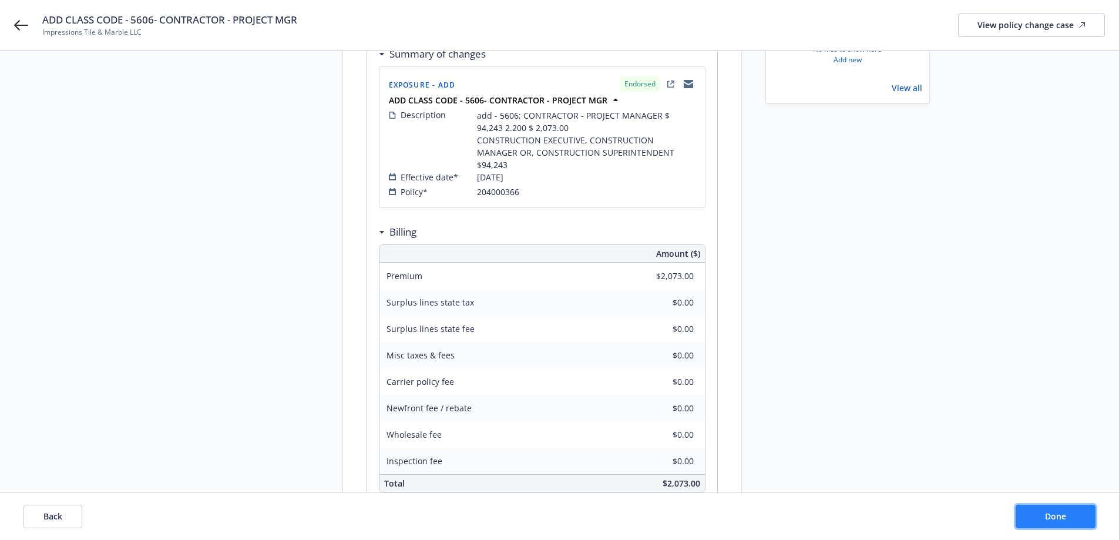
click at [1052, 516] on span "Done" at bounding box center [1055, 515] width 21 height 11
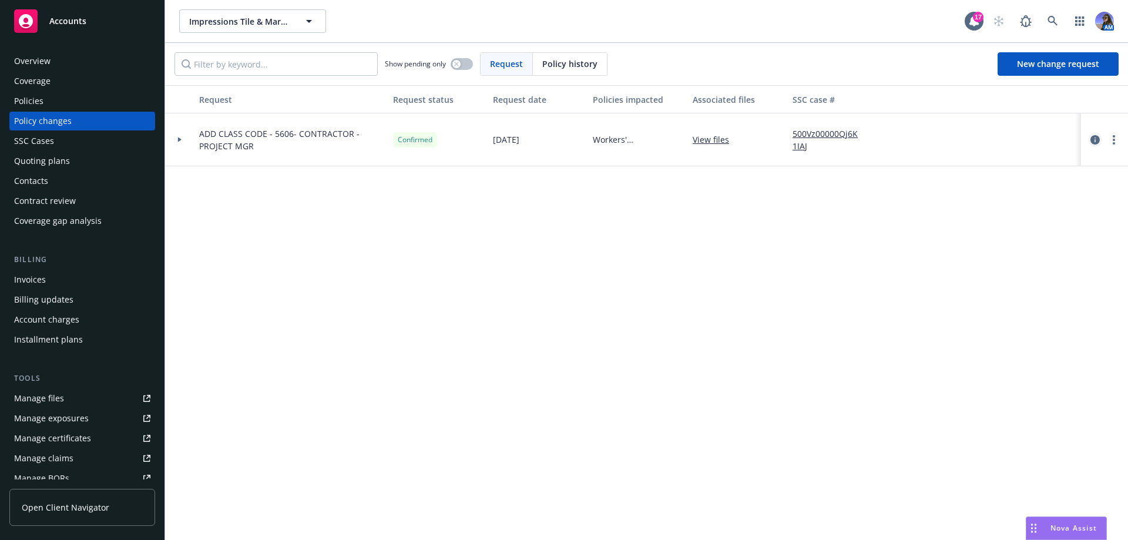
click at [1099, 139] on icon "circleInformation" at bounding box center [1094, 139] width 9 height 9
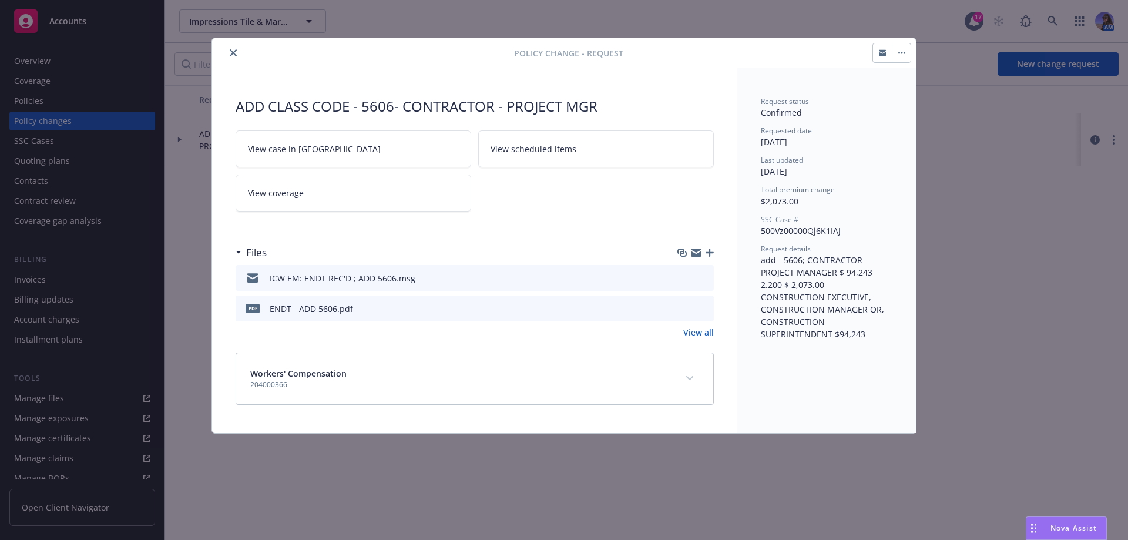
click at [297, 146] on span "View case in SSC" at bounding box center [314, 149] width 133 height 12
click at [235, 55] on icon "close" at bounding box center [233, 52] width 7 height 7
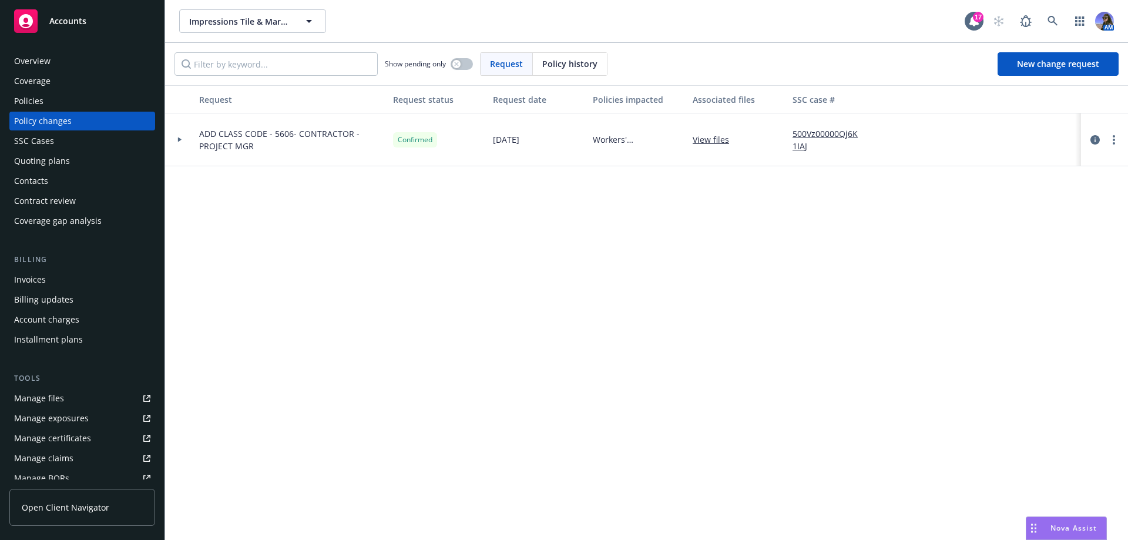
click at [38, 63] on div "Overview" at bounding box center [32, 61] width 36 height 19
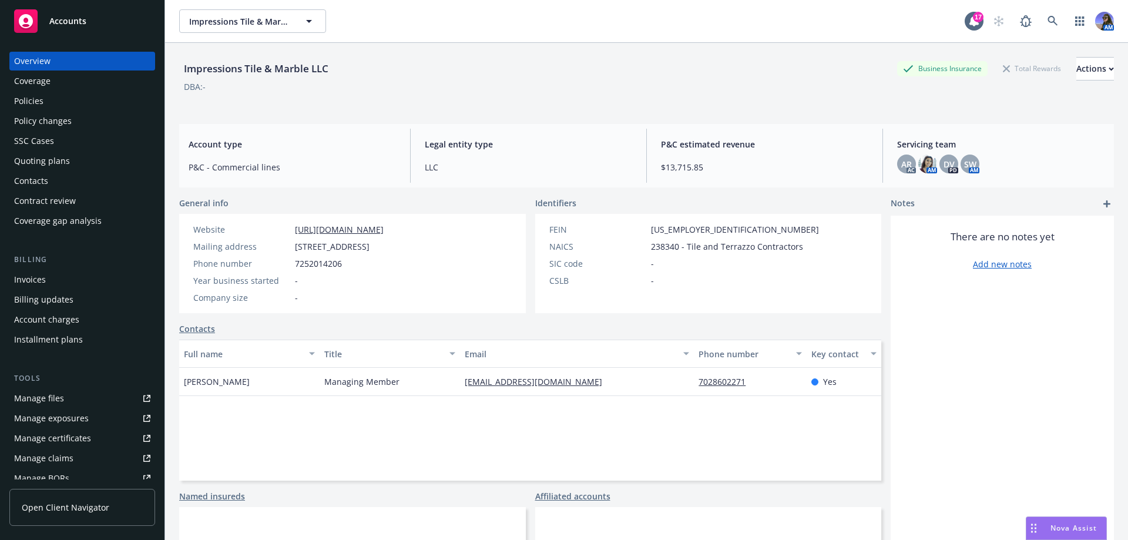
click at [56, 103] on div "Policies" at bounding box center [82, 101] width 136 height 19
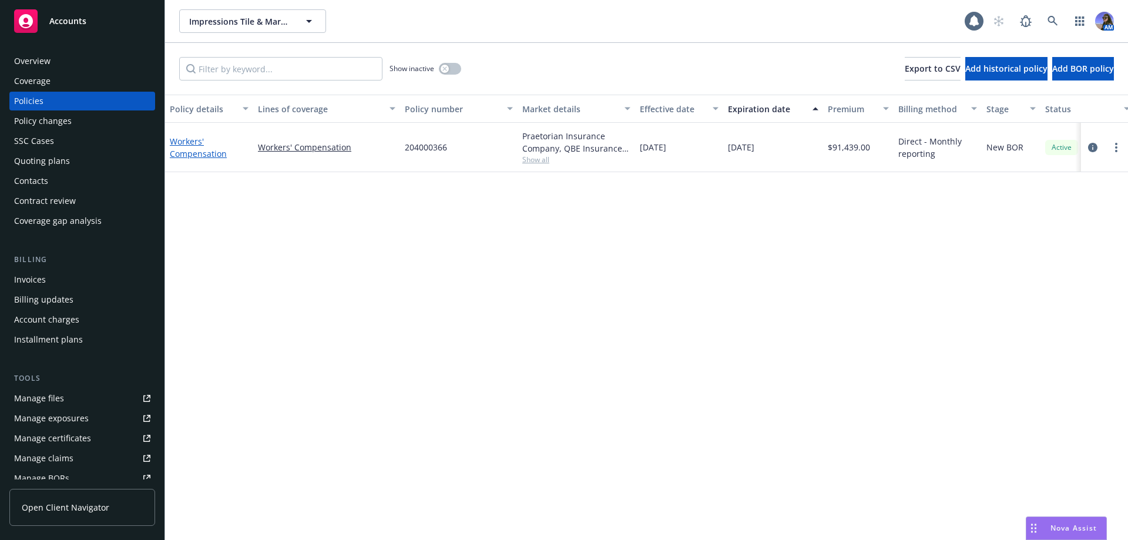
click at [218, 152] on link "Workers' Compensation" at bounding box center [198, 147] width 57 height 23
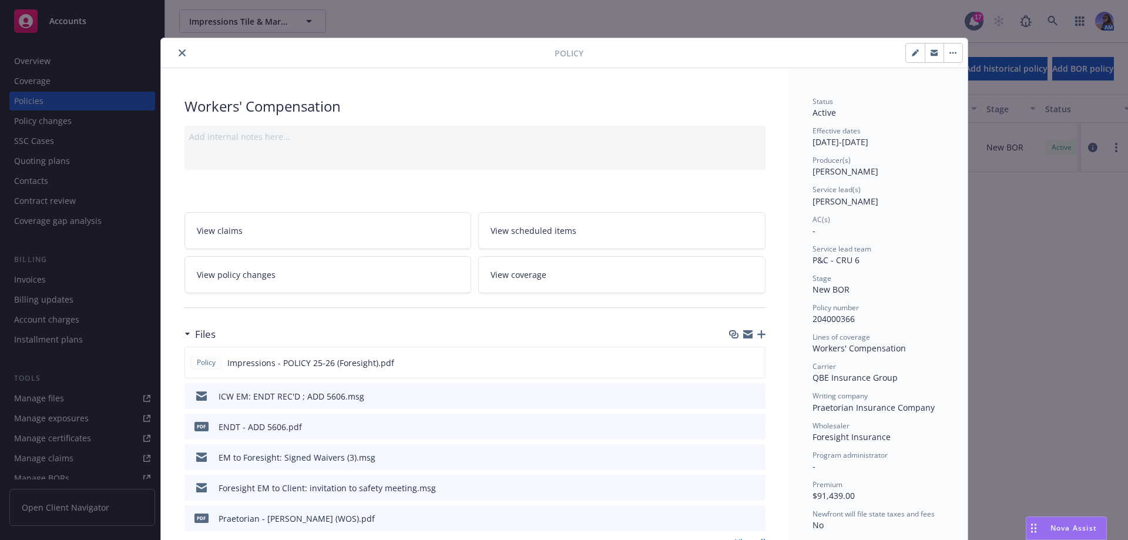
scroll to position [35, 0]
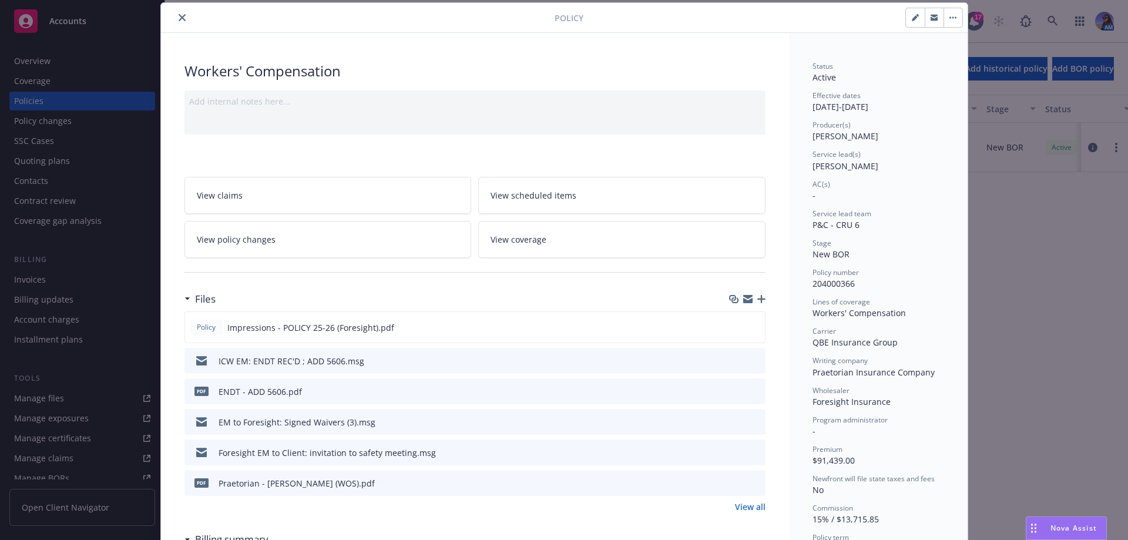
click at [351, 254] on link "View policy changes" at bounding box center [327, 239] width 287 height 37
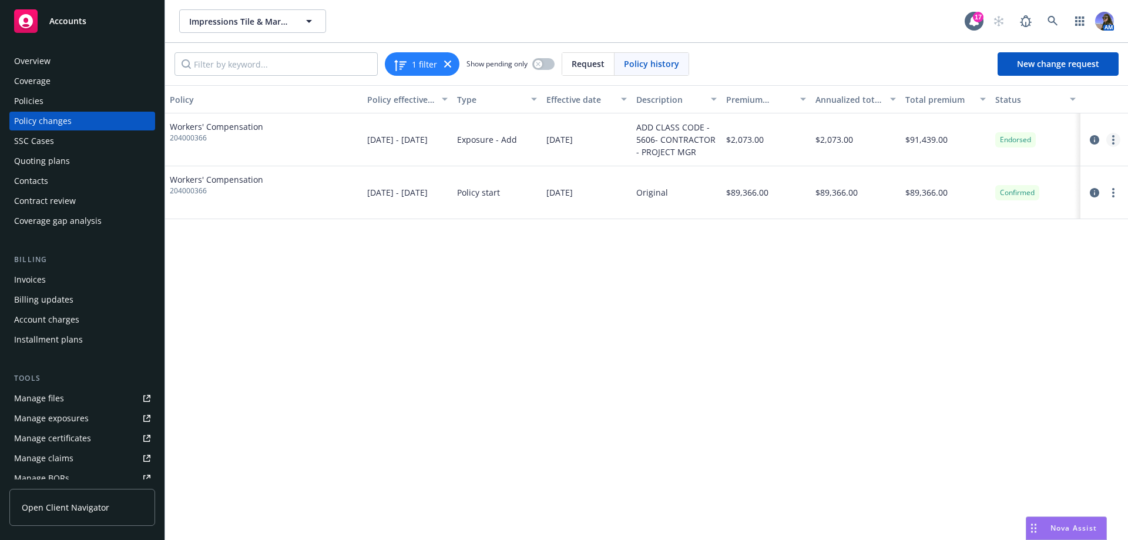
click at [1111, 145] on link "more" at bounding box center [1113, 140] width 14 height 14
click at [981, 166] on link "Copy logging email" at bounding box center [1018, 163] width 201 height 23
click at [1058, 31] on link at bounding box center [1052, 20] width 23 height 23
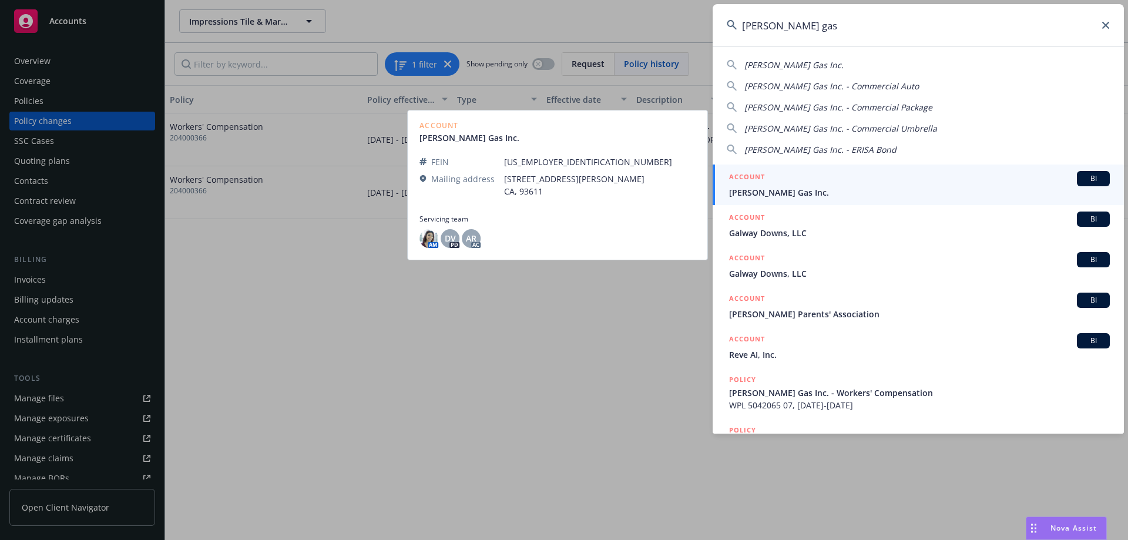
click at [765, 199] on link "ACCOUNT BI Dorn's Gas Inc." at bounding box center [917, 184] width 411 height 41
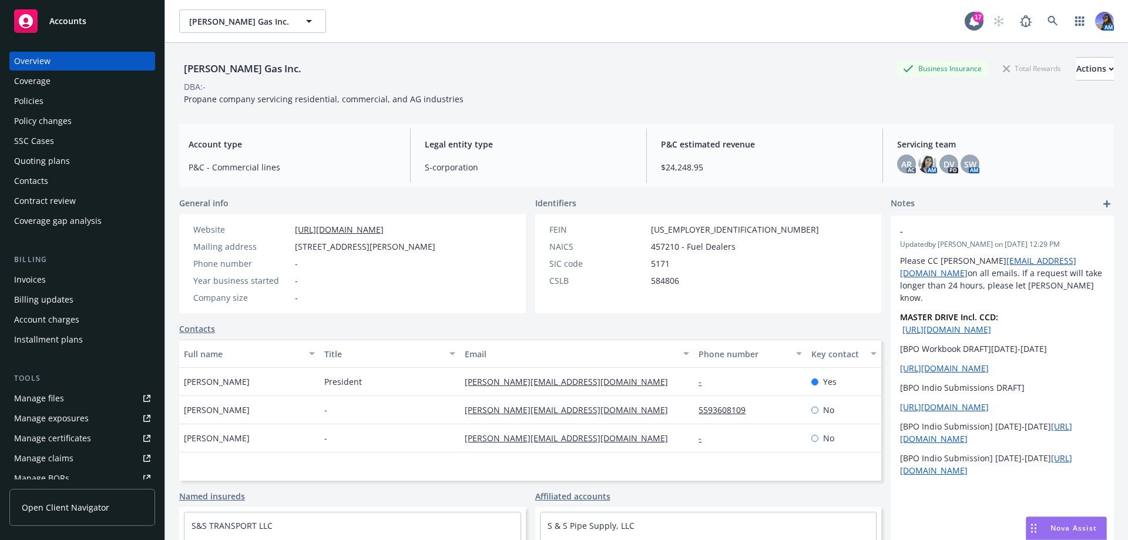
click at [68, 137] on div "SSC Cases" at bounding box center [82, 141] width 136 height 19
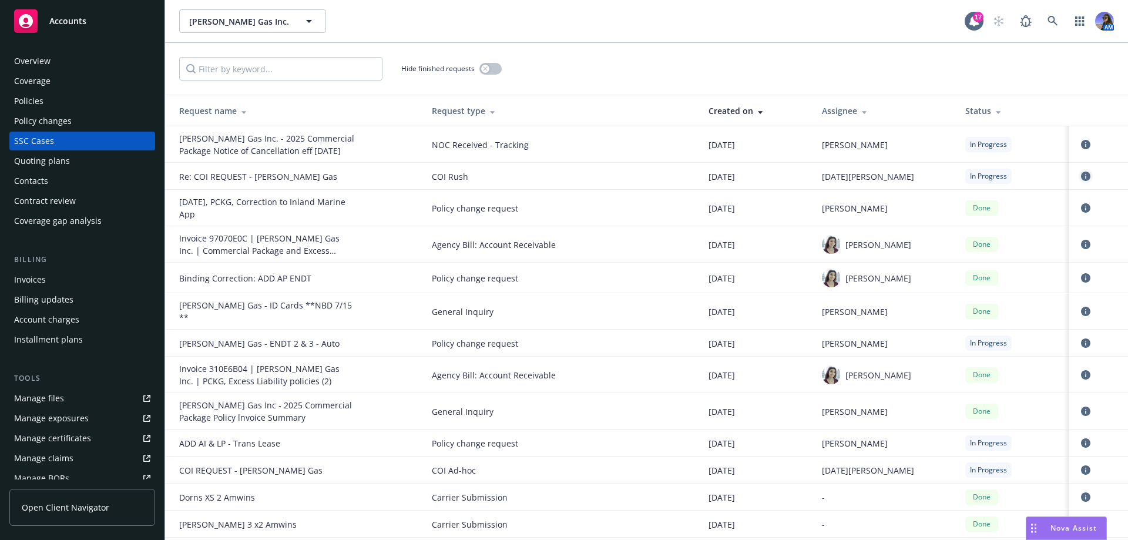
click at [1081, 177] on icon "circleInformation" at bounding box center [1085, 175] width 9 height 9
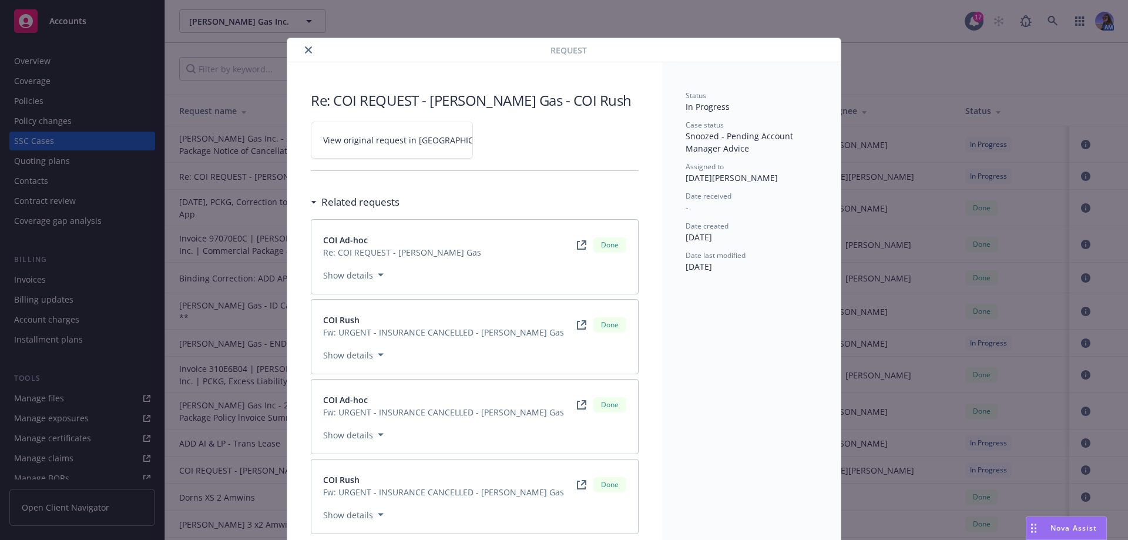
click at [374, 146] on link "View original request in SSC" at bounding box center [392, 140] width 162 height 37
drag, startPoint x: 304, startPoint y: 49, endPoint x: 393, endPoint y: 46, distance: 88.7
click at [305, 49] on icon "close" at bounding box center [308, 49] width 7 height 7
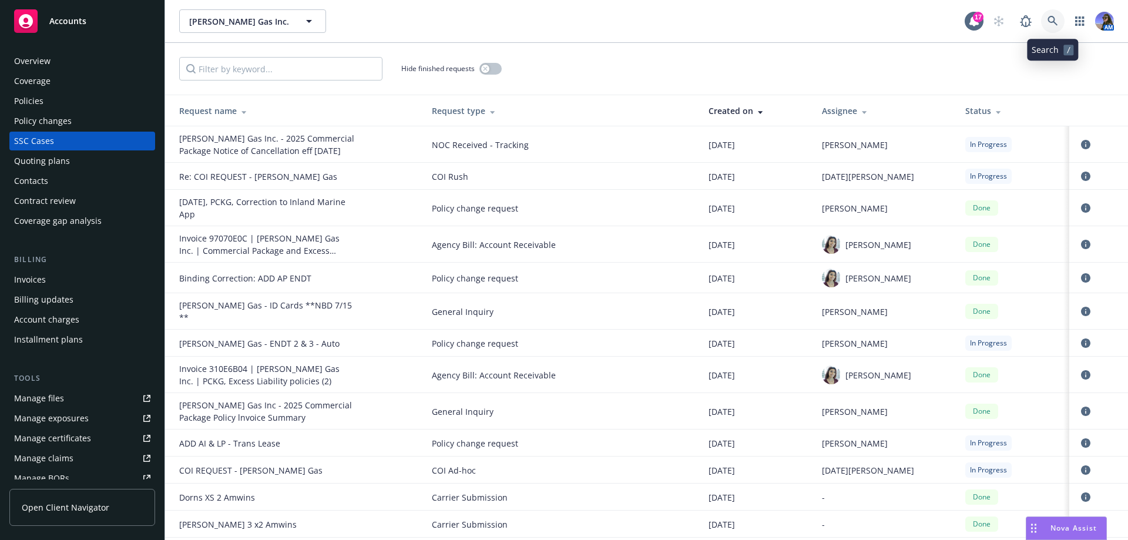
click at [1052, 23] on icon at bounding box center [1052, 21] width 11 height 11
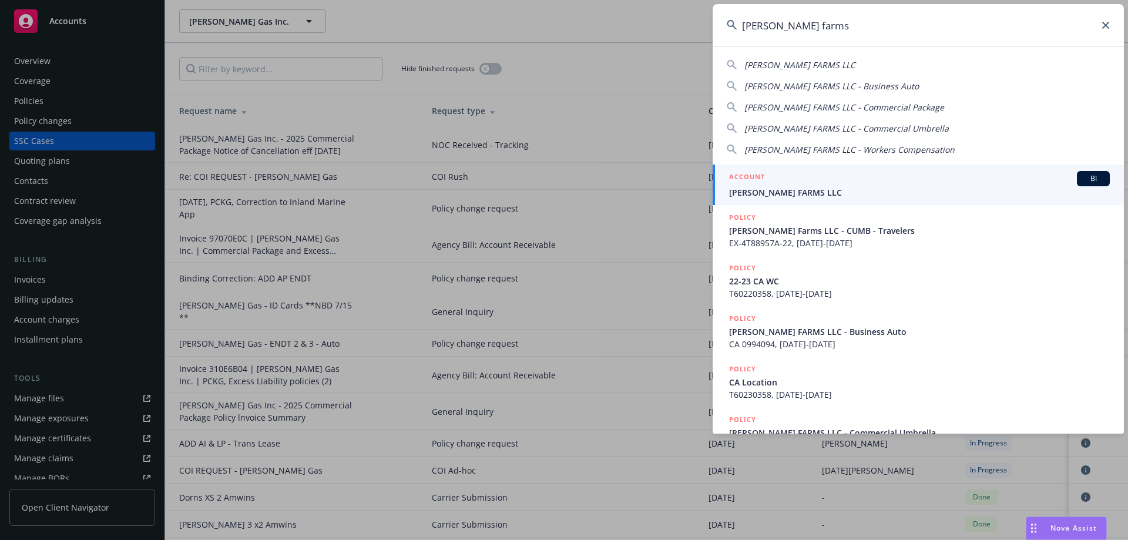
click at [809, 179] on div "ACCOUNT BI" at bounding box center [919, 178] width 381 height 15
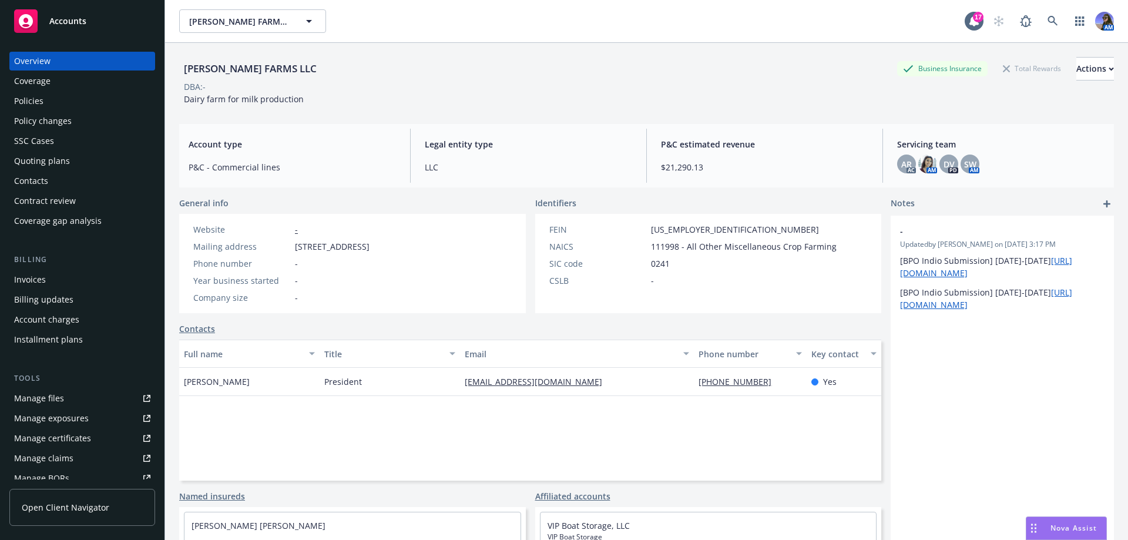
click at [42, 102] on div "Policies" at bounding box center [28, 101] width 29 height 19
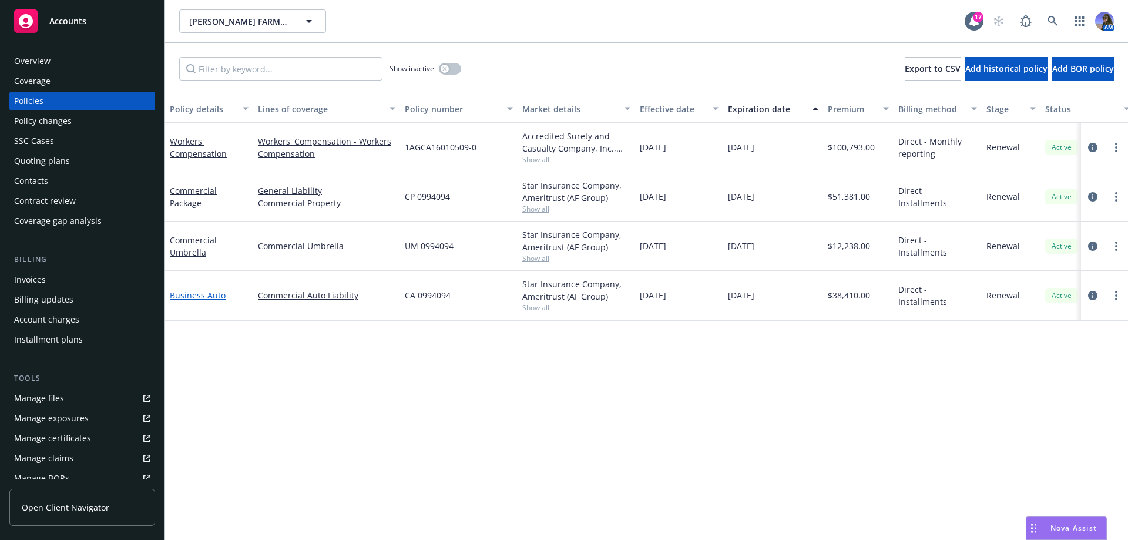
click at [200, 292] on link "Business Auto" at bounding box center [198, 295] width 56 height 11
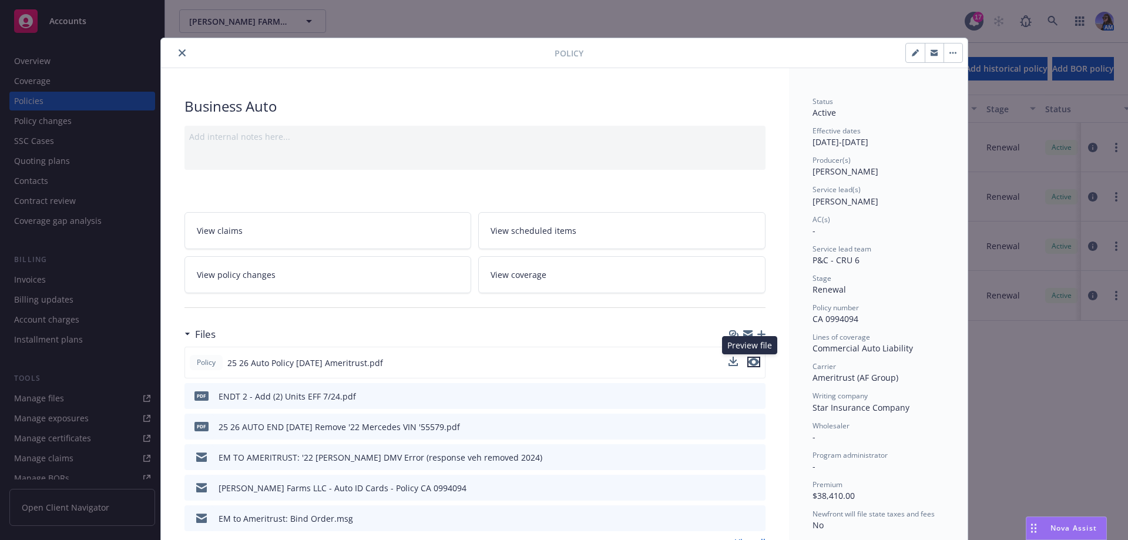
click at [748, 364] on icon "preview file" at bounding box center [753, 362] width 11 height 8
drag, startPoint x: 856, startPoint y: 323, endPoint x: 806, endPoint y: 317, distance: 49.8
copy span "CA 0994094"
click at [179, 51] on icon "close" at bounding box center [182, 52] width 7 height 7
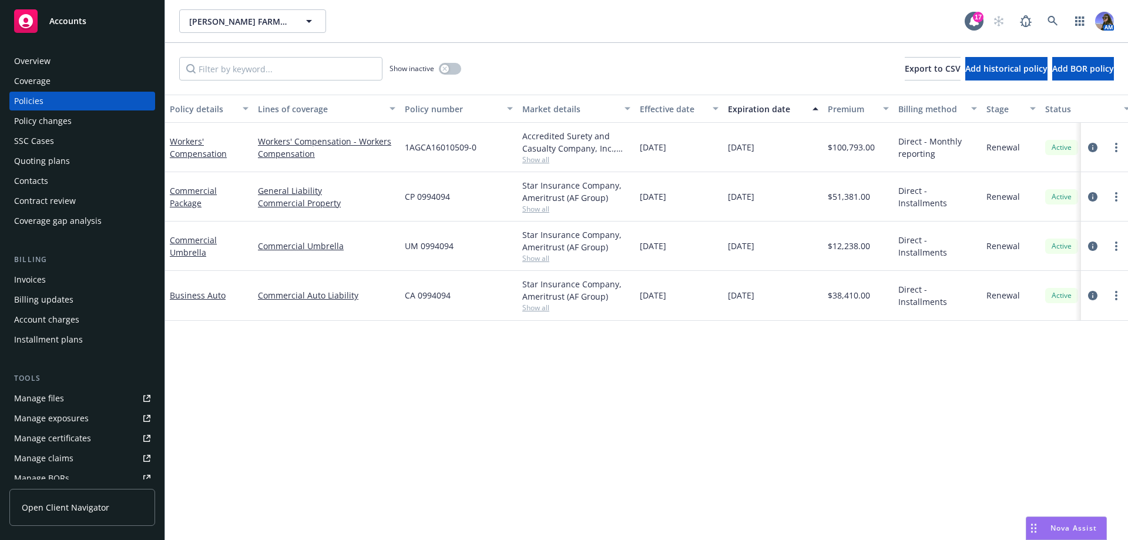
click at [83, 60] on div "Overview" at bounding box center [82, 61] width 136 height 19
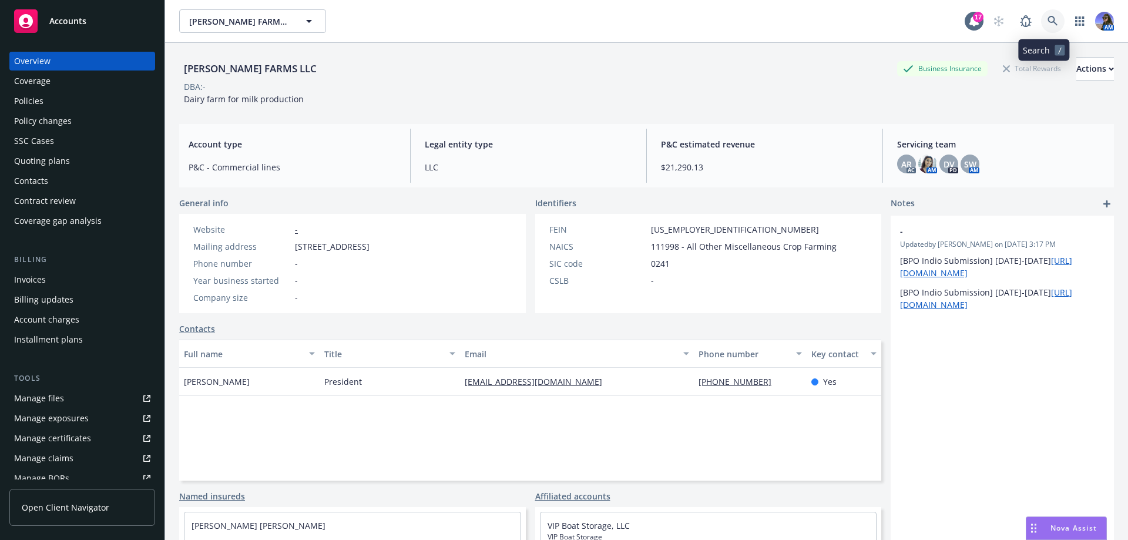
click at [1047, 19] on icon at bounding box center [1052, 21] width 10 height 10
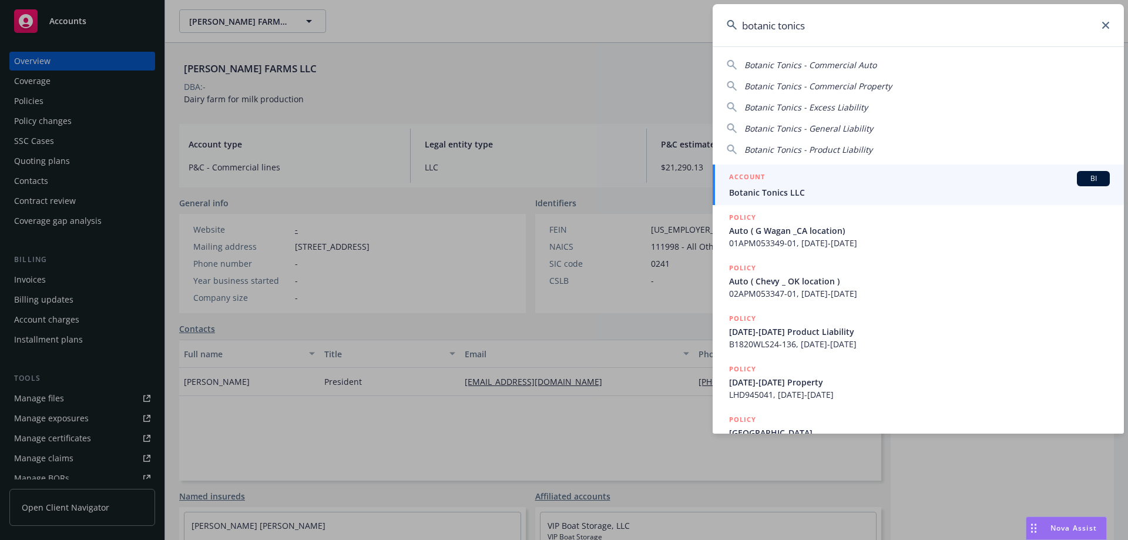
click at [769, 175] on div "ACCOUNT BI" at bounding box center [919, 178] width 381 height 15
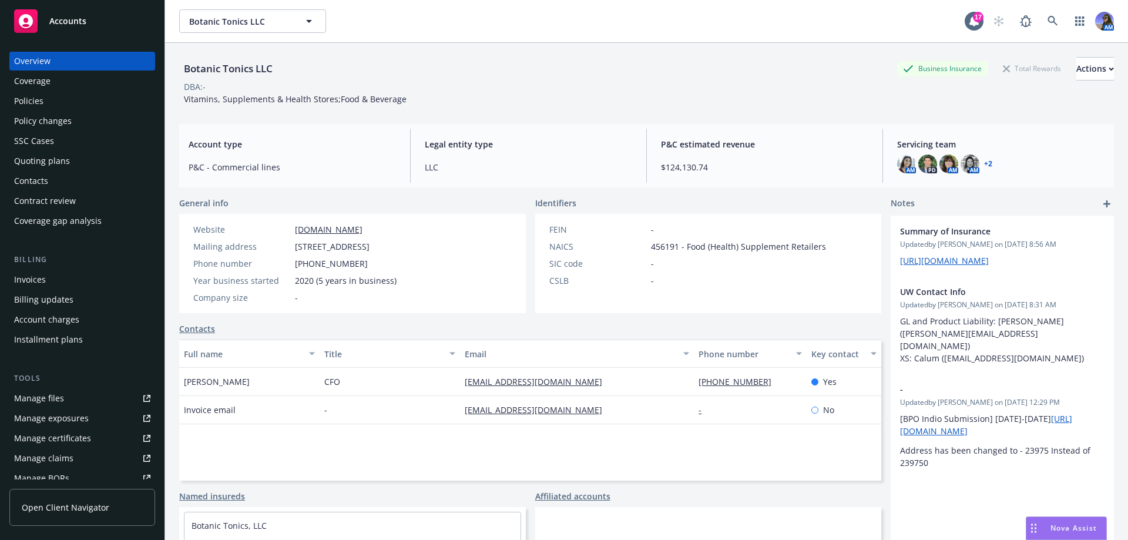
click at [51, 276] on div "Invoices" at bounding box center [82, 279] width 136 height 19
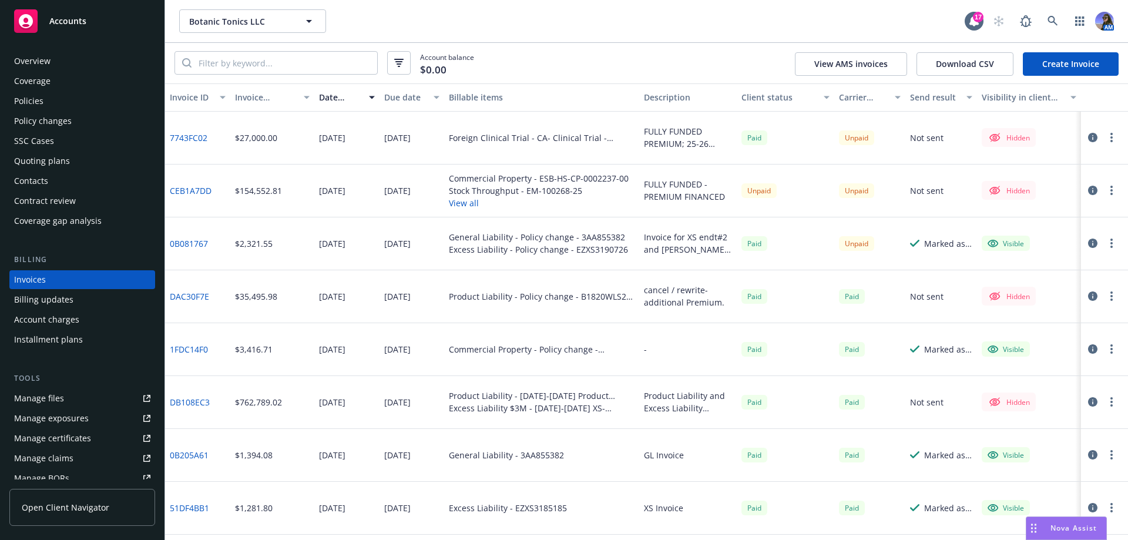
click at [1088, 190] on icon "button" at bounding box center [1092, 190] width 9 height 9
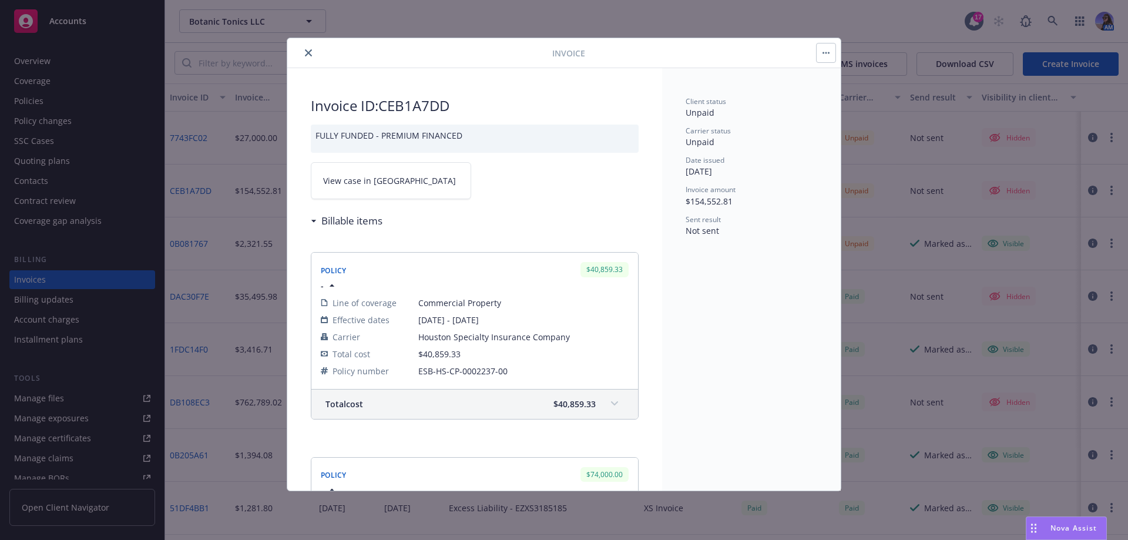
click at [370, 180] on span "View case in SSC" at bounding box center [389, 180] width 133 height 12
click at [309, 52] on icon "close" at bounding box center [308, 52] width 7 height 7
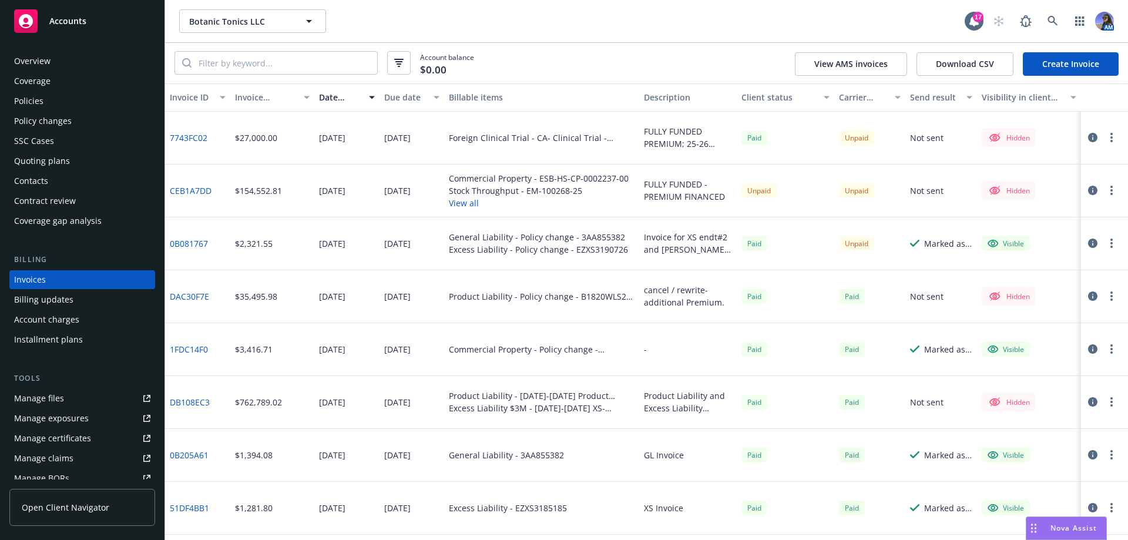
click at [28, 94] on div "Policies" at bounding box center [28, 101] width 29 height 19
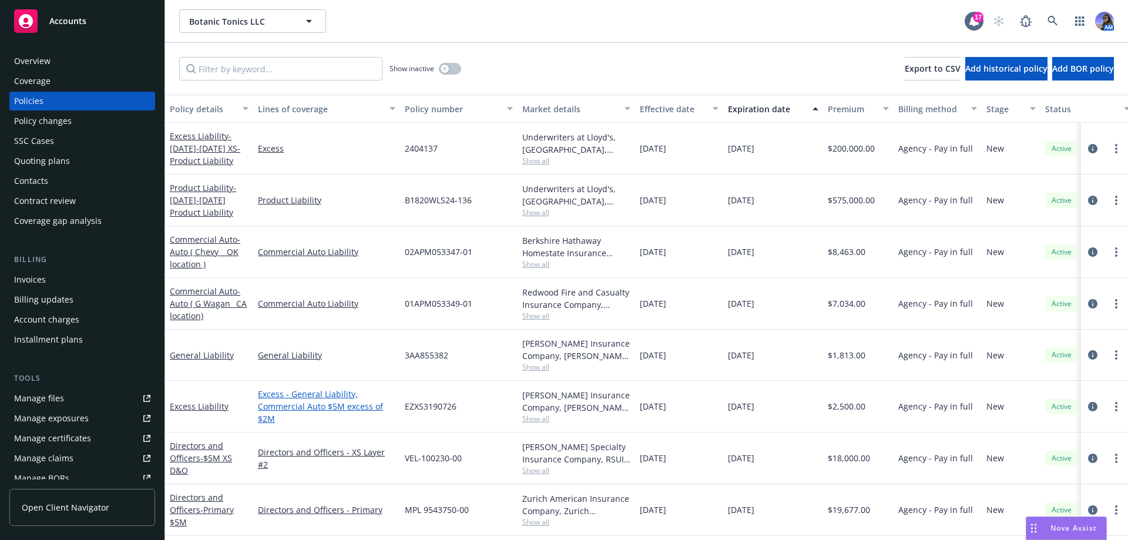
scroll to position [159, 0]
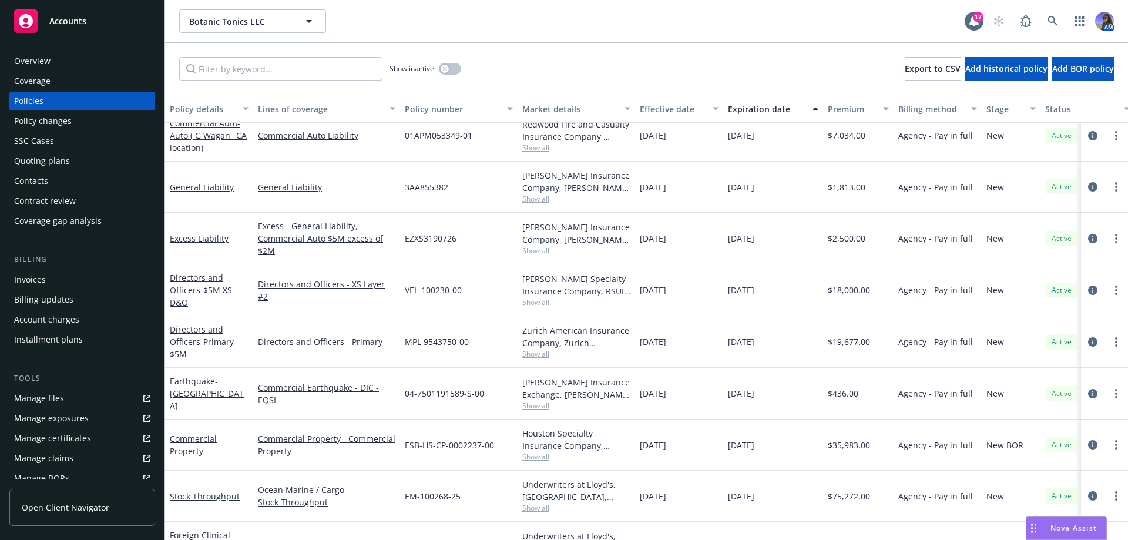
click at [31, 49] on div "Overview Coverage Policies Policy changes SSC Cases Quoting plans Contacts Cont…" at bounding box center [82, 289] width 164 height 502
click at [31, 50] on div "Overview Coverage Policies Policy changes SSC Cases Quoting plans Contacts Cont…" at bounding box center [82, 289] width 164 height 502
click at [31, 58] on div "Overview" at bounding box center [32, 61] width 36 height 19
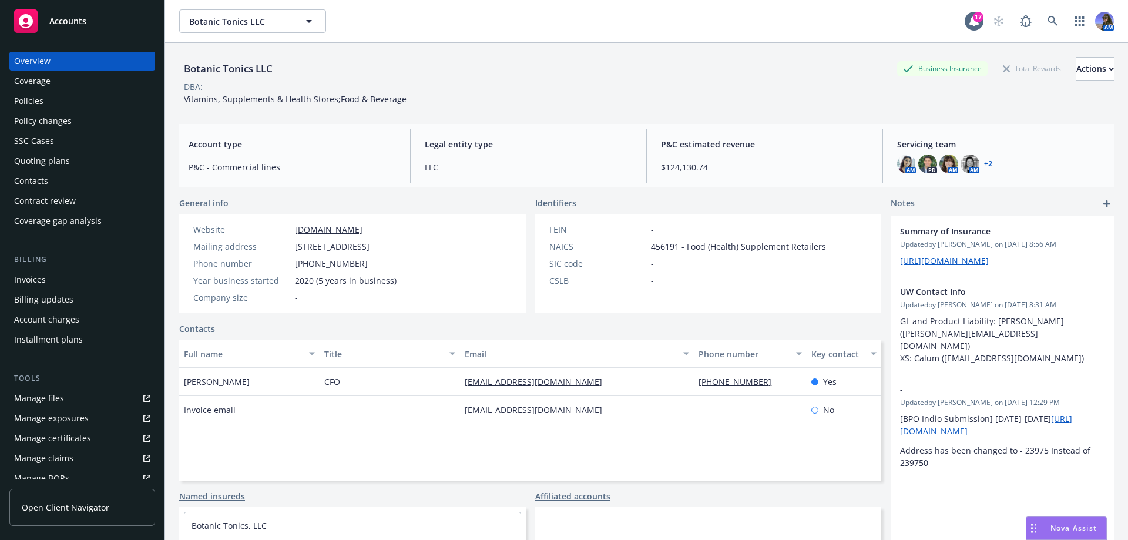
click at [49, 102] on div "Policies" at bounding box center [82, 101] width 136 height 19
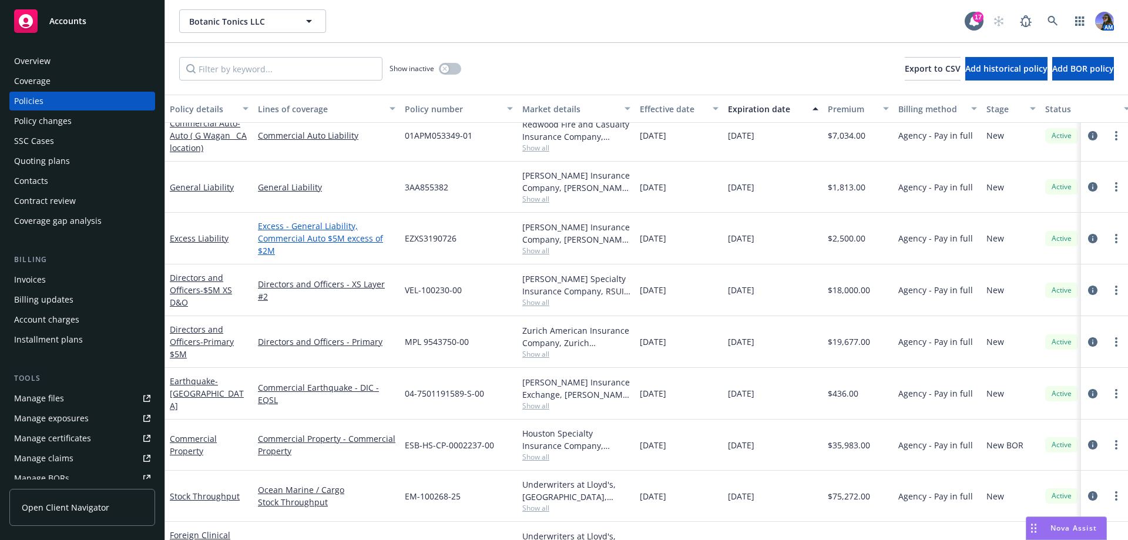
scroll to position [194, 0]
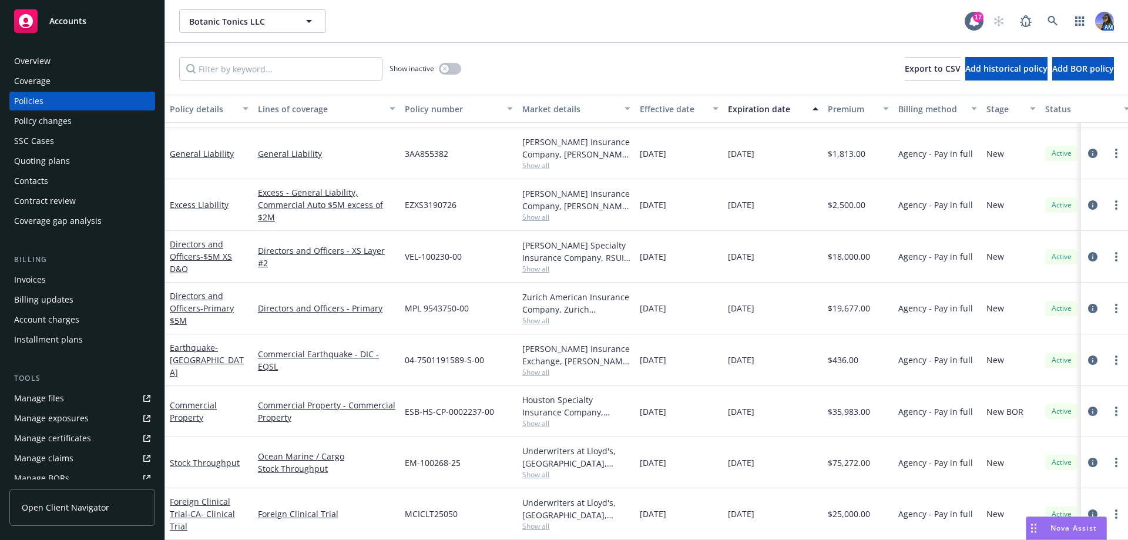
click at [64, 146] on div "SSC Cases" at bounding box center [82, 141] width 136 height 19
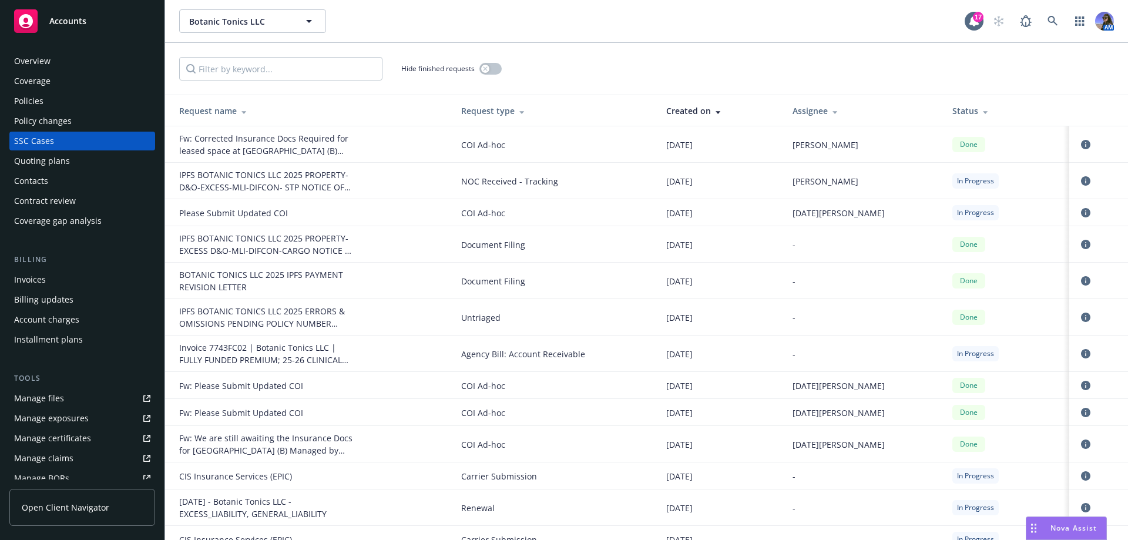
click at [33, 285] on div "Invoices" at bounding box center [30, 279] width 32 height 19
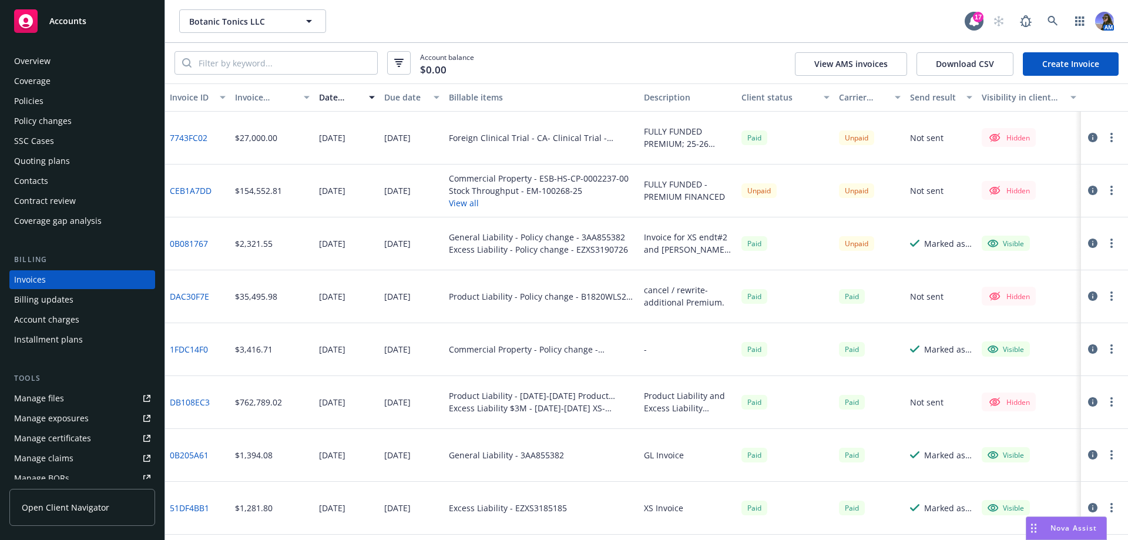
click at [465, 201] on button "View all" at bounding box center [539, 203] width 180 height 12
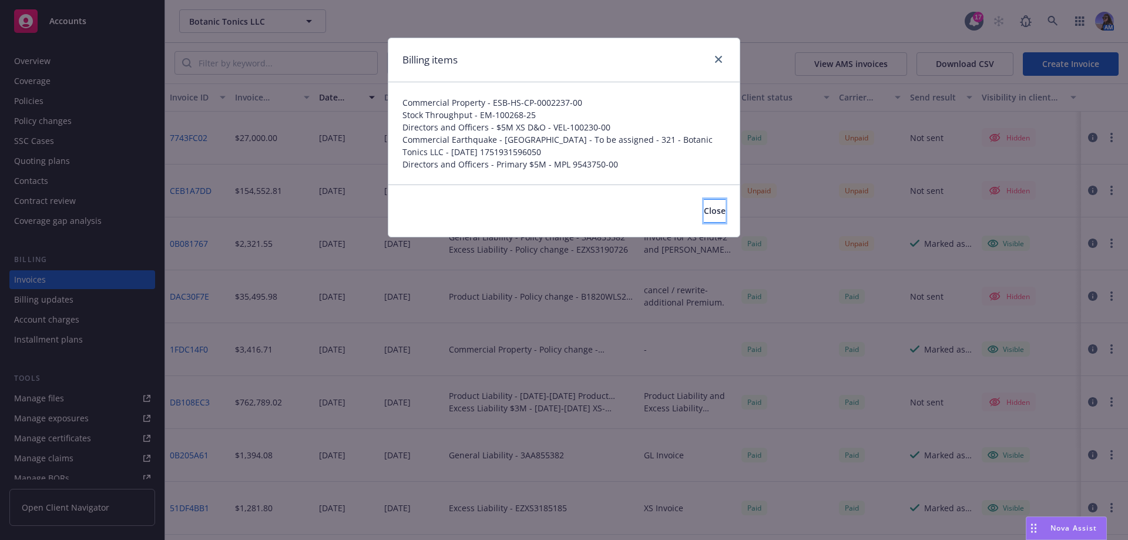
click at [704, 211] on span "Close" at bounding box center [715, 210] width 22 height 11
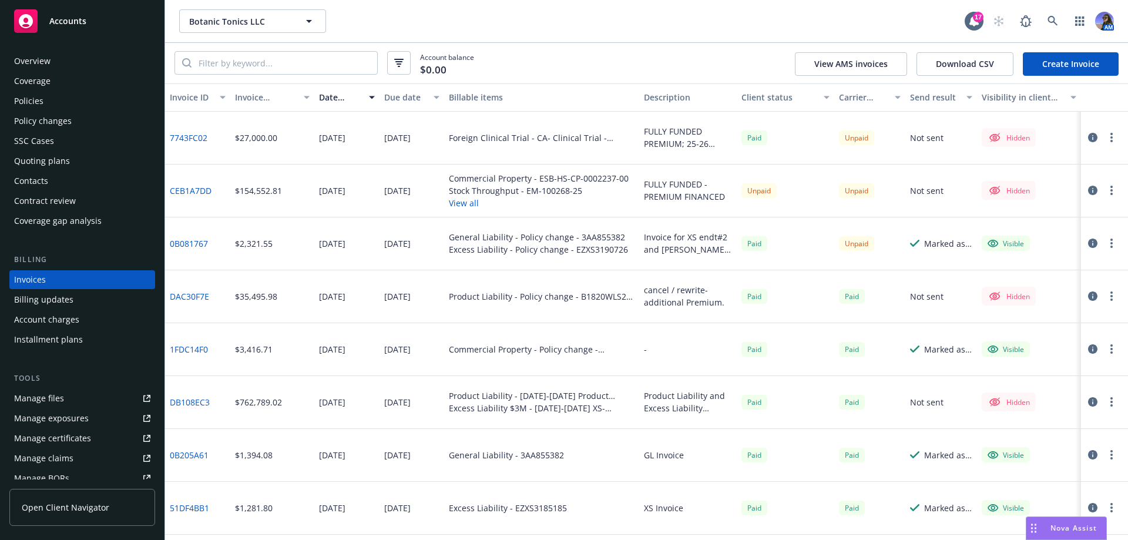
click at [1088, 187] on icon "button" at bounding box center [1092, 190] width 9 height 9
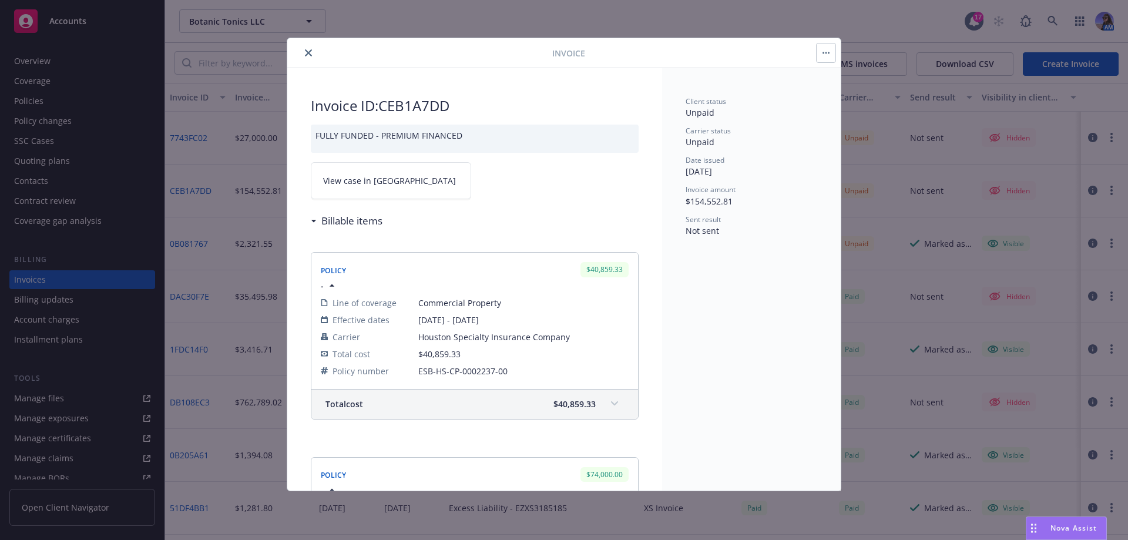
click at [333, 181] on span "View case in SSC" at bounding box center [389, 180] width 133 height 12
click at [307, 53] on icon "close" at bounding box center [308, 52] width 7 height 7
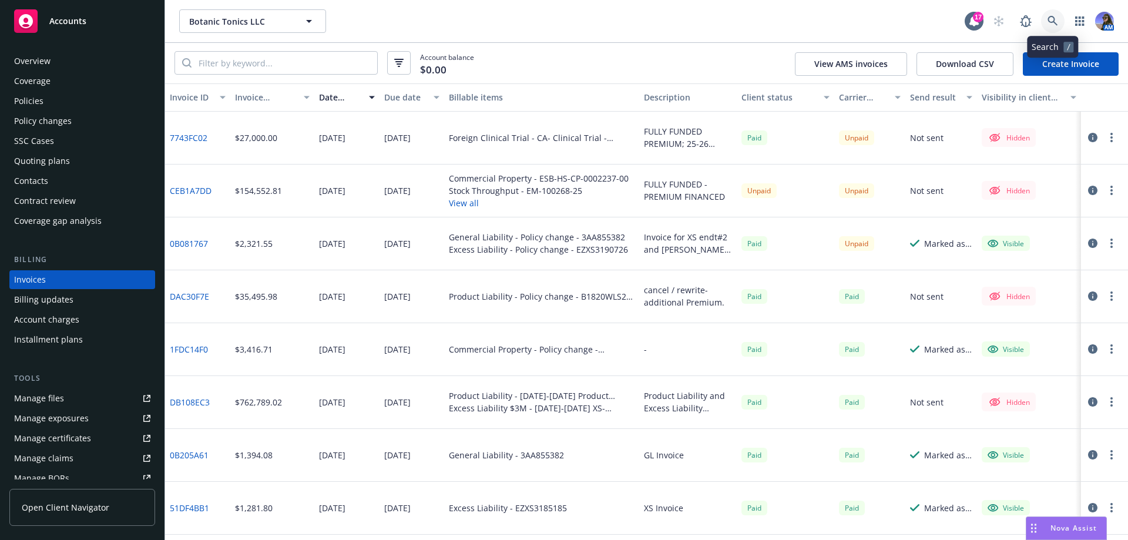
click at [1055, 30] on link at bounding box center [1052, 20] width 23 height 23
click at [48, 54] on div "Overview" at bounding box center [32, 61] width 36 height 19
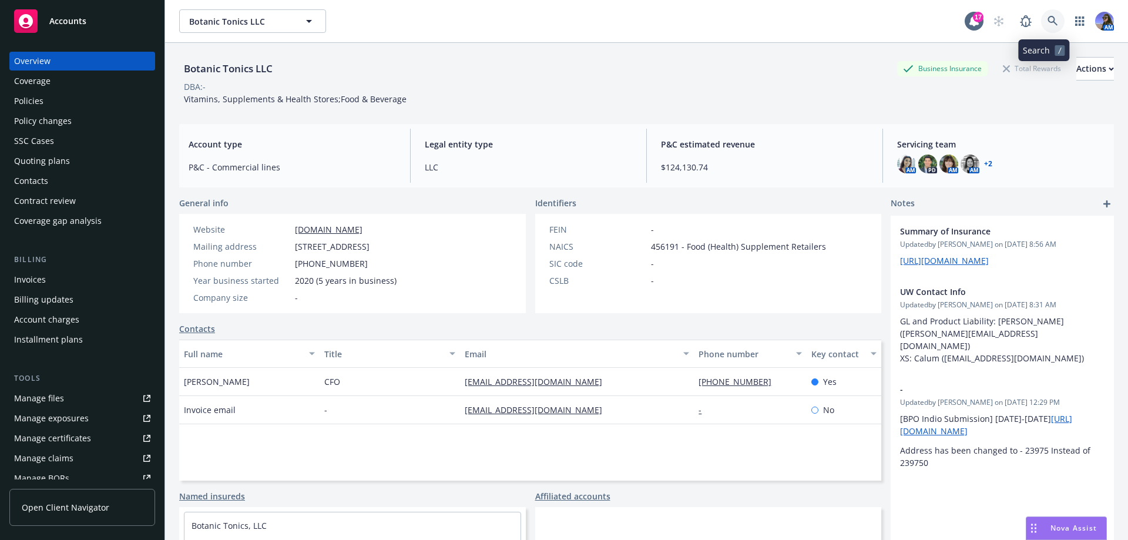
click at [1047, 16] on icon at bounding box center [1052, 21] width 11 height 11
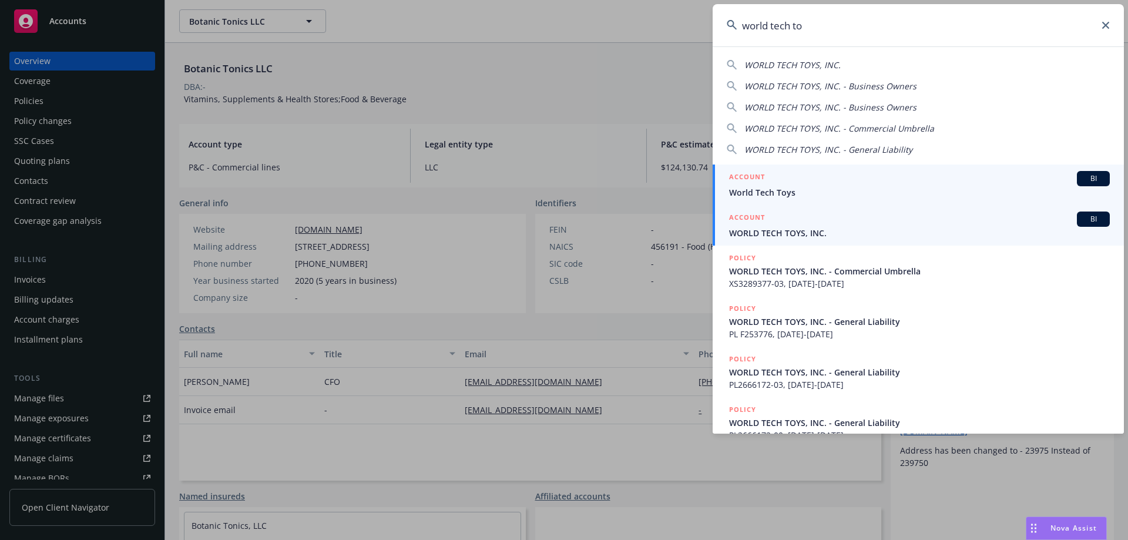
type input "world tech to"
click at [828, 217] on div "ACCOUNT BI" at bounding box center [919, 218] width 381 height 15
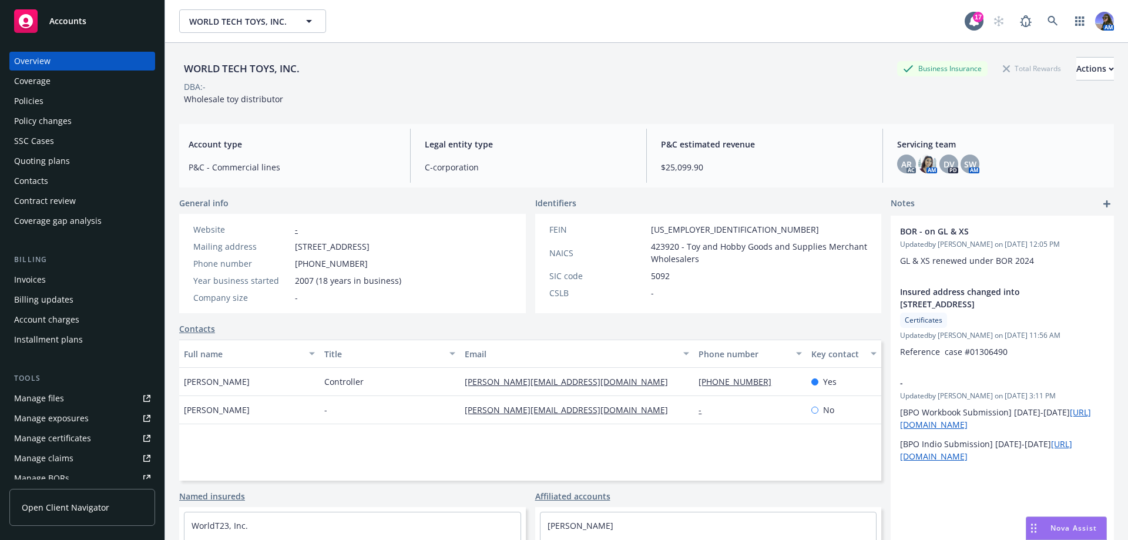
click at [62, 166] on div "Quoting plans" at bounding box center [42, 161] width 56 height 19
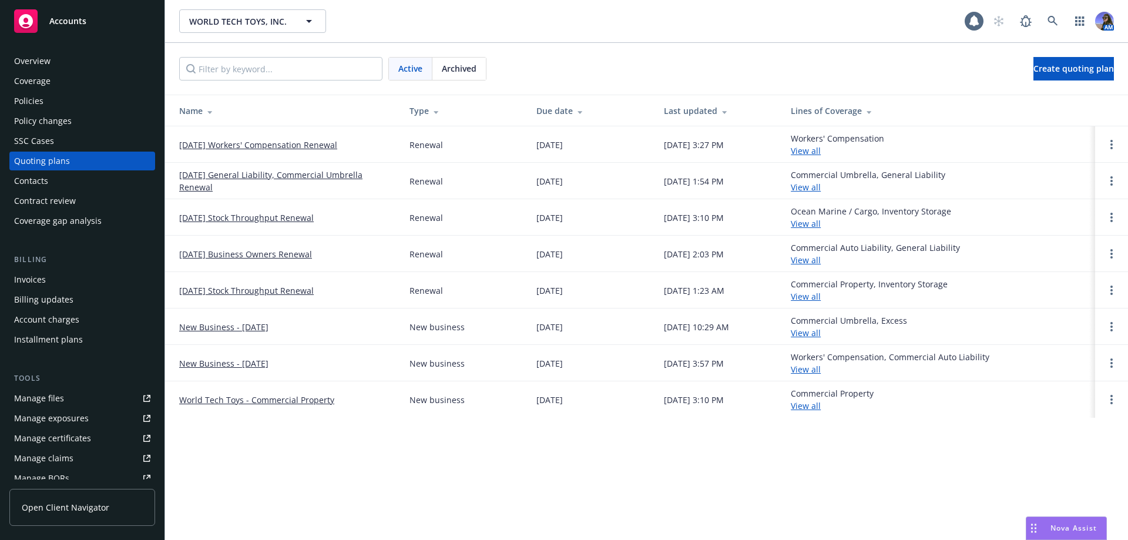
click at [303, 174] on link "10/17/25 General Liability, Commercial Umbrella Renewal" at bounding box center [284, 181] width 211 height 25
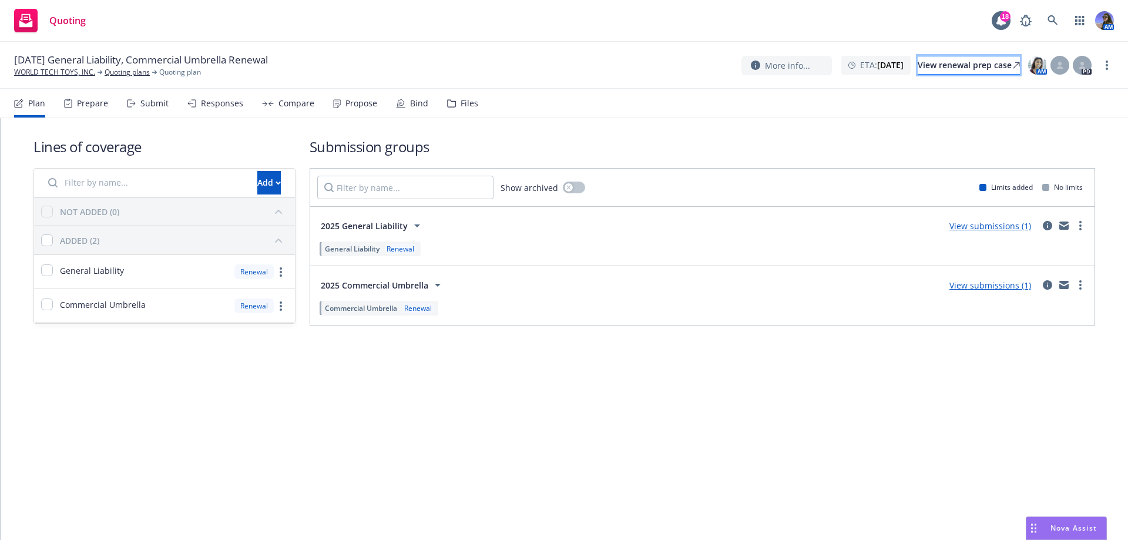
click at [984, 60] on div "View renewal prep case" at bounding box center [968, 65] width 102 height 18
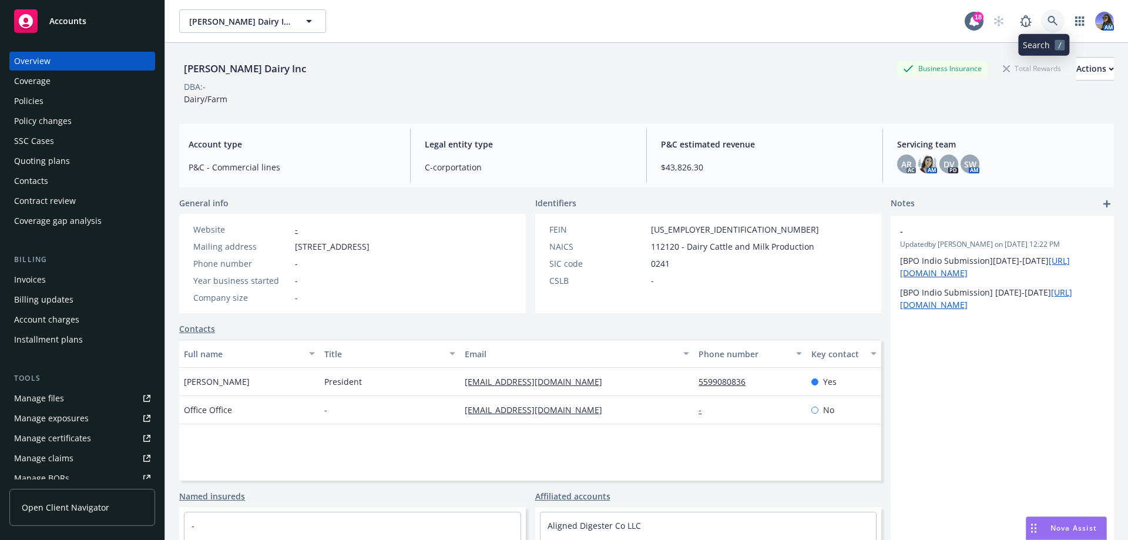
click at [1047, 21] on icon at bounding box center [1052, 21] width 11 height 11
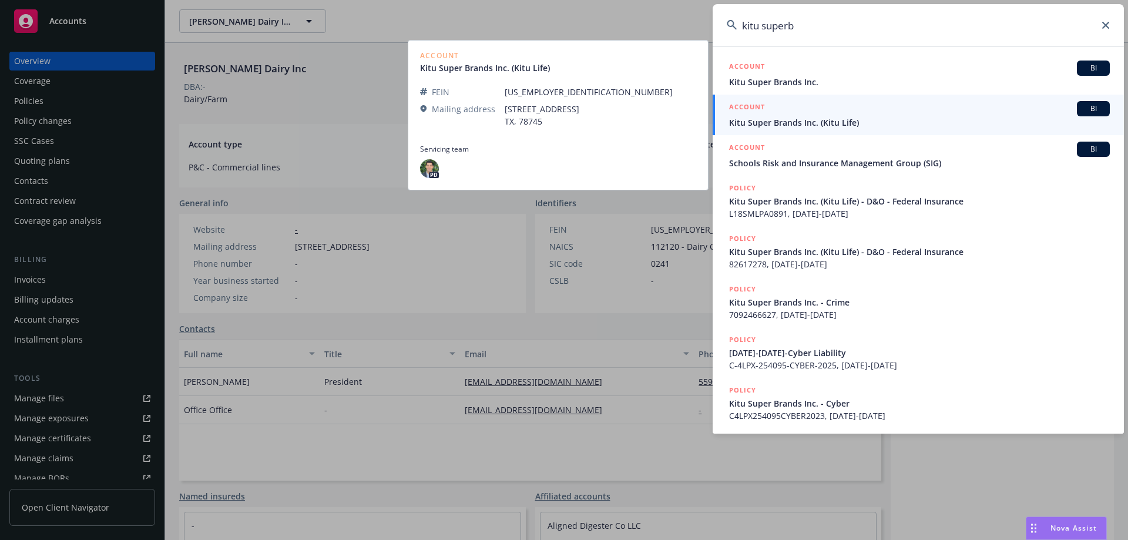
type input "kitu superb"
click at [759, 125] on span "Kitu Super Brands Inc. (Kitu Life)" at bounding box center [919, 122] width 381 height 12
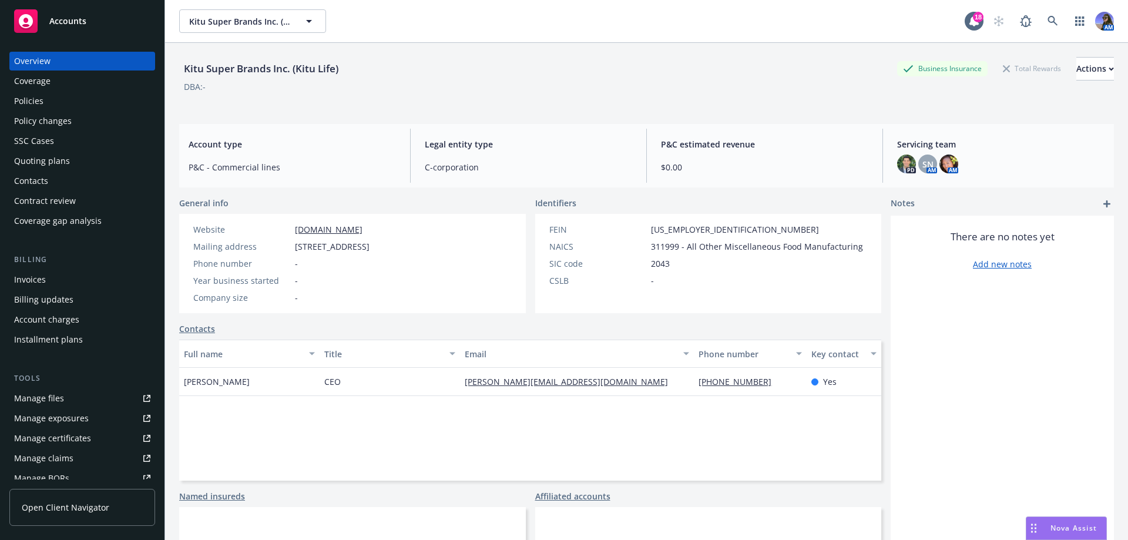
click at [37, 100] on div "Policies" at bounding box center [28, 101] width 29 height 19
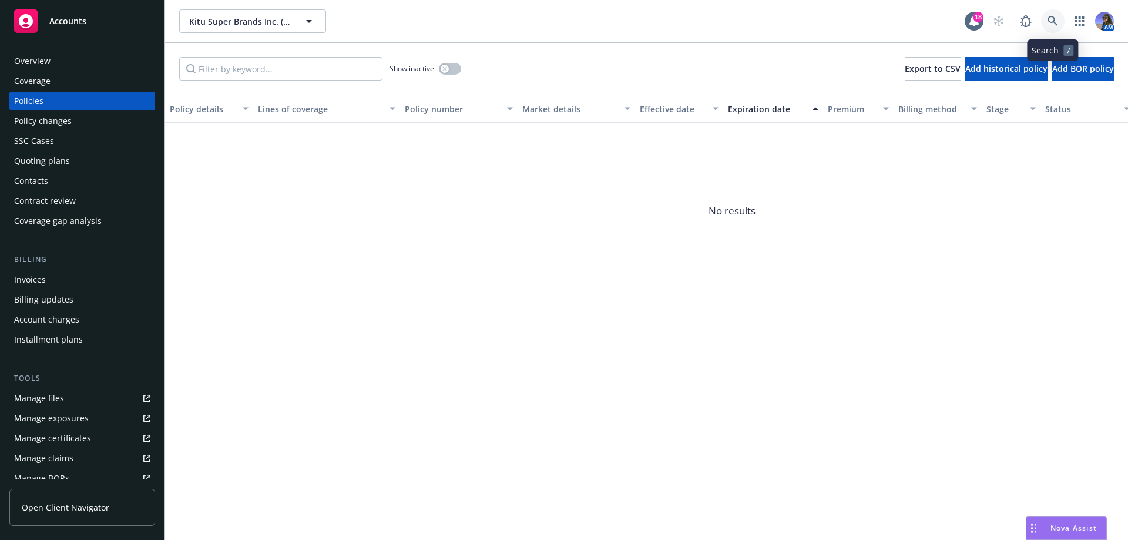
click at [1052, 22] on icon at bounding box center [1052, 21] width 10 height 10
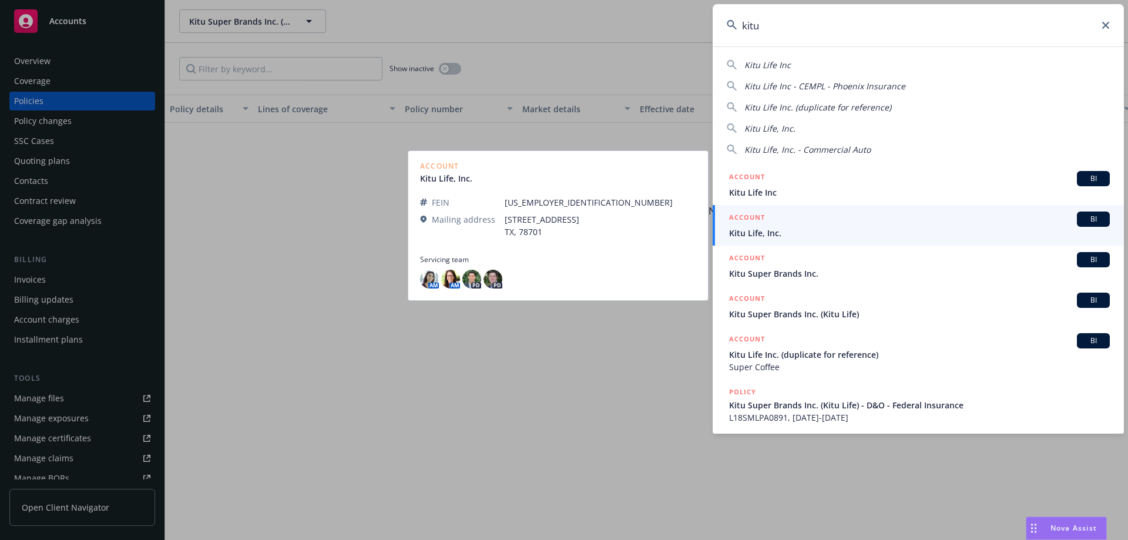
type input "kitu"
click at [802, 221] on div "ACCOUNT BI" at bounding box center [919, 218] width 381 height 15
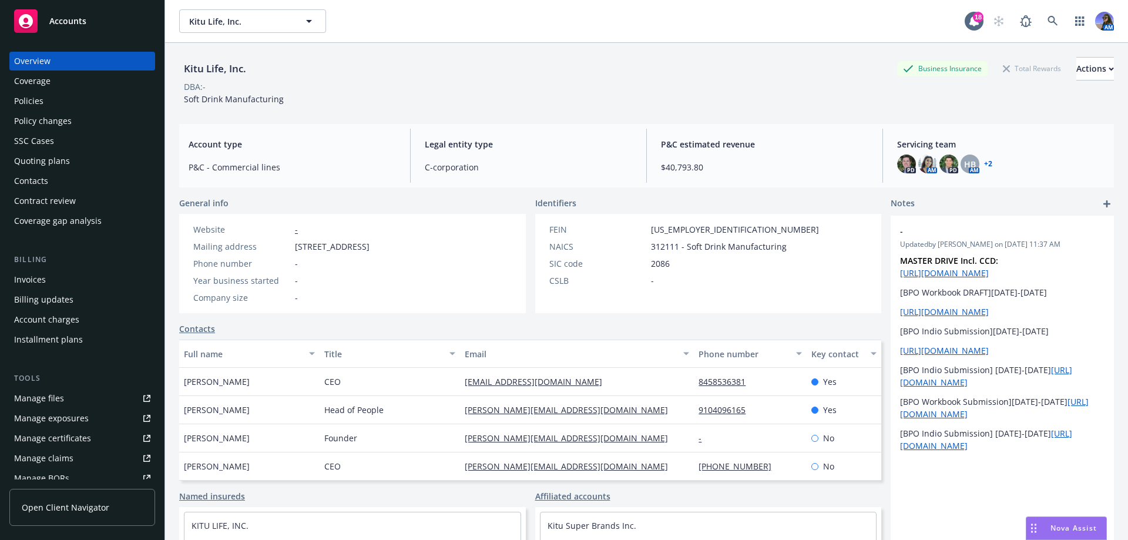
click at [43, 109] on div "Policies" at bounding box center [82, 101] width 136 height 19
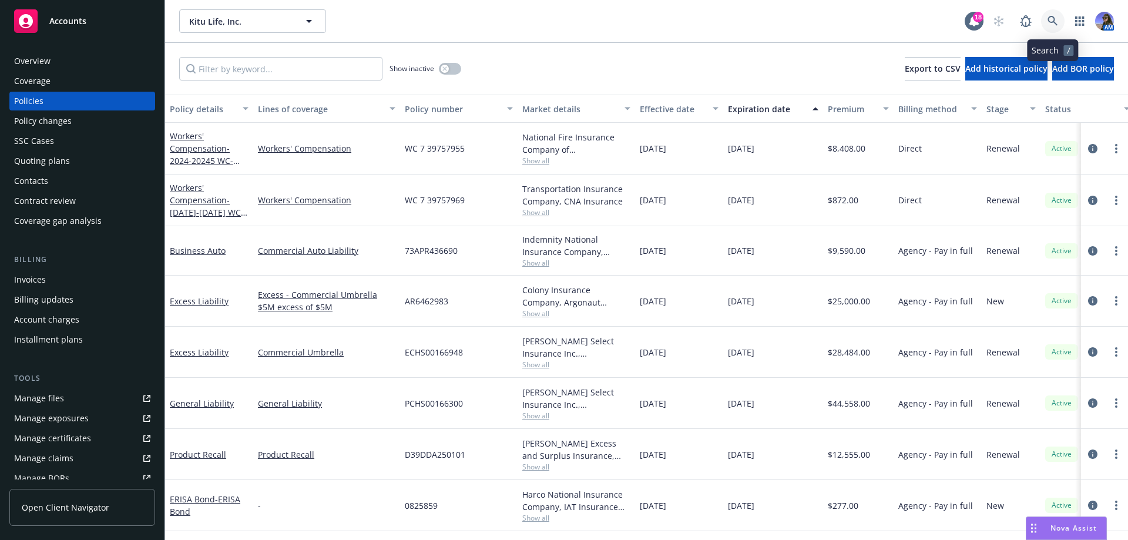
click at [1048, 21] on icon at bounding box center [1052, 21] width 10 height 10
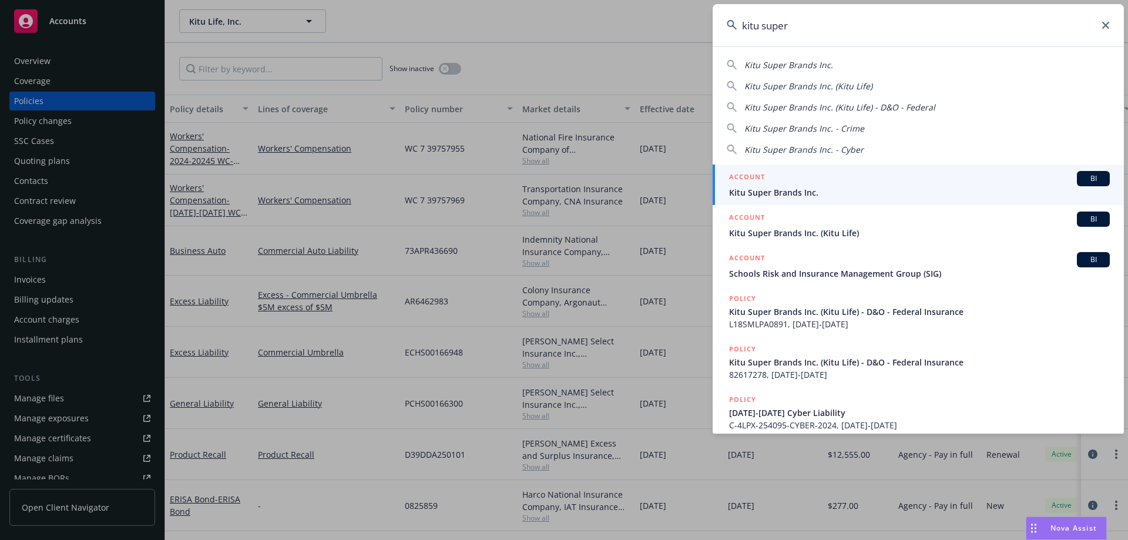
type input "kitu super"
click at [819, 194] on span "Kitu Super Brands Inc." at bounding box center [919, 192] width 381 height 12
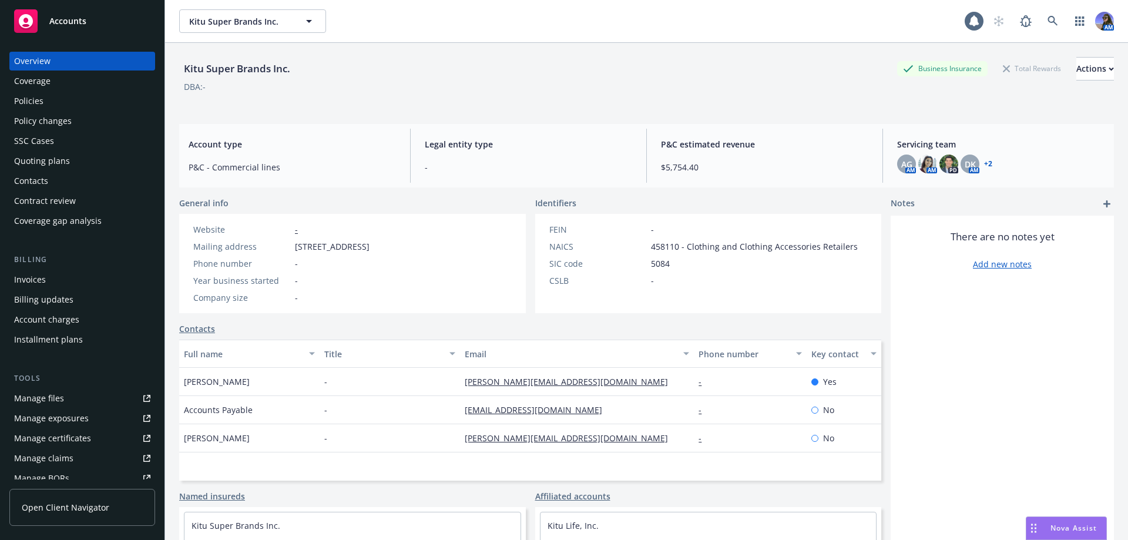
click at [18, 98] on div "Policies" at bounding box center [28, 101] width 29 height 19
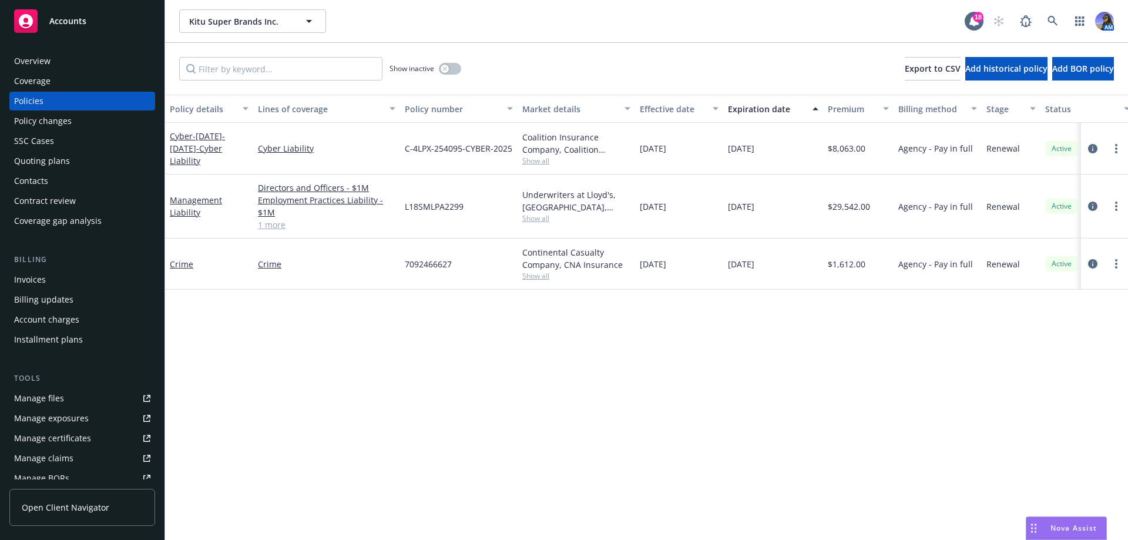
click at [538, 216] on span "Show all" at bounding box center [576, 218] width 108 height 10
click at [731, 302] on div "Policy details Lines of coverage Policy number Market details Effective date Ex…" at bounding box center [646, 317] width 963 height 445
click at [56, 65] on div "Overview" at bounding box center [82, 61] width 136 height 19
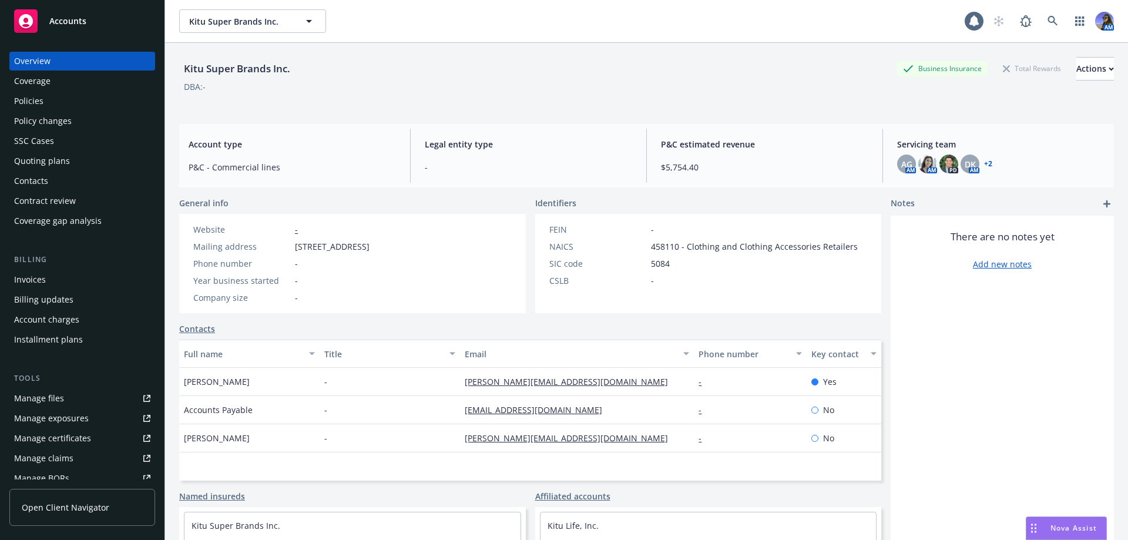
click at [984, 167] on link "+ 2" at bounding box center [988, 163] width 8 height 7
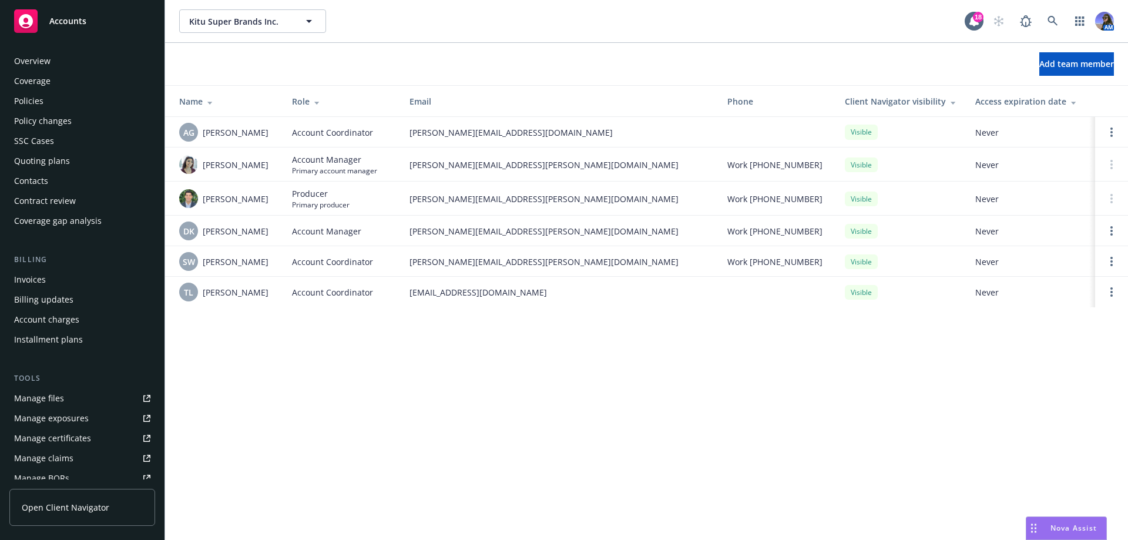
click at [31, 139] on div "SSC Cases" at bounding box center [34, 141] width 40 height 19
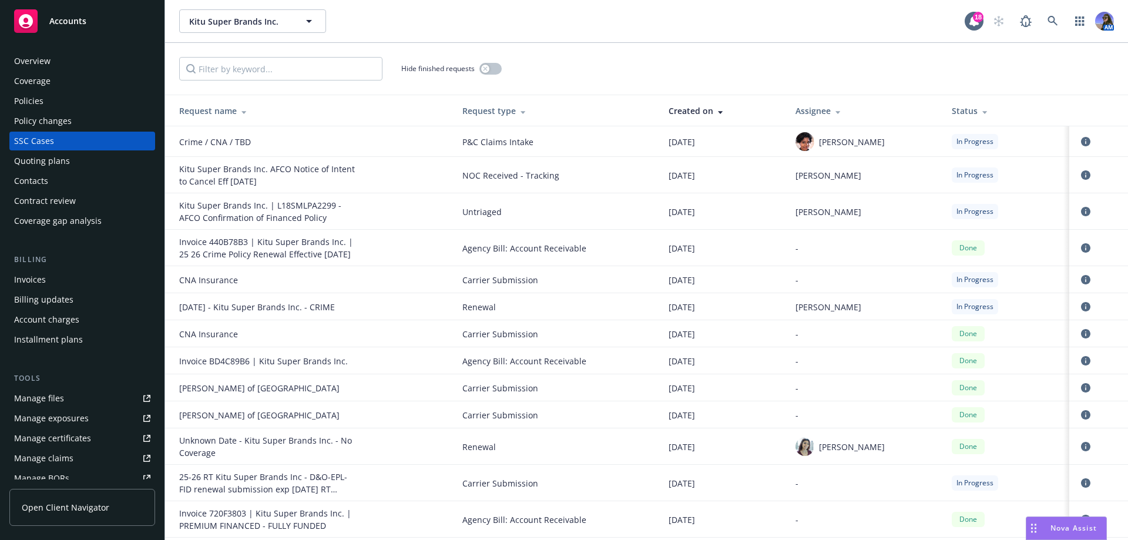
click at [40, 59] on div "Overview" at bounding box center [32, 61] width 36 height 19
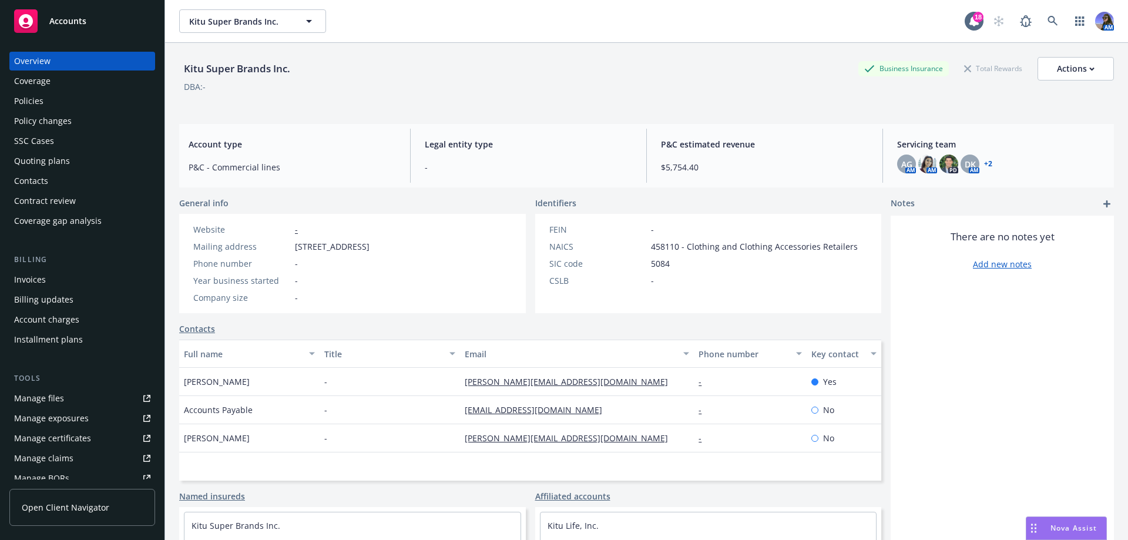
click at [984, 164] on link "+ 2" at bounding box center [988, 163] width 8 height 7
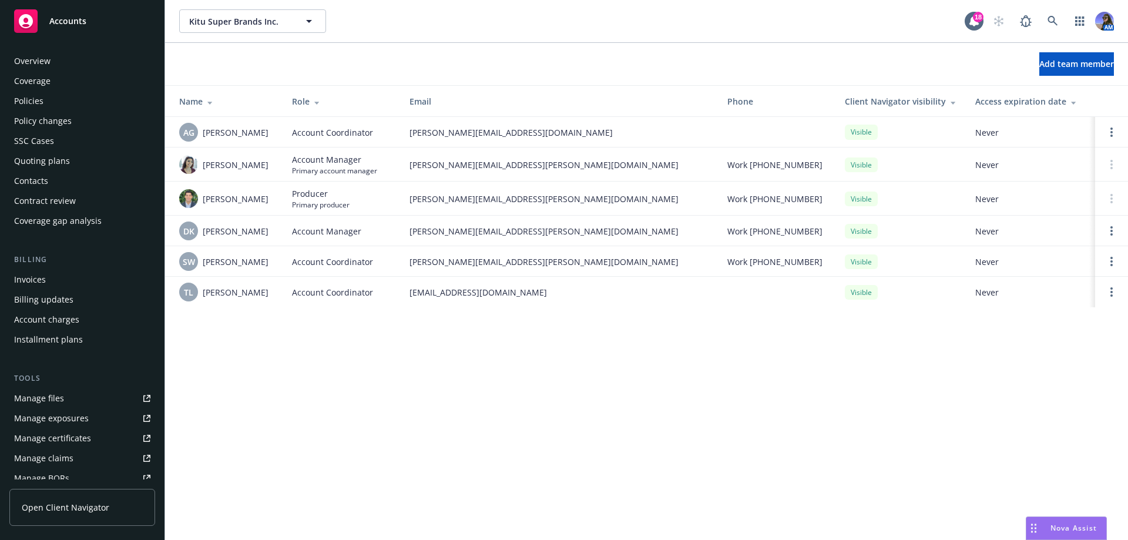
click at [21, 90] on div "Overview Coverage Policies Policy changes SSC Cases Quoting plans Contacts Cont…" at bounding box center [82, 141] width 146 height 179
click at [37, 99] on div "Policies" at bounding box center [28, 101] width 29 height 19
